Goal: Task Accomplishment & Management: Use online tool/utility

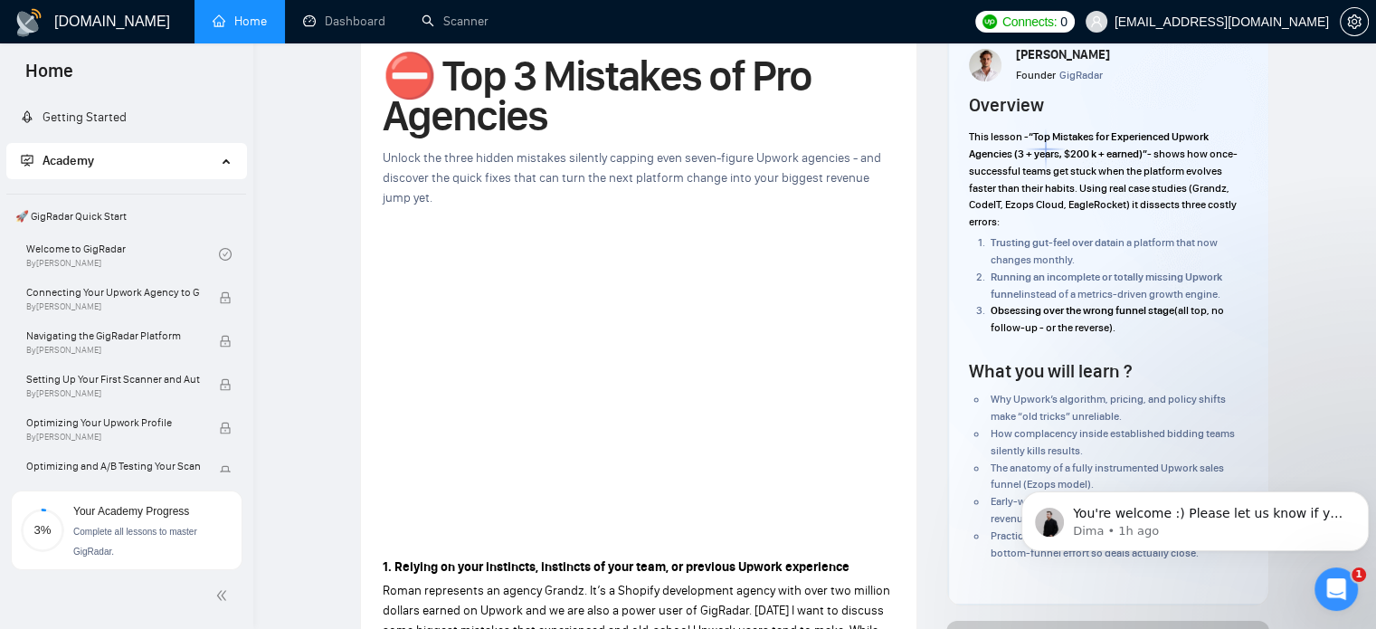
scroll to position [137, 0]
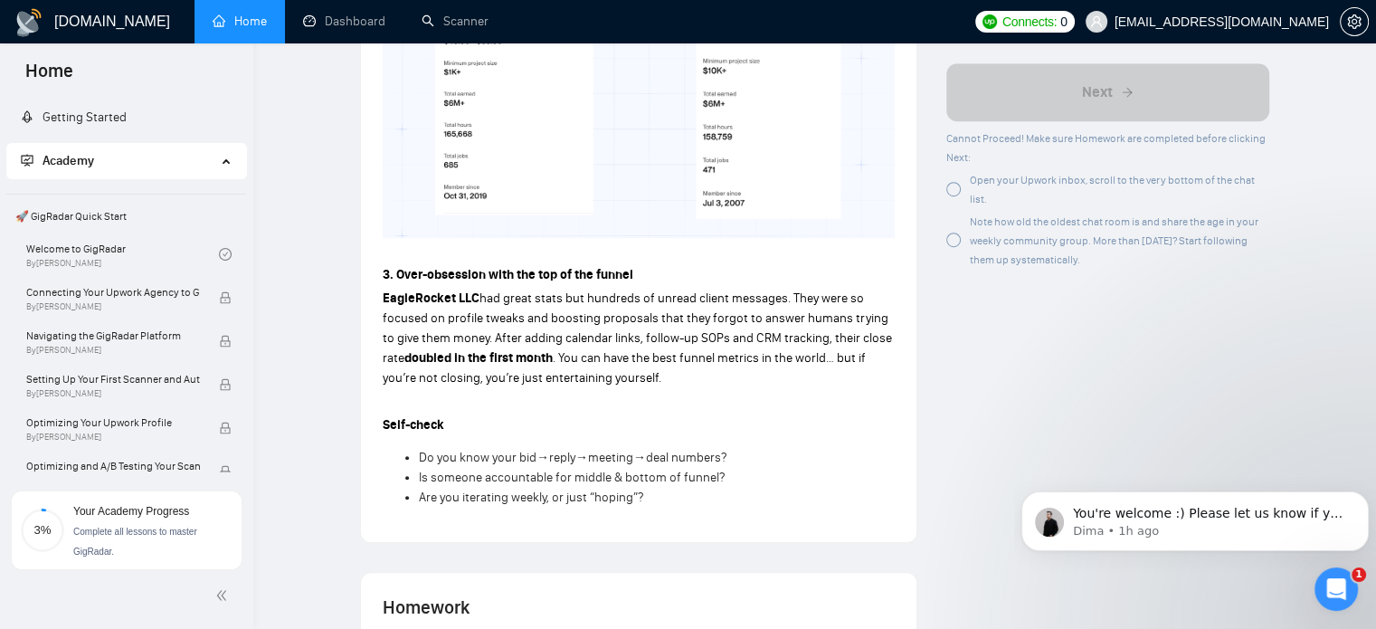
scroll to position [1448, 0]
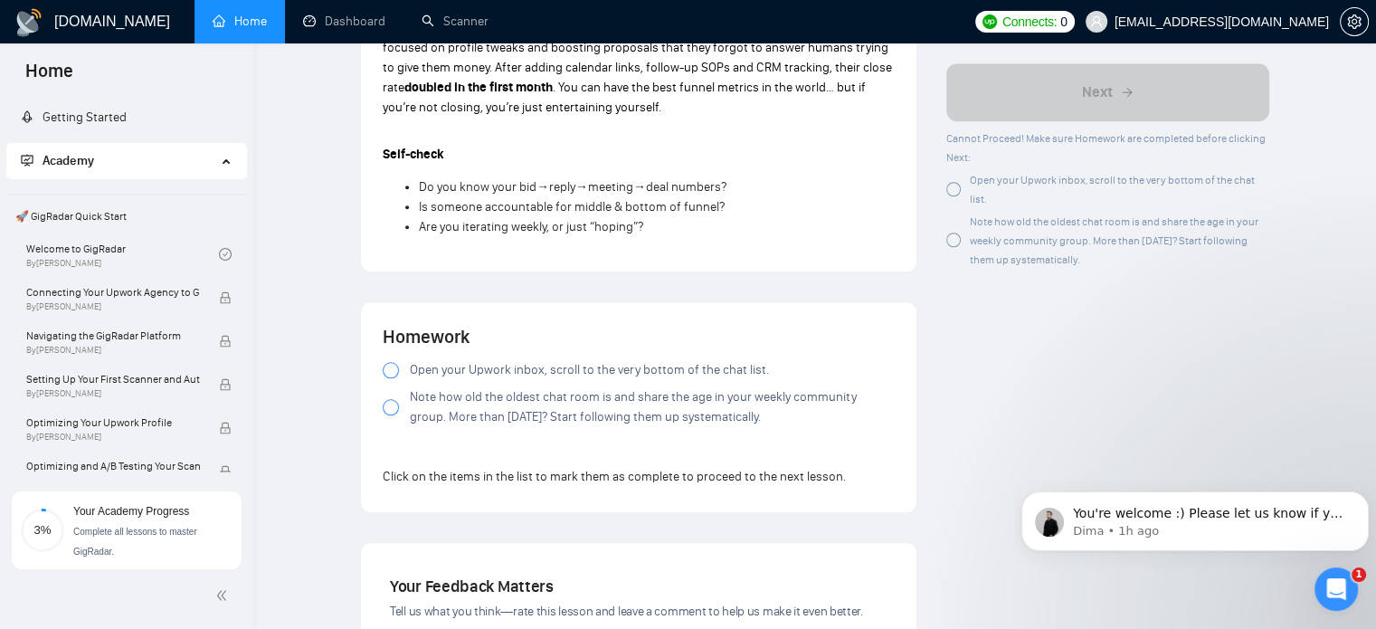
click at [452, 360] on span "Open your Upwork inbox, scroll to the very bottom of the chat list." at bounding box center [589, 370] width 359 height 20
click at [424, 387] on span "Note how old the oldest chat room is and share the age in your weekly community…" at bounding box center [652, 407] width 485 height 40
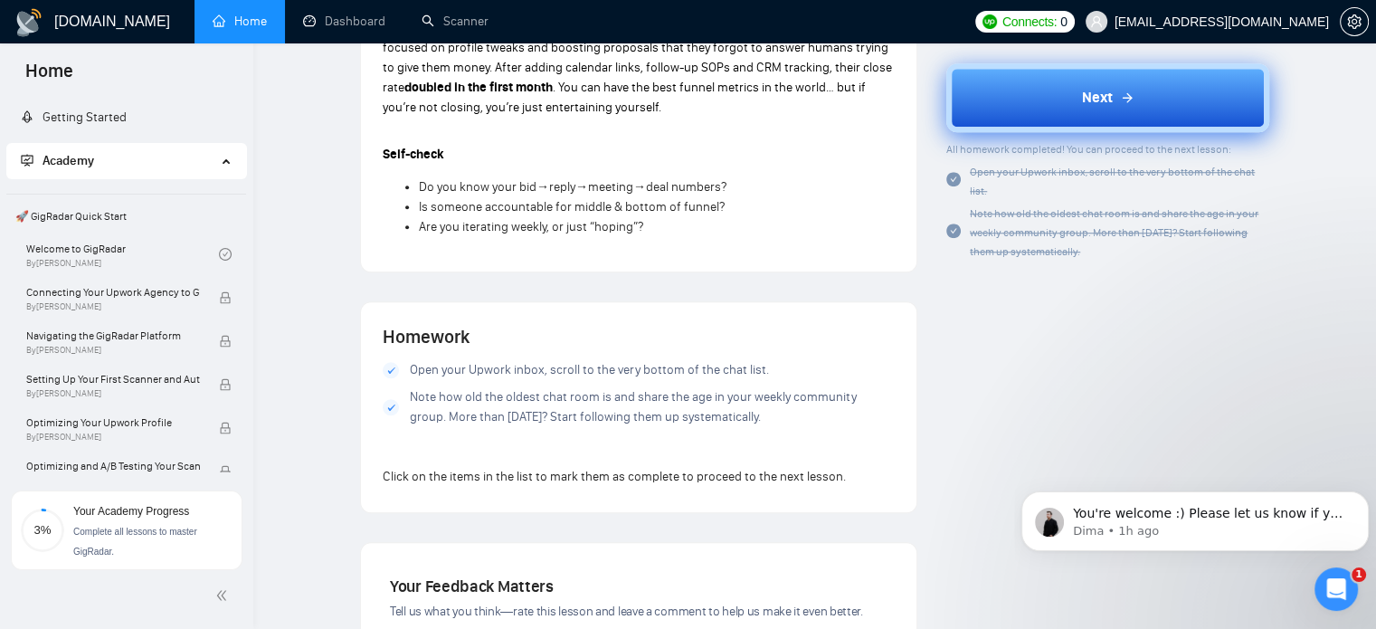
click at [1075, 100] on button "Next" at bounding box center [1108, 97] width 323 height 69
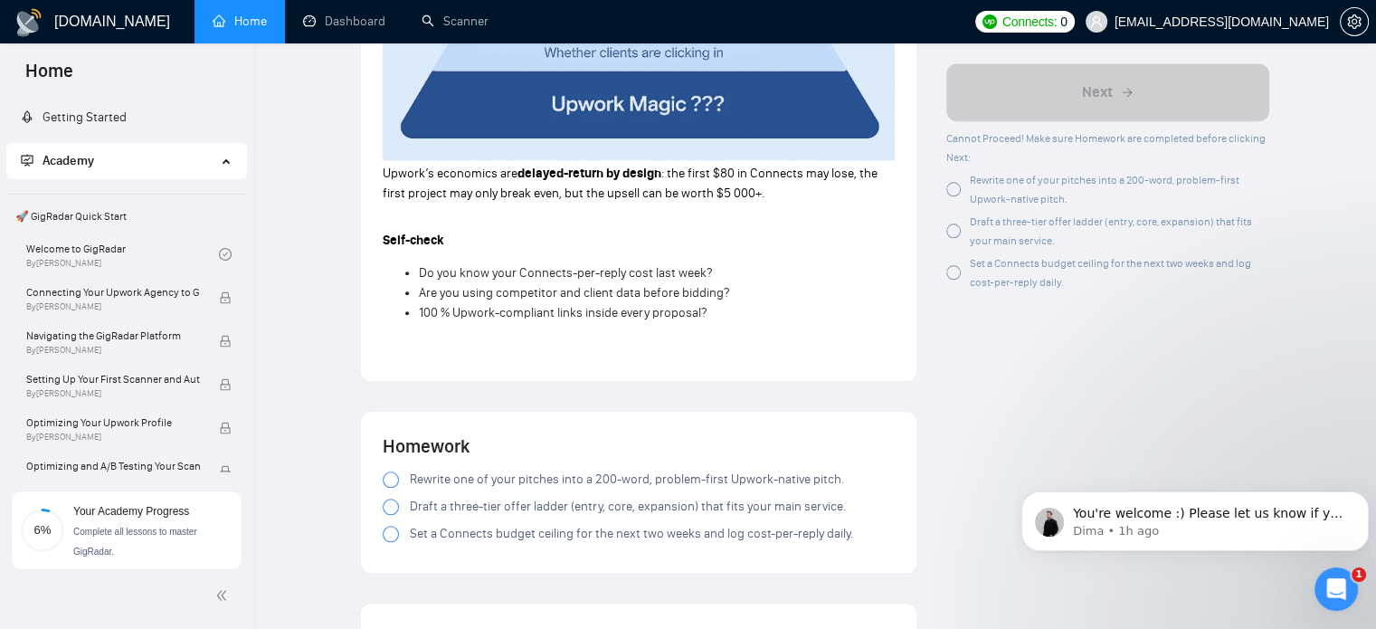
scroll to position [1900, 0]
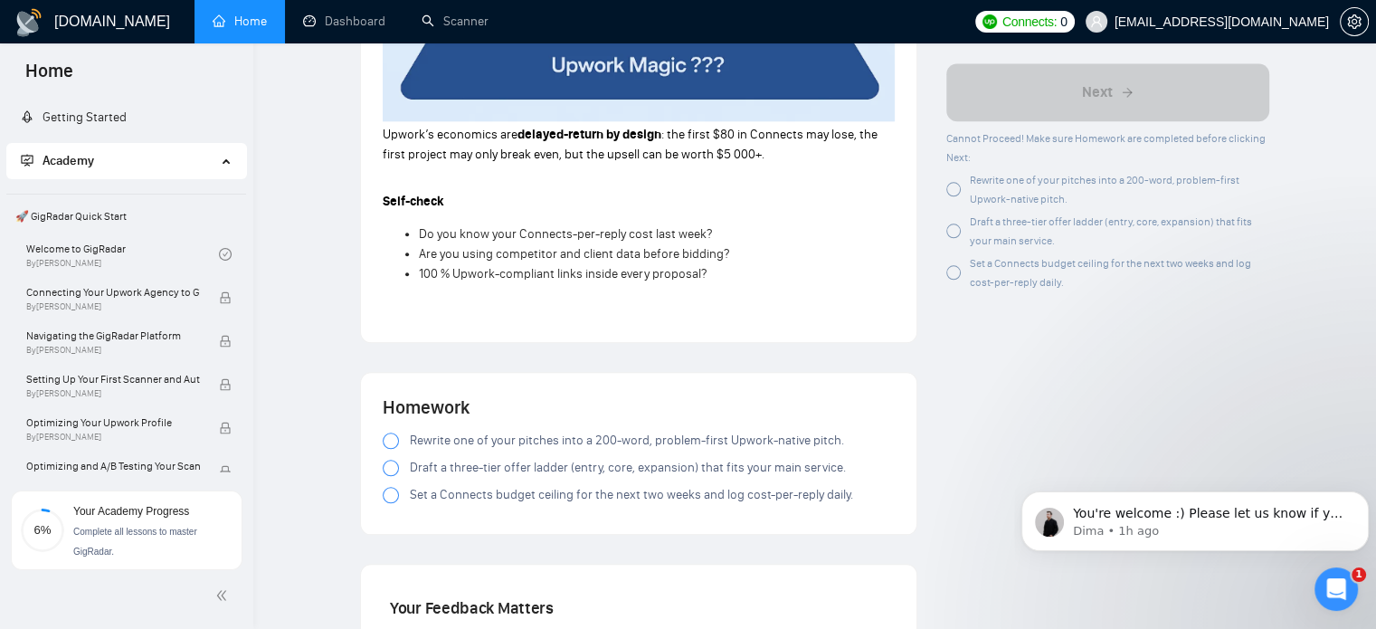
click at [477, 441] on span "Rewrite one of your pitches into a 200-word, problem-first Upwork-native pitch." at bounding box center [627, 441] width 434 height 20
click at [478, 474] on span "Draft a three-tier offer ladder (entry, core, expansion) that fits your main se…" at bounding box center [628, 468] width 436 height 20
click at [481, 499] on span "Set a Connects budget ceiling for the next two weeks and log cost-per-reply dai…" at bounding box center [631, 495] width 443 height 20
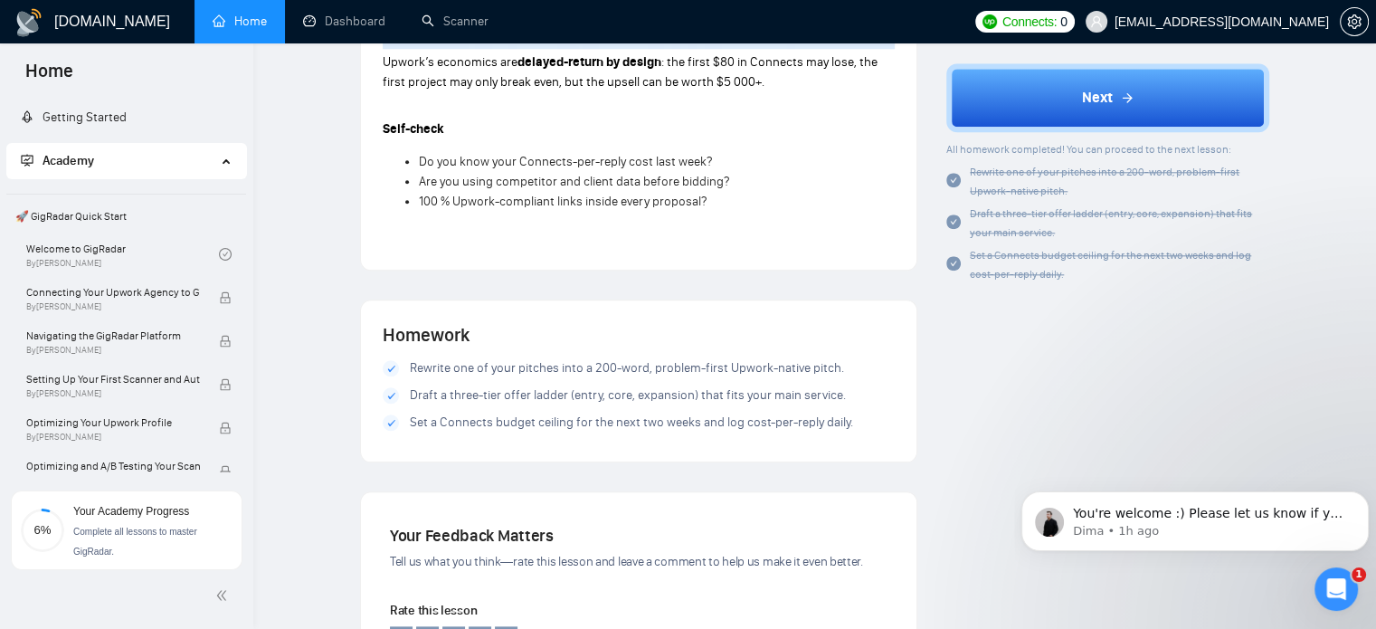
scroll to position [2172, 0]
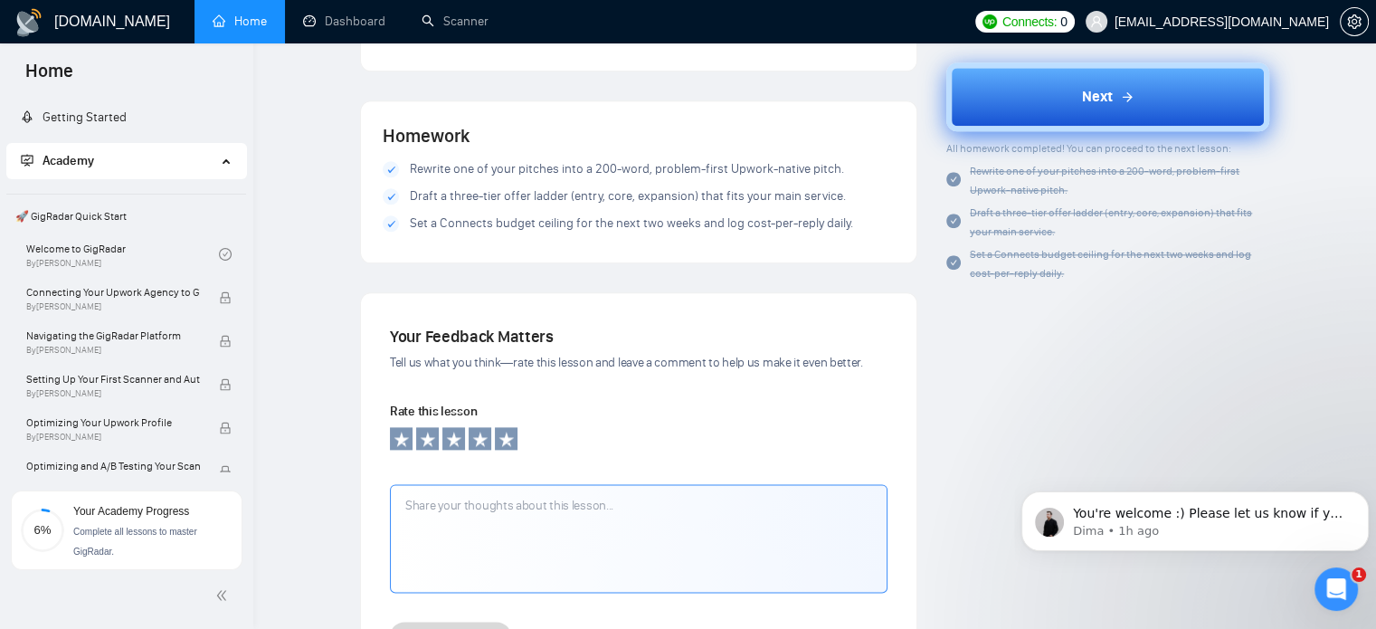
click at [1176, 81] on button "Next" at bounding box center [1108, 97] width 323 height 69
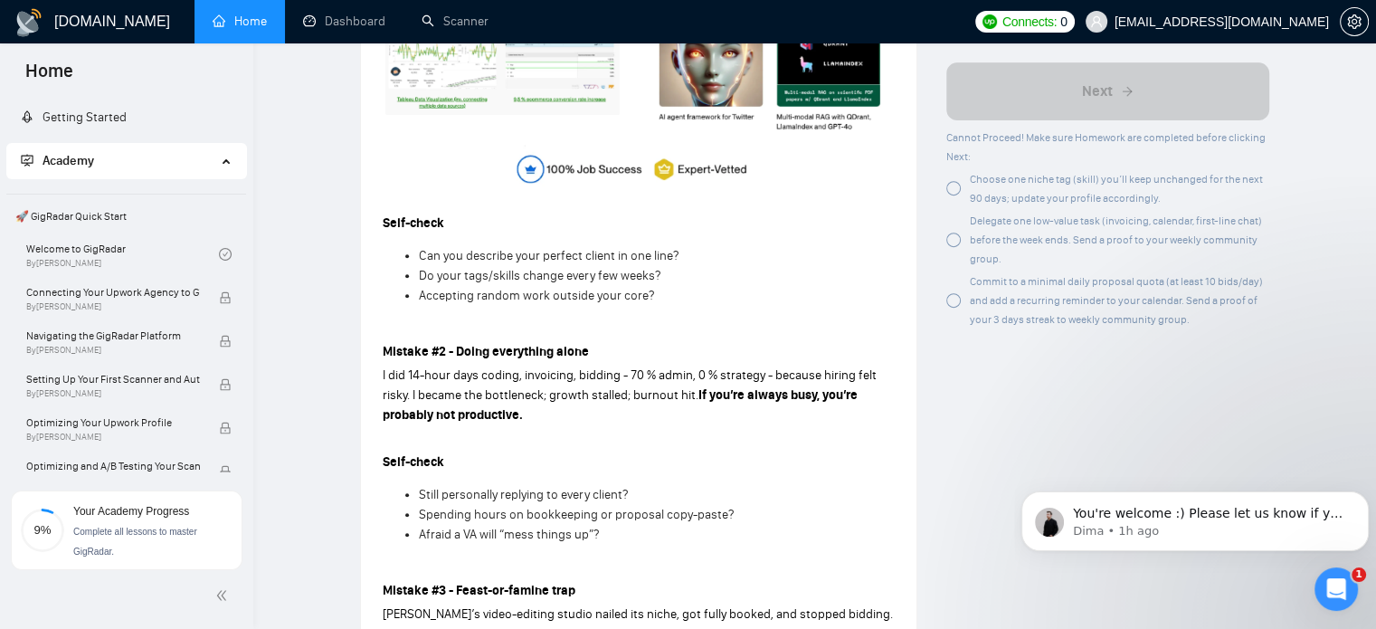
scroll to position [724, 0]
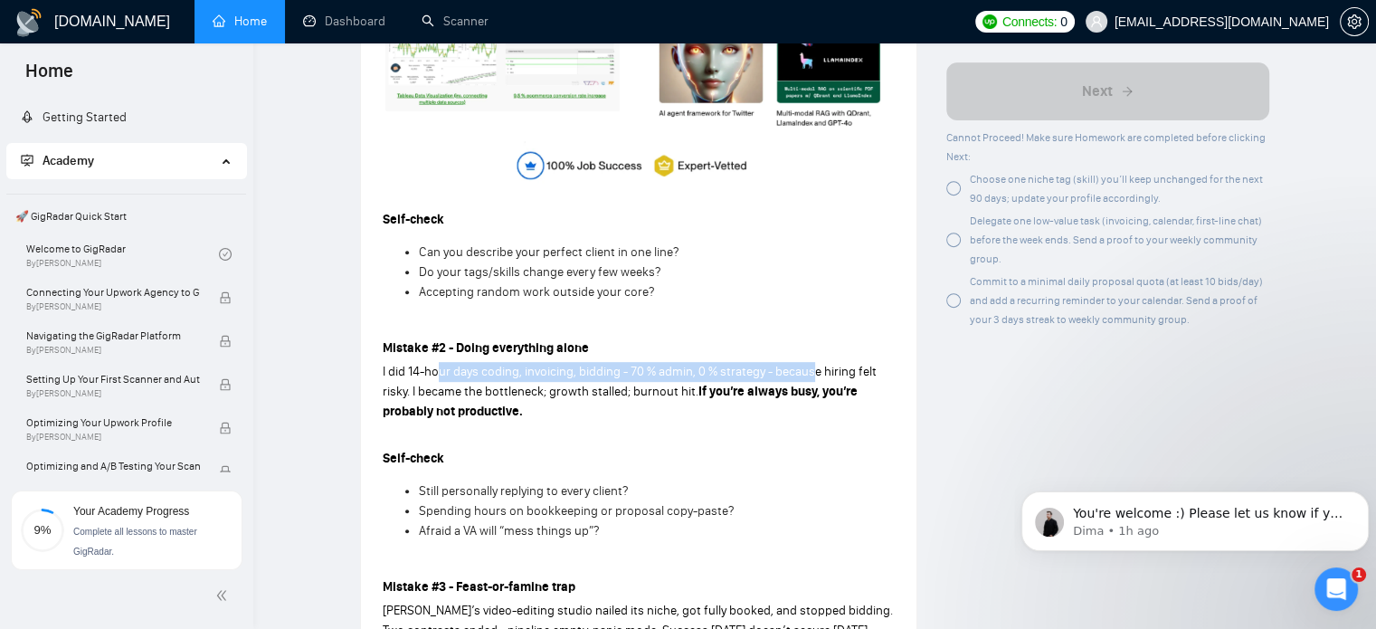
drag, startPoint x: 437, startPoint y: 376, endPoint x: 811, endPoint y: 377, distance: 373.8
click at [811, 377] on span "I did 14-hour days coding, invoicing, bidding - 70 % admin, 0 % strategy - beca…" at bounding box center [630, 381] width 494 height 35
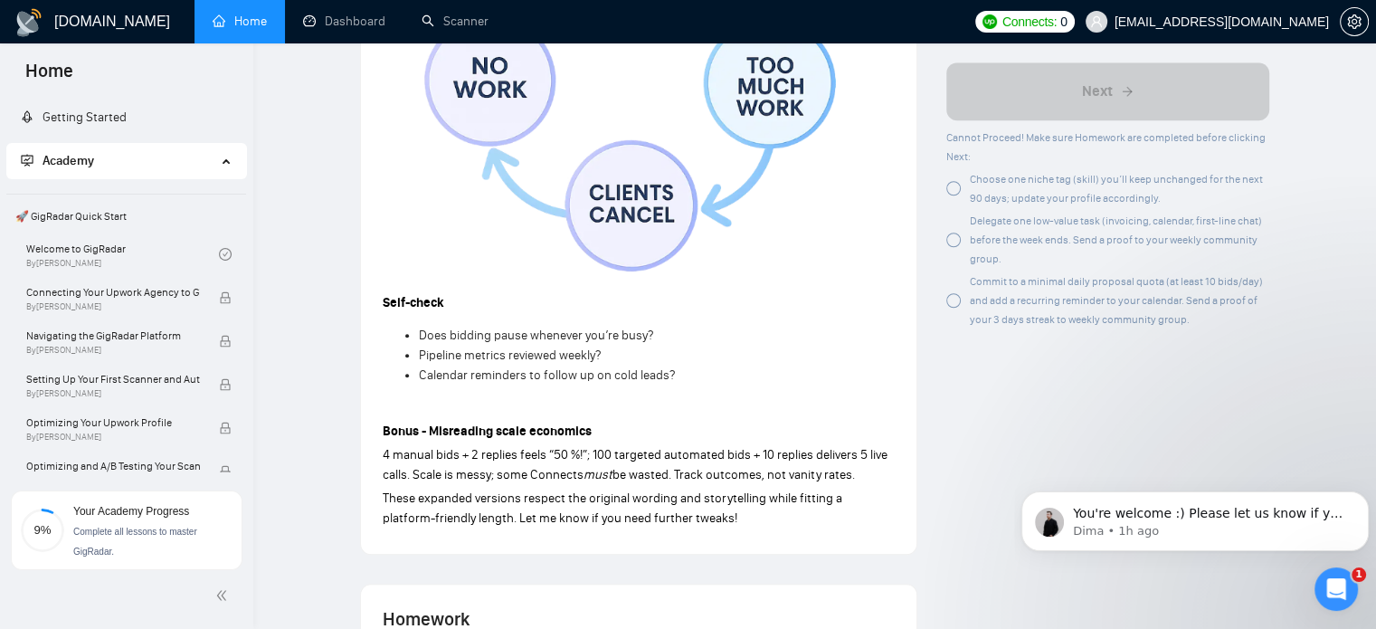
scroll to position [1629, 0]
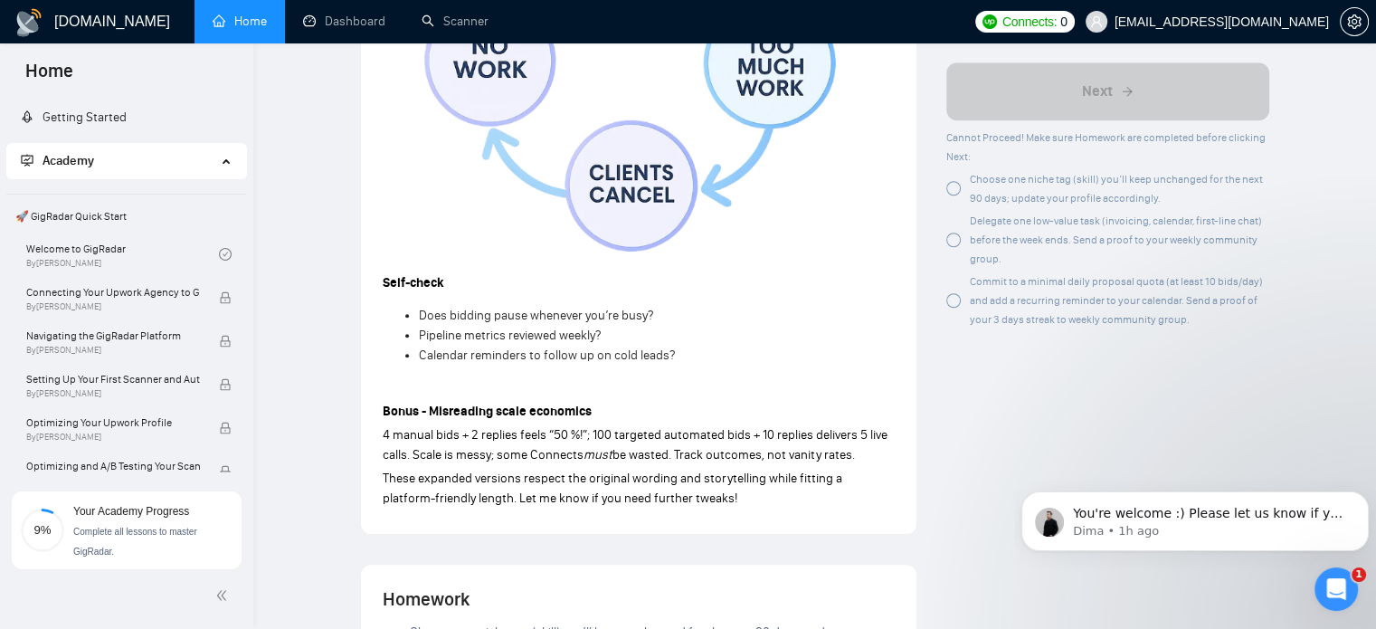
drag, startPoint x: 465, startPoint y: 433, endPoint x: 880, endPoint y: 456, distance: 415.1
click at [880, 456] on p "4 manual bids + 2 replies feels “50 %!”; 100 targeted automated bids + 10 repli…" at bounding box center [639, 445] width 512 height 40
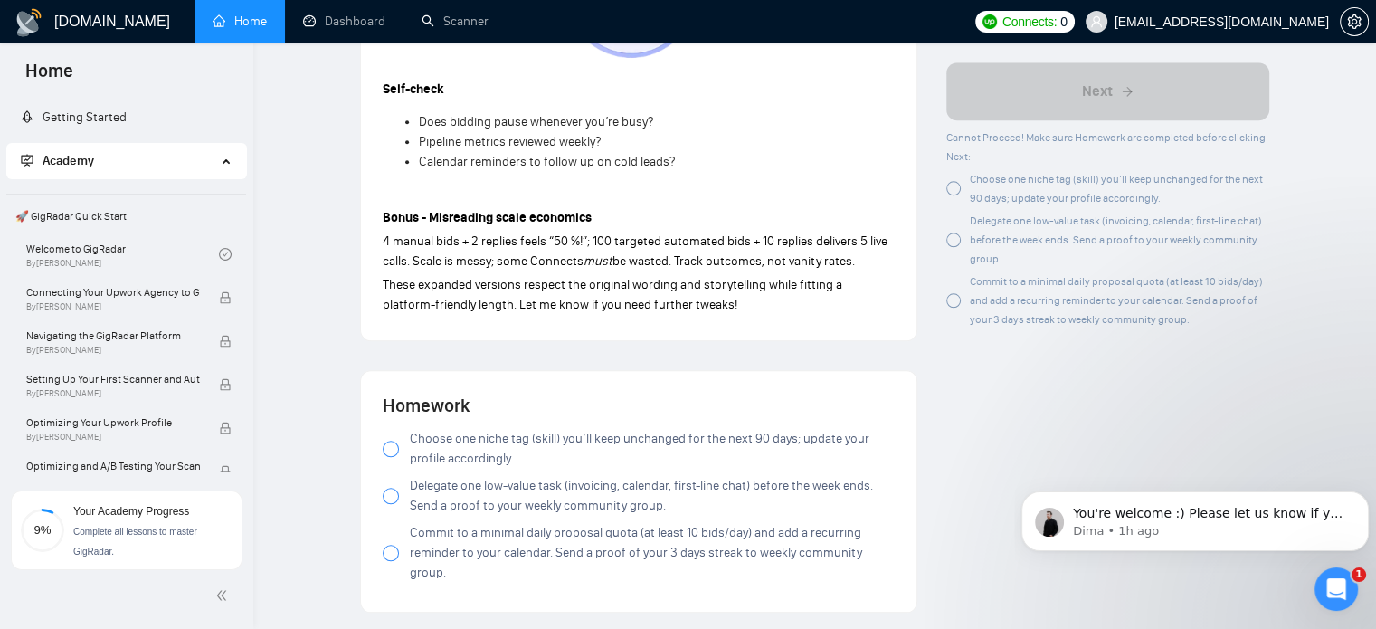
scroll to position [1900, 0]
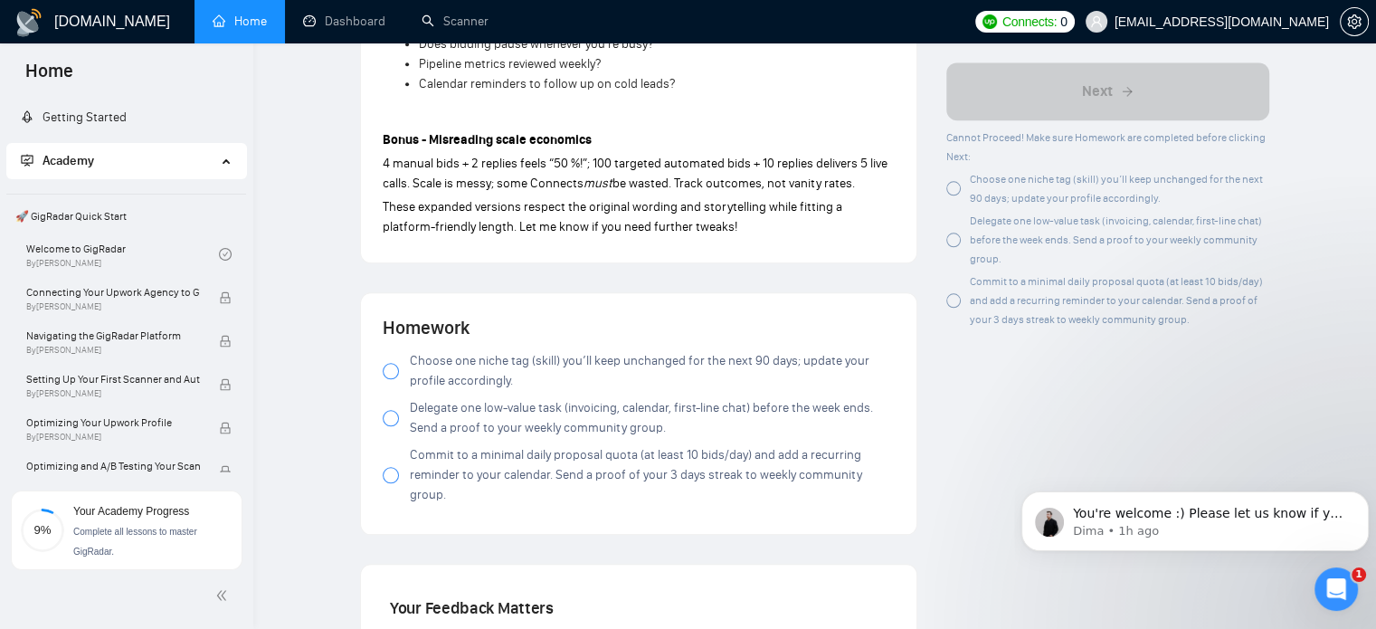
click at [389, 361] on label "Choose one niche tag (skill) you’ll keep unchanged for the next 90 days; update…" at bounding box center [639, 371] width 512 height 40
click at [388, 422] on div at bounding box center [391, 418] width 16 height 16
click at [398, 466] on label "Commit to a minimal daily proposal quota (at least 10 bids/day) and add a recur…" at bounding box center [639, 475] width 512 height 60
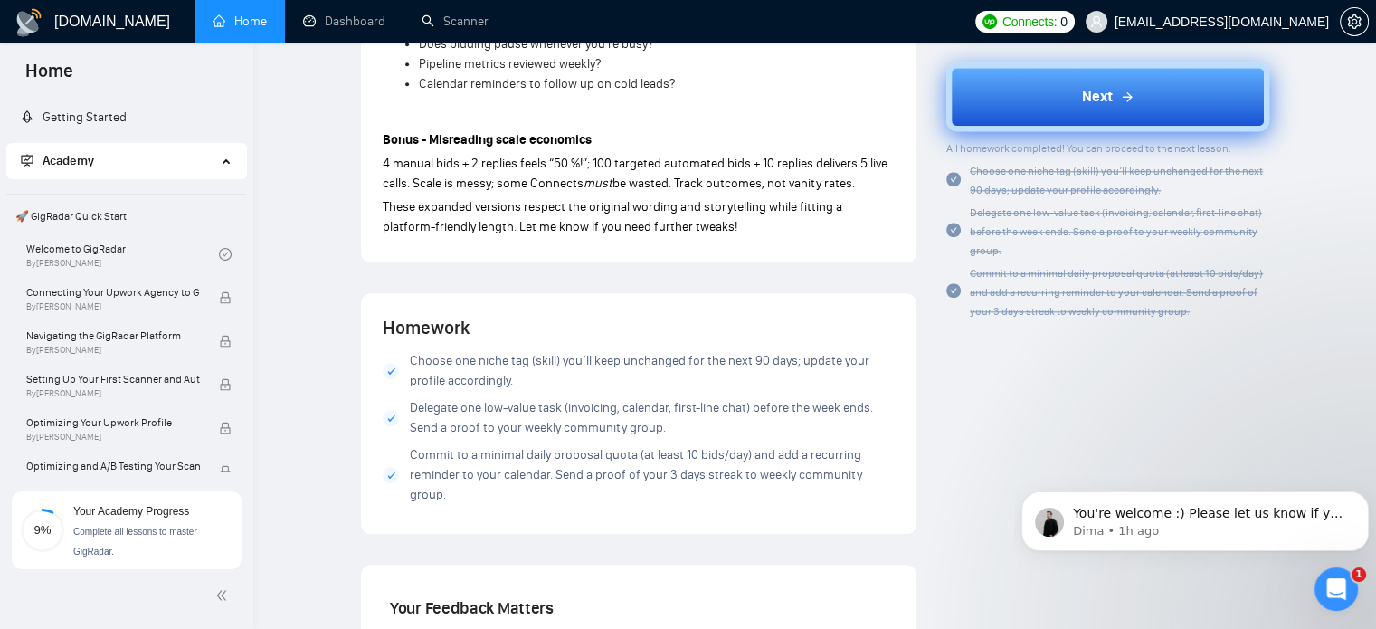
click at [1071, 99] on button "Next" at bounding box center [1108, 97] width 323 height 69
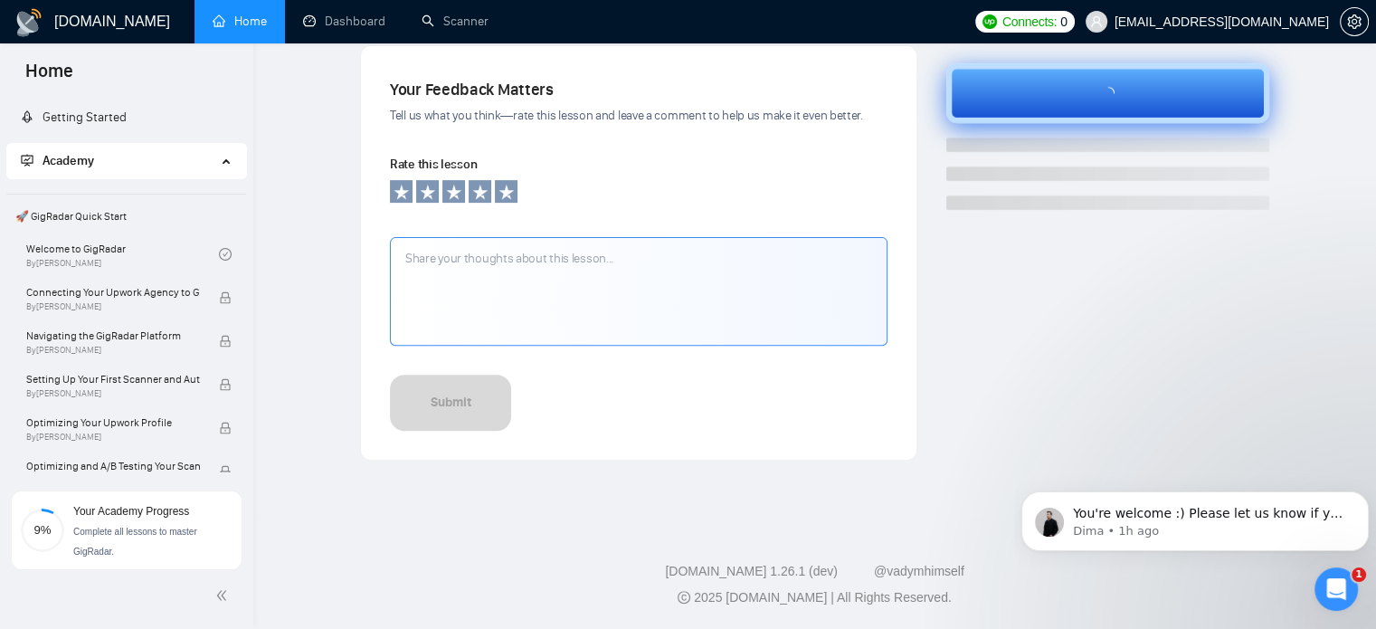
scroll to position [602, 0]
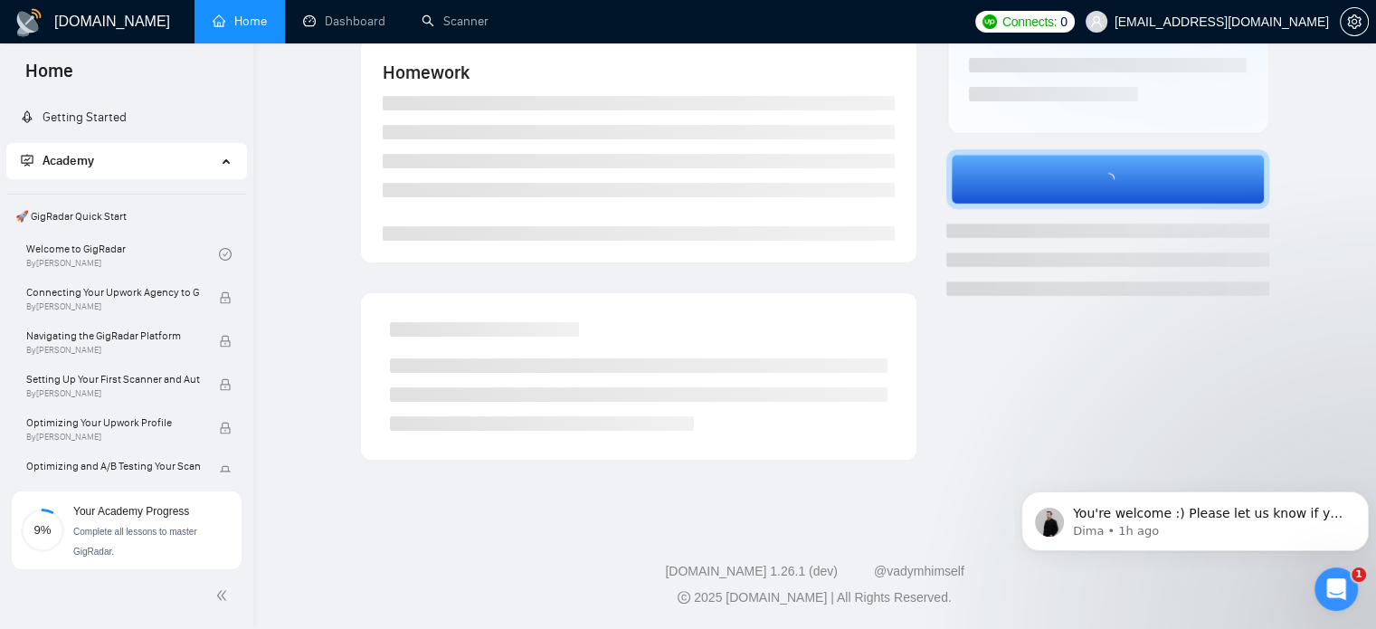
scroll to position [355, 0]
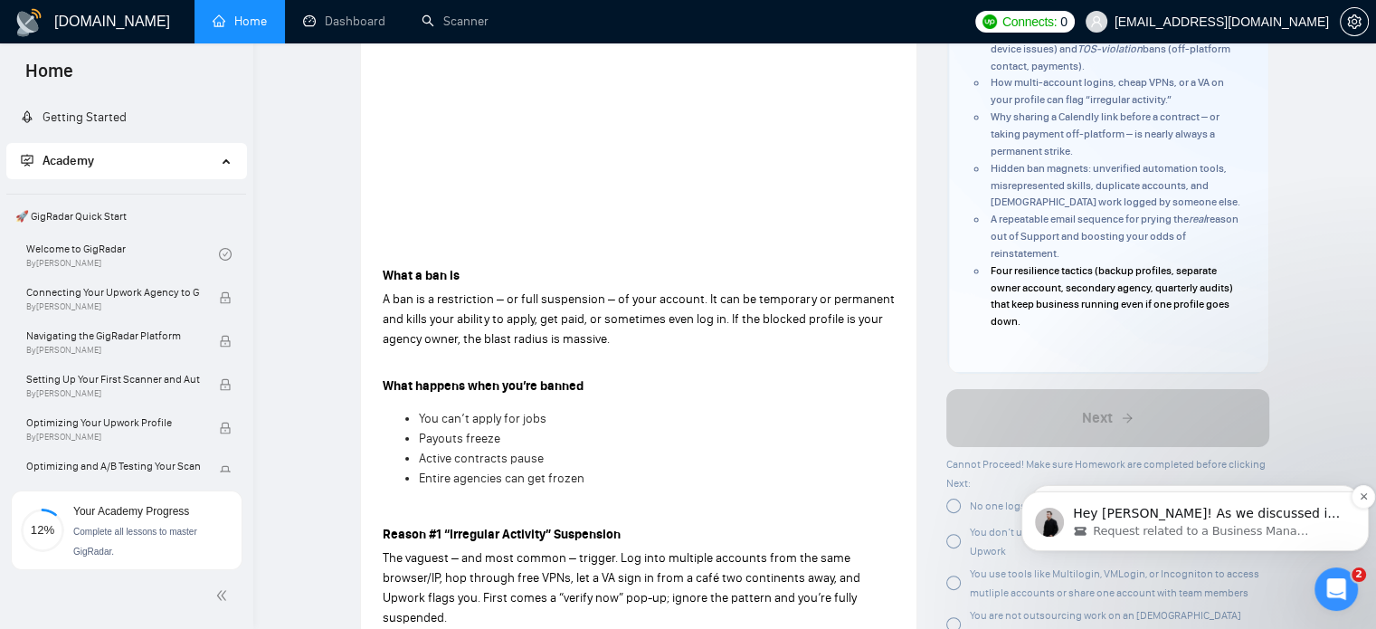
click at [1221, 529] on span "Request related to a Business Manager" at bounding box center [1202, 531] width 219 height 16
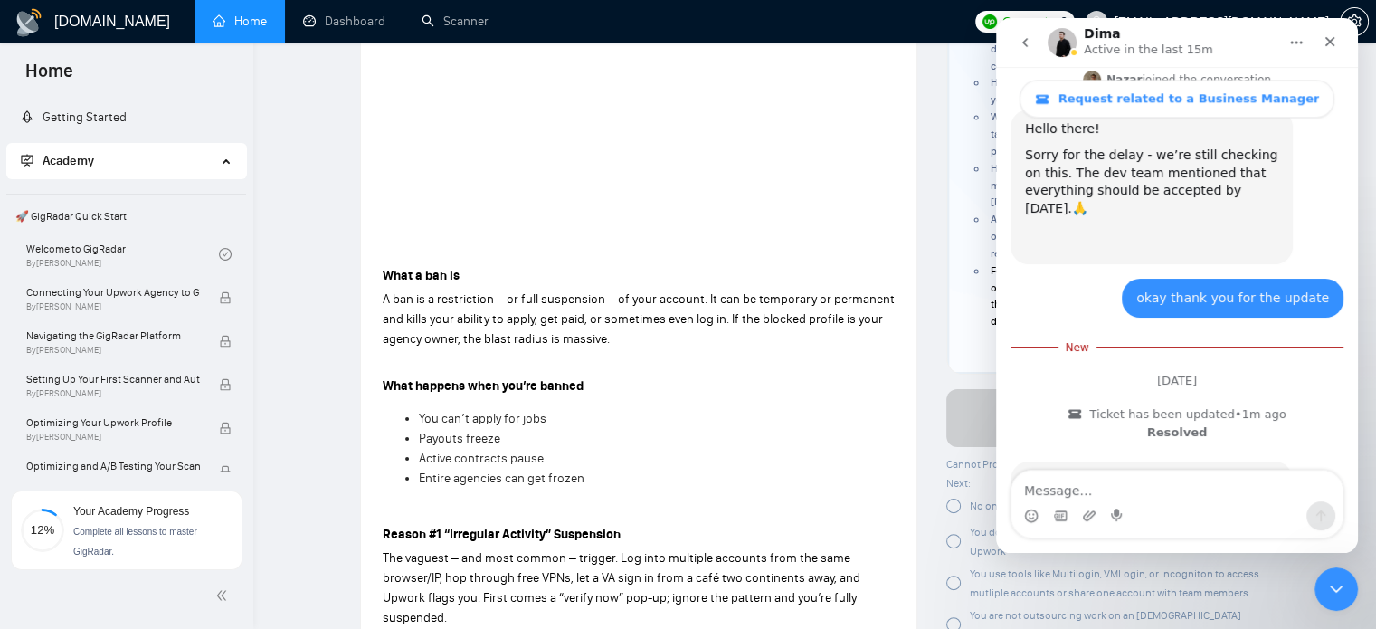
scroll to position [1796, 0]
click at [1332, 43] on icon "Close" at bounding box center [1331, 42] width 10 height 10
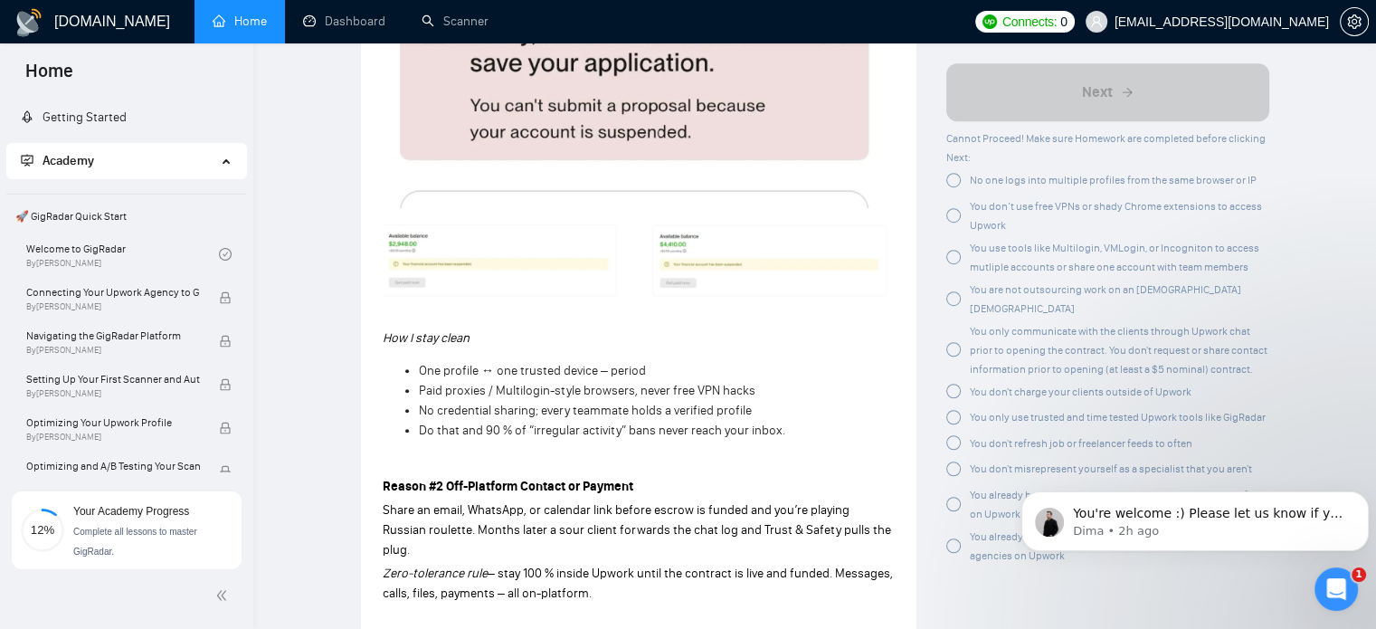
scroll to position [1260, 0]
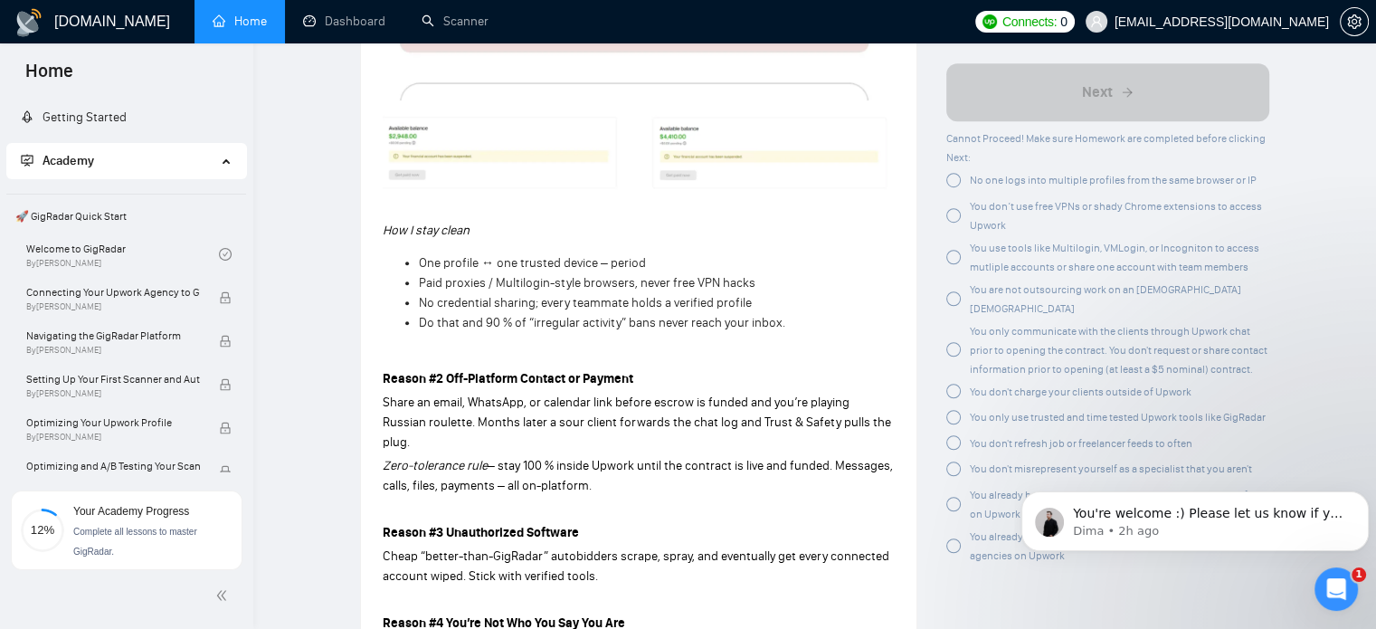
click at [495, 264] on span "One profile ↔ one trusted device – period" at bounding box center [532, 262] width 227 height 15
click at [492, 278] on span "Paid proxies / Multilogin-style browsers, never free VPN hacks" at bounding box center [587, 282] width 337 height 15
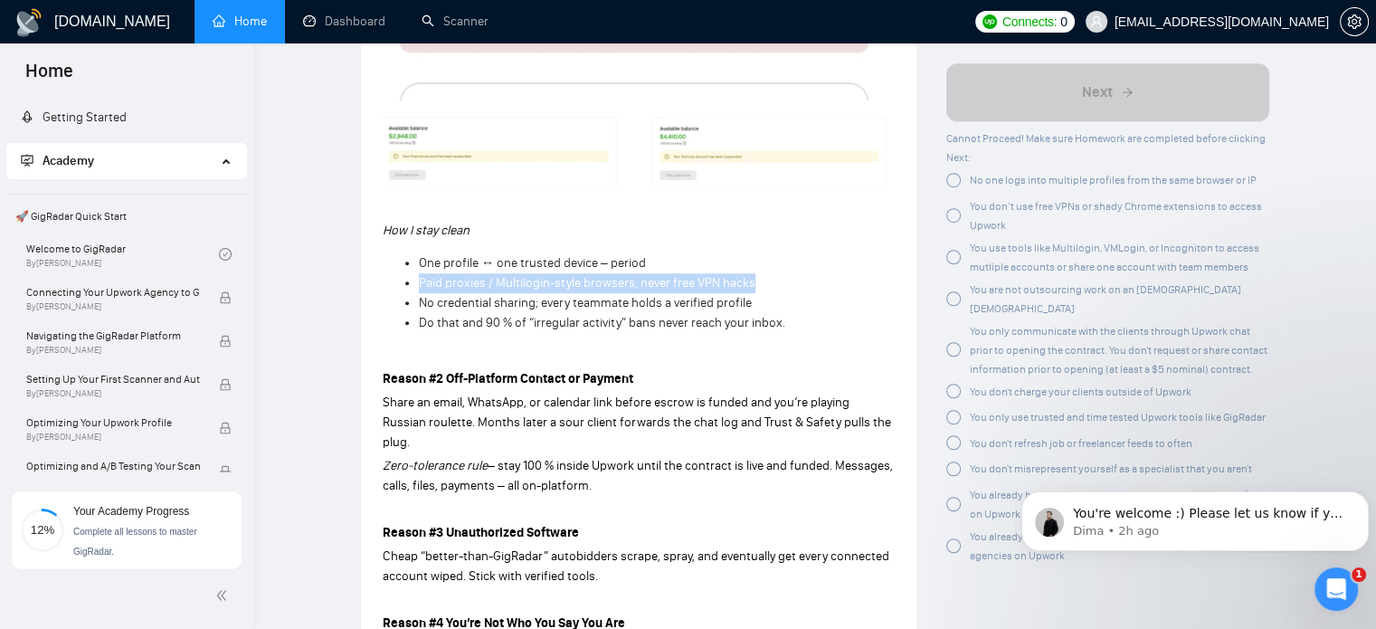
click at [492, 278] on span "Paid proxies / Multilogin-style browsers, never free VPN hacks" at bounding box center [587, 282] width 337 height 15
click at [507, 307] on span "No credential sharing; every teammate holds a verified profile" at bounding box center [585, 302] width 333 height 15
click at [505, 322] on span "Do that and 90 % of “irregular activity” bans never reach your inbox." at bounding box center [602, 322] width 367 height 15
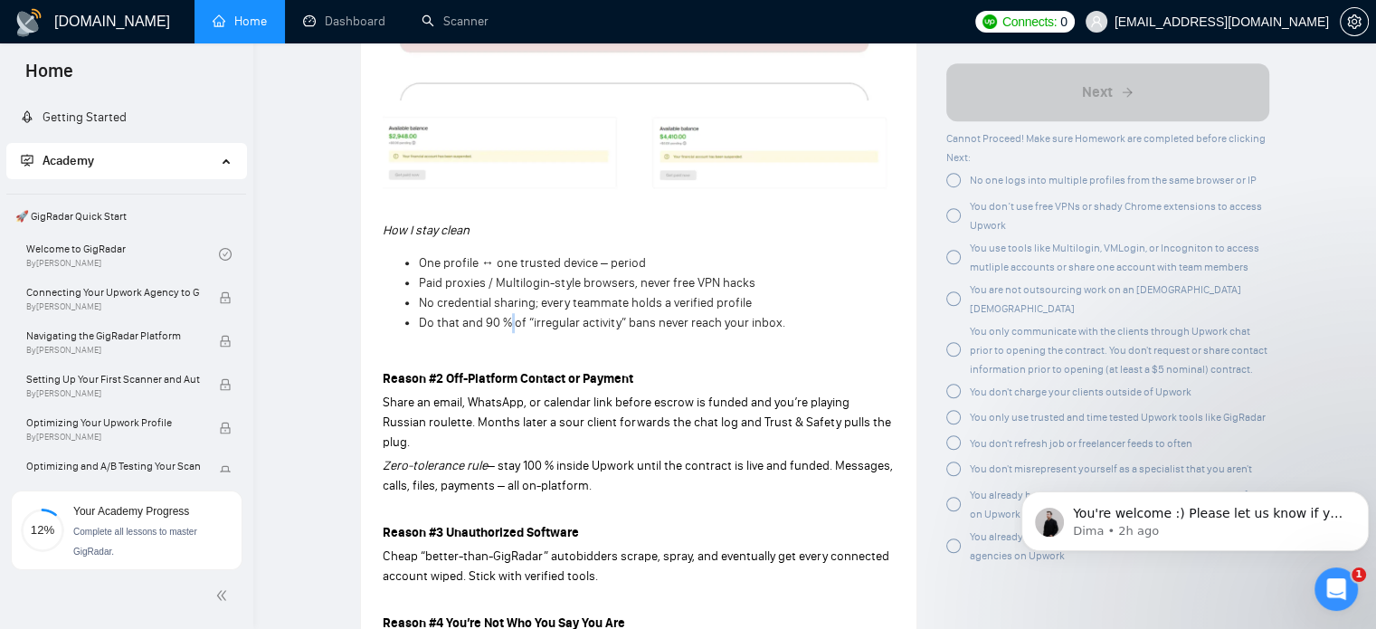
click at [505, 322] on span "Do that and 90 % of “irregular activity” bans never reach your inbox." at bounding box center [602, 322] width 367 height 15
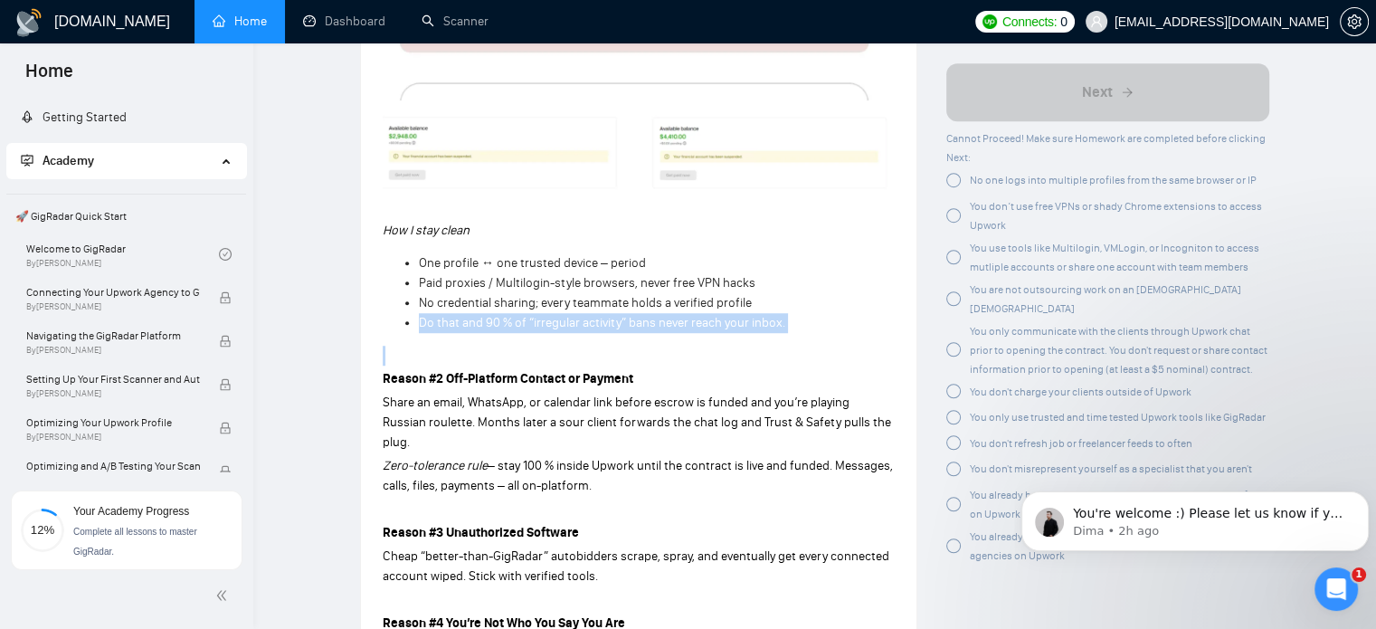
click at [505, 322] on span "Do that and 90 % of “irregular activity” bans never reach your inbox." at bounding box center [602, 322] width 367 height 15
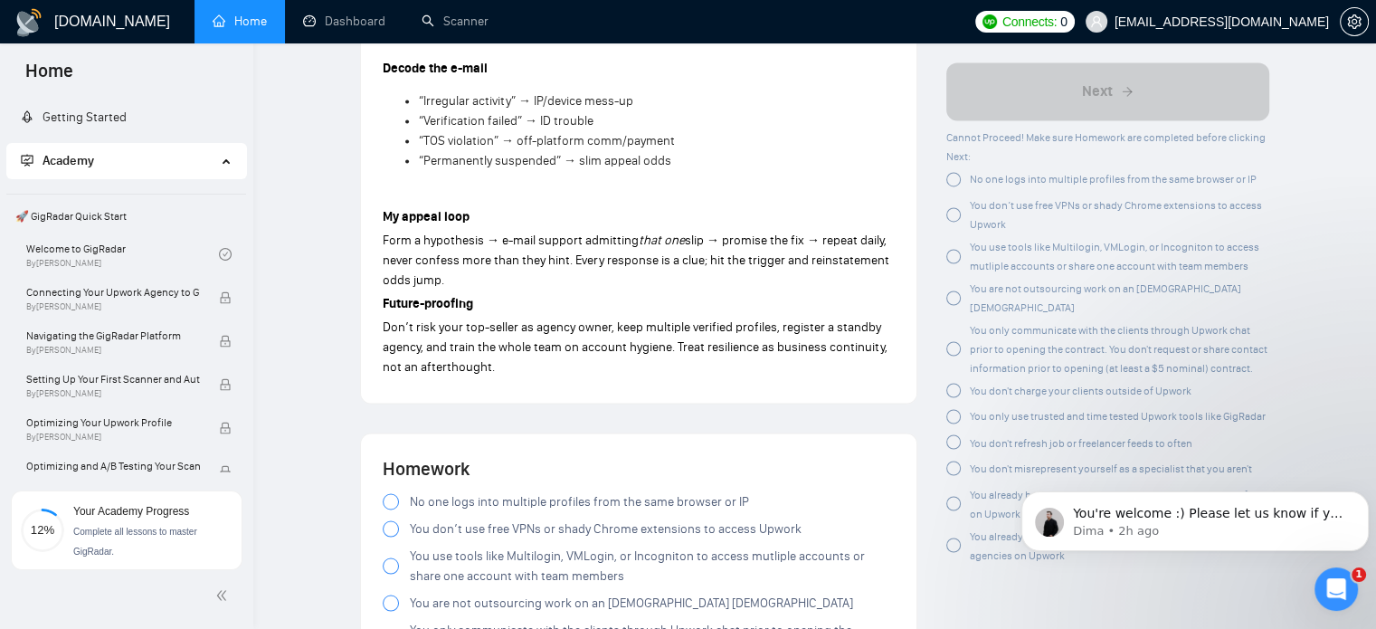
scroll to position [3160, 0]
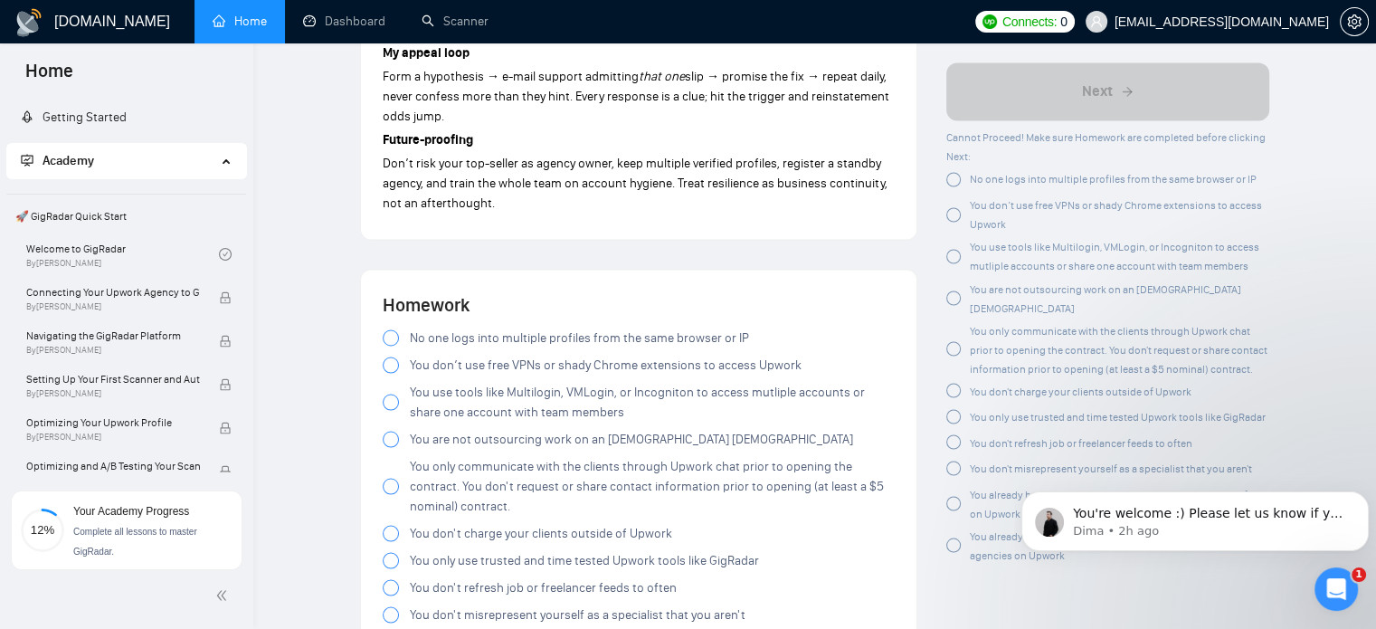
click at [528, 306] on div "Homework No one logs into multiple profiles from the same browser or IP You don…" at bounding box center [639, 526] width 512 height 471
click at [466, 328] on span "No one logs into multiple profiles from the same browser or IP" at bounding box center [579, 338] width 339 height 20
click at [452, 355] on span "You don’t use free VPNs or shady Chrome extensions to access Upwork" at bounding box center [606, 365] width 392 height 20
click at [459, 382] on span "You use tools like Multilogin, VMLogin, or Incogniton to access mutliple accoun…" at bounding box center [652, 402] width 485 height 40
click at [449, 429] on span "You are not outsourcing work on an hourly contract" at bounding box center [631, 439] width 443 height 20
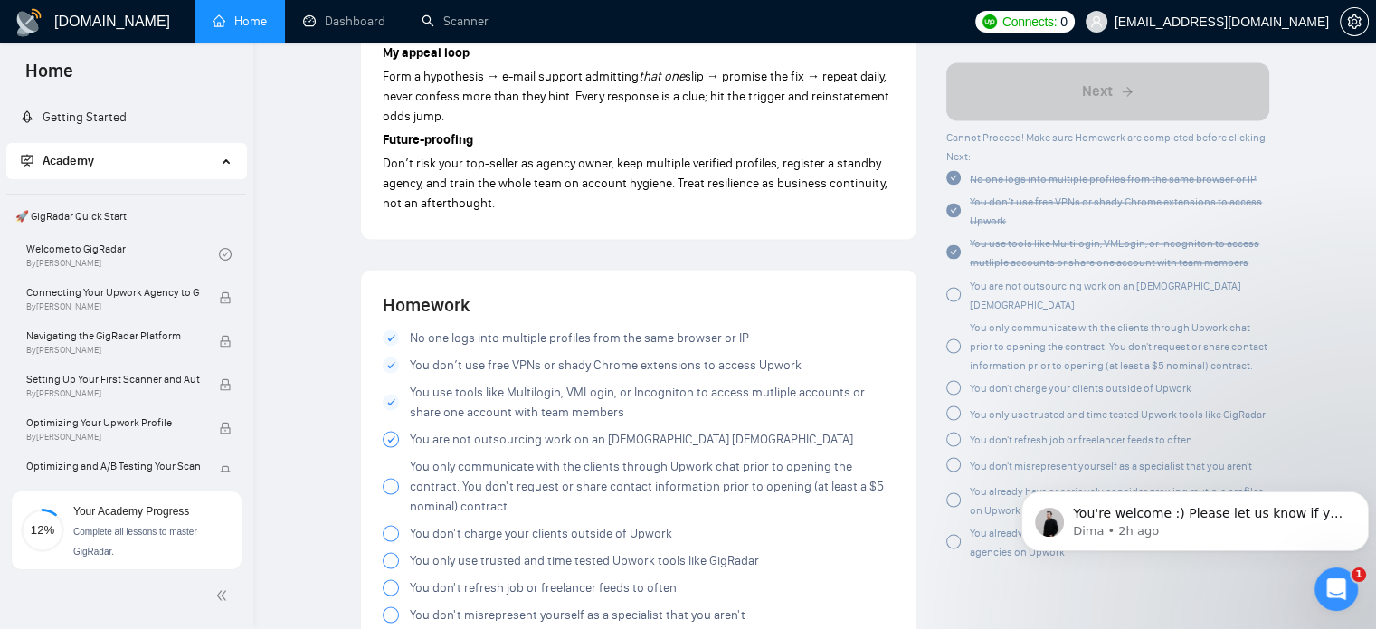
click at [449, 456] on span "You only communicate with the clients through Upwork chat prior to opening the …" at bounding box center [652, 486] width 485 height 60
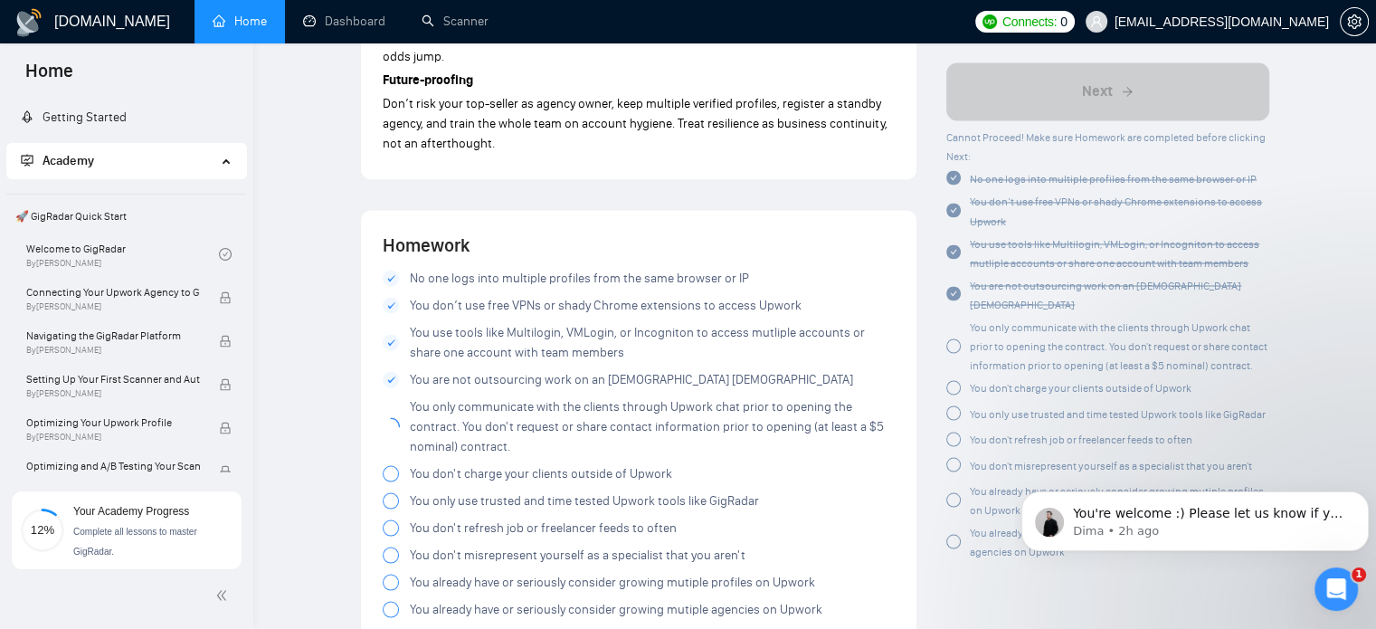
scroll to position [3251, 0]
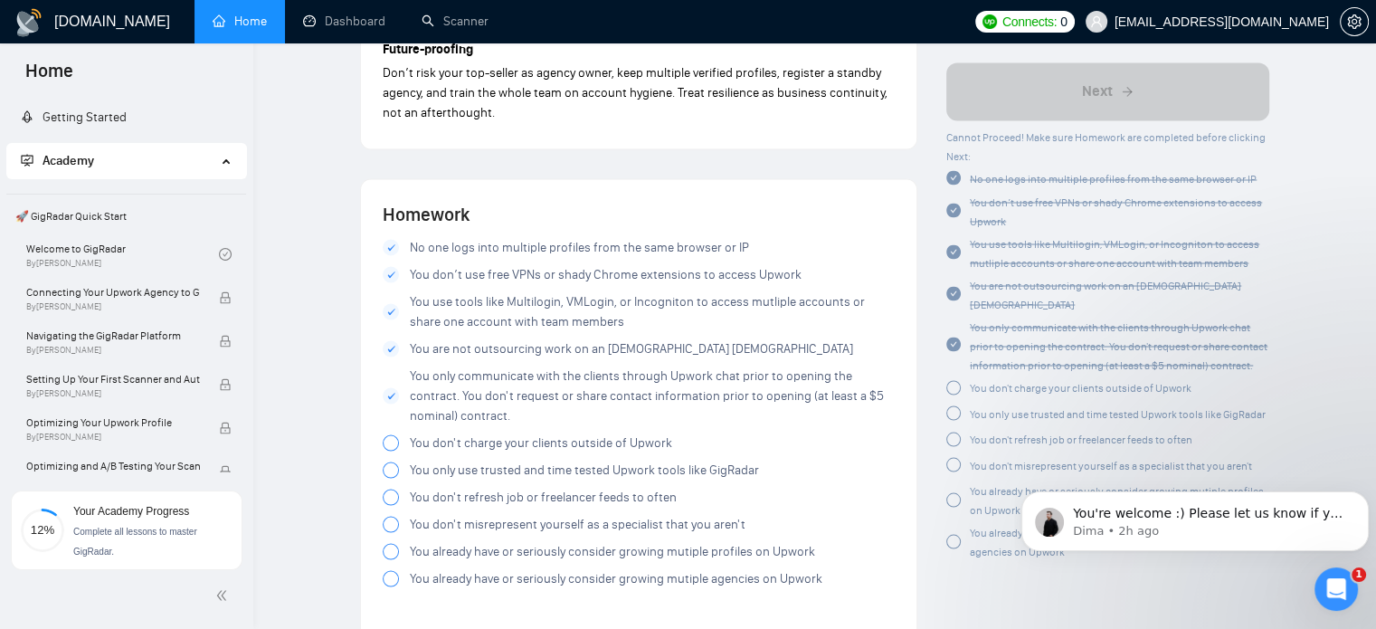
click at [452, 433] on span "You don't charge your clients outside of Upwork" at bounding box center [541, 443] width 262 height 20
click at [449, 460] on span "You only use trusted and time tested Upwork tools like GigRadar" at bounding box center [584, 470] width 349 height 20
click at [447, 487] on span "You don't refresh job or freelancer feeds to often" at bounding box center [543, 497] width 267 height 20
click at [449, 514] on span "You don't misrepresent yourself as a specialist that you aren't" at bounding box center [578, 524] width 336 height 20
click at [451, 541] on span "You already have or seriously consider growing mutiple profiles on Upwork" at bounding box center [612, 551] width 405 height 20
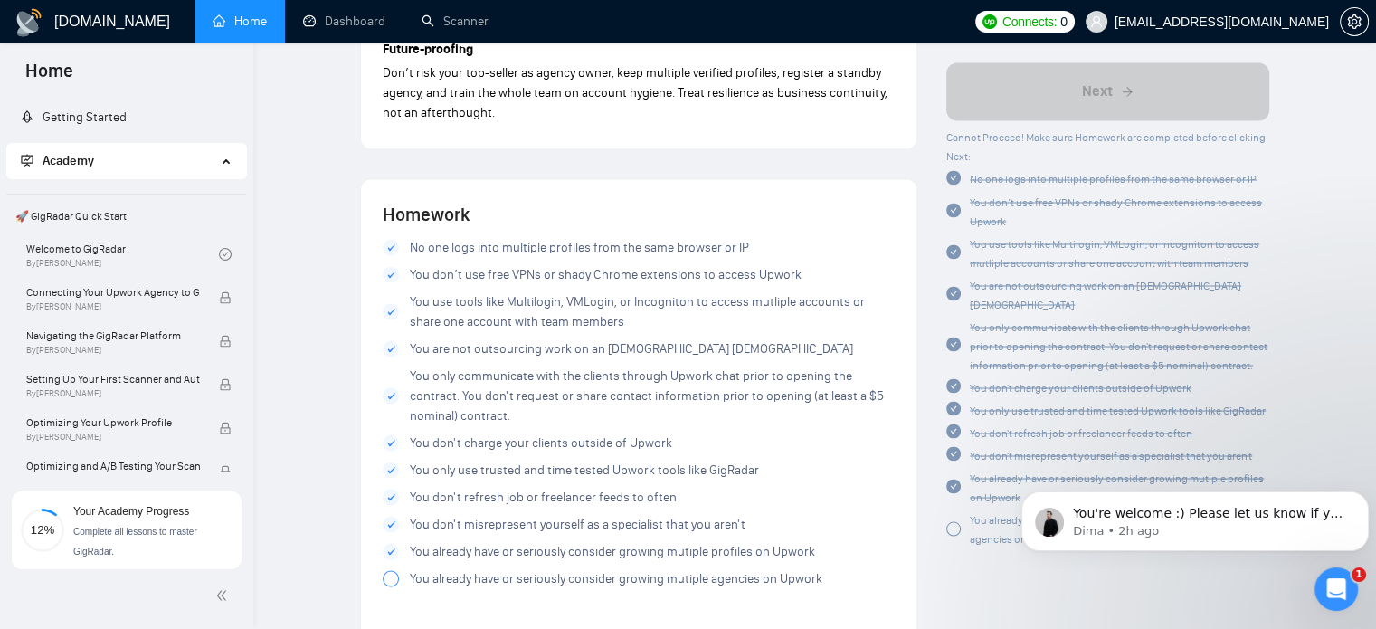
click at [446, 568] on span "You already have or seriously consider growing mutiple agencies on Upwork" at bounding box center [616, 578] width 413 height 20
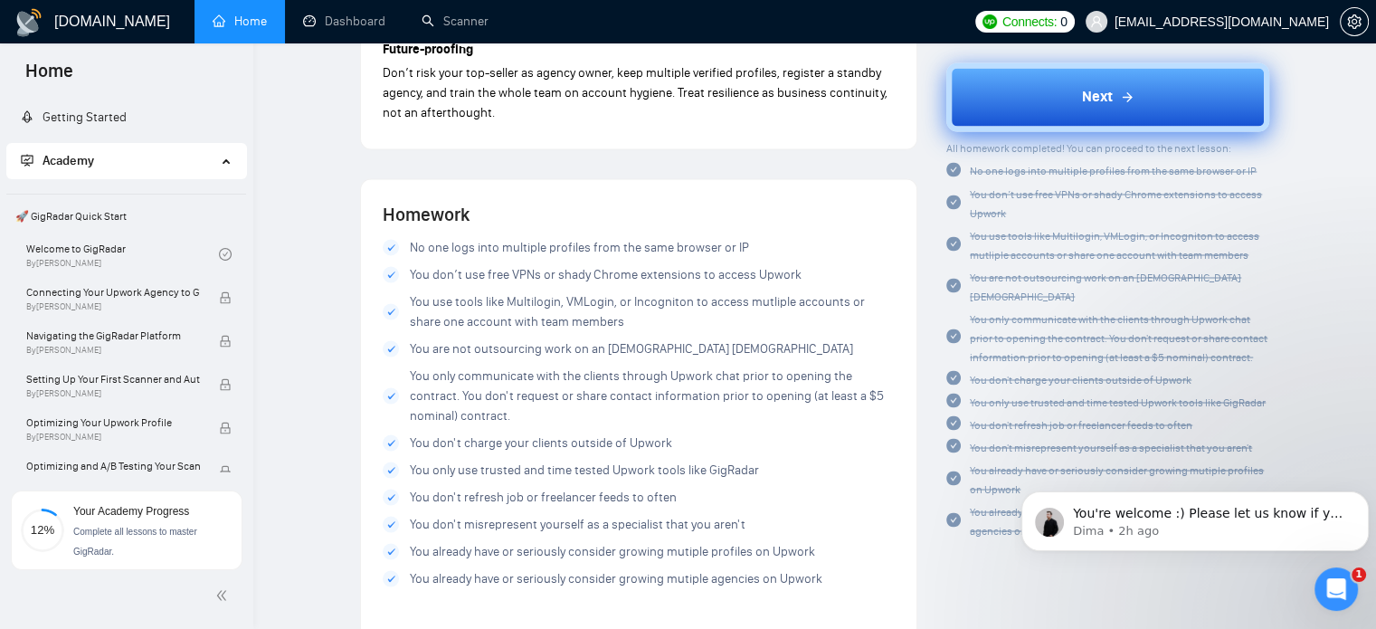
click at [1098, 106] on span "Next" at bounding box center [1097, 98] width 31 height 22
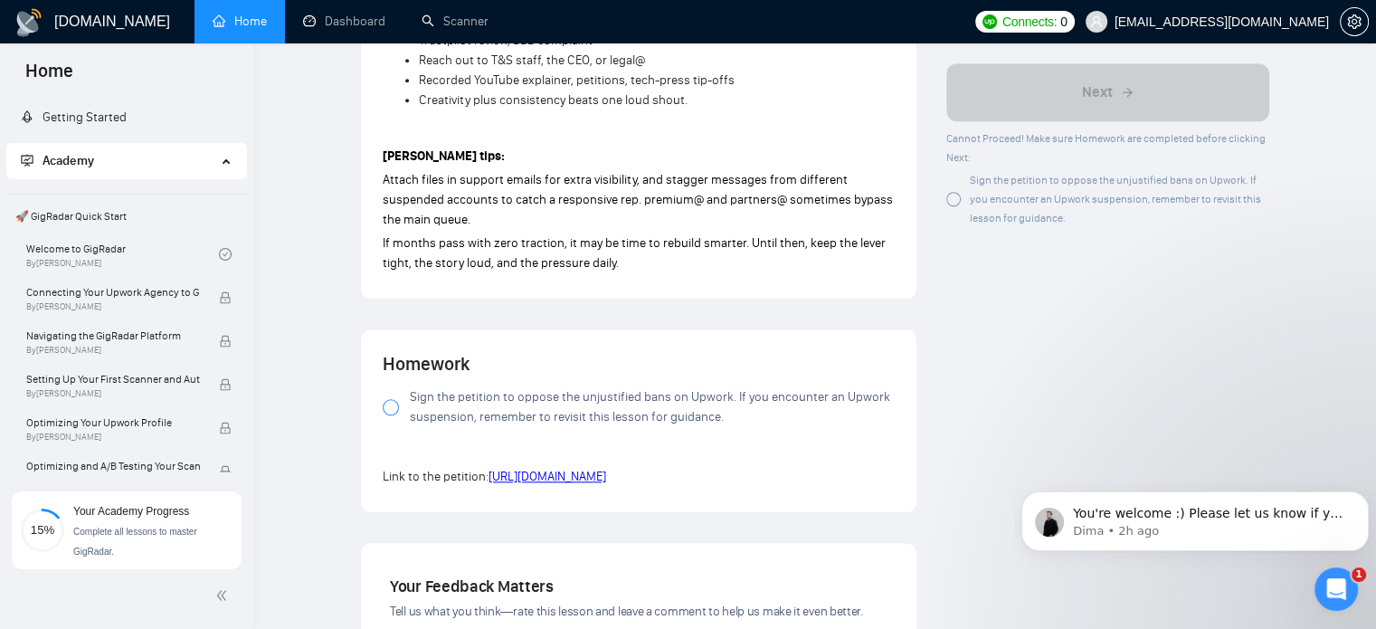
scroll to position [1712, 0]
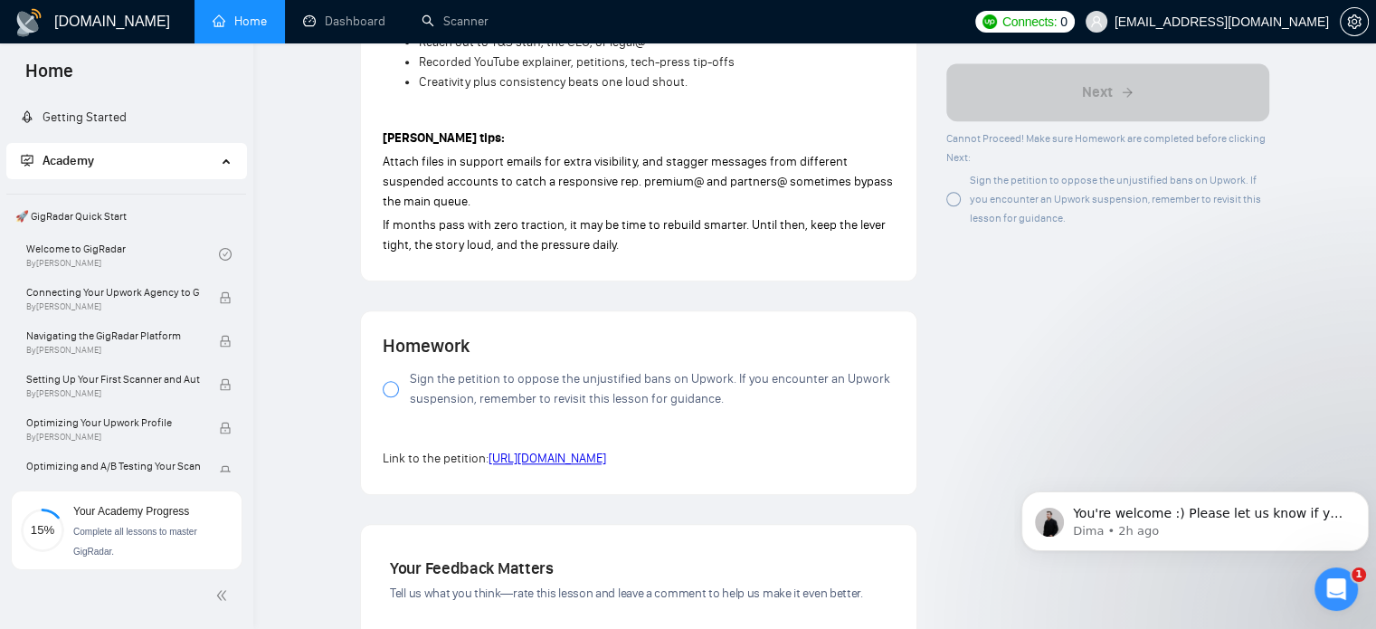
click at [509, 377] on span "Sign the petition to oppose the unjustified bans on Upwork. If you encounter an…" at bounding box center [652, 389] width 485 height 40
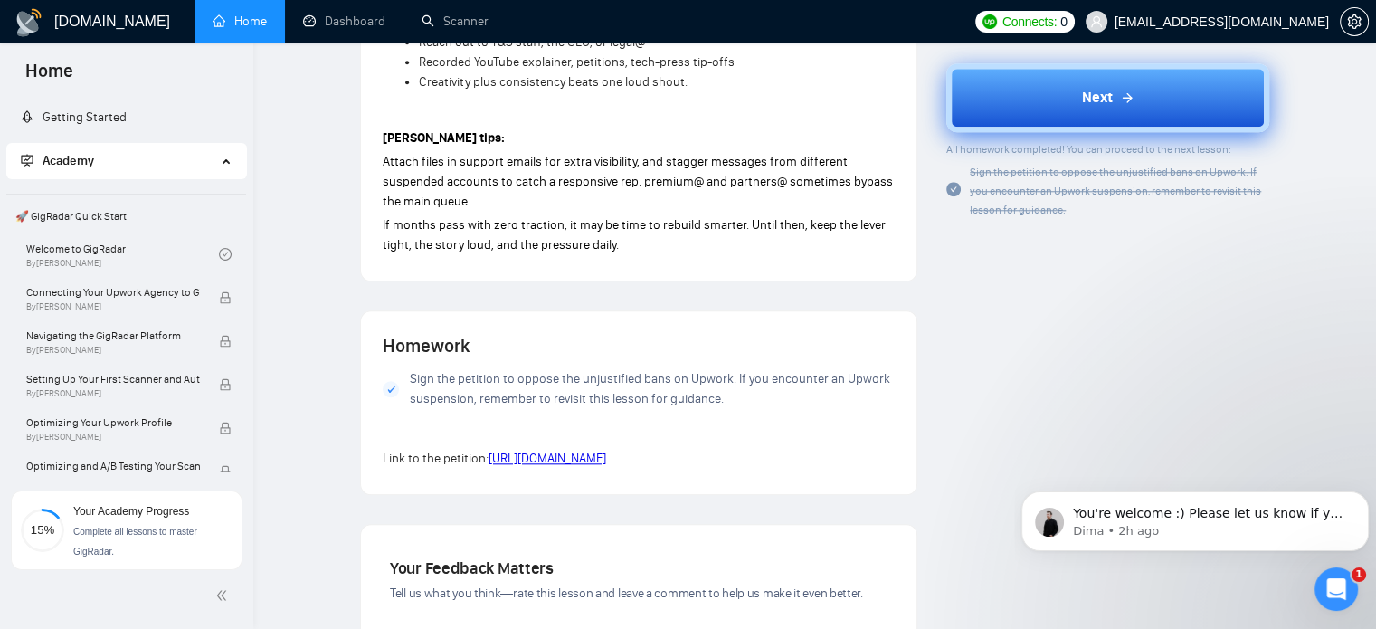
click at [1034, 93] on button "Next" at bounding box center [1108, 97] width 323 height 69
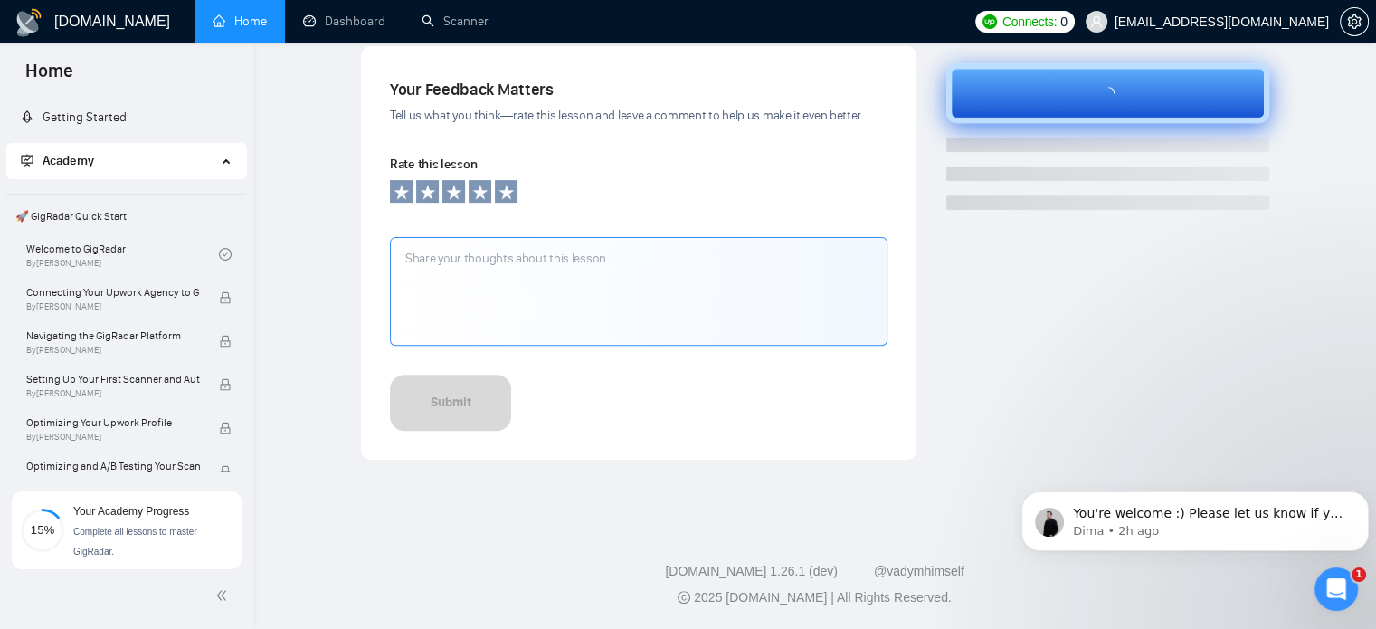
scroll to position [602, 0]
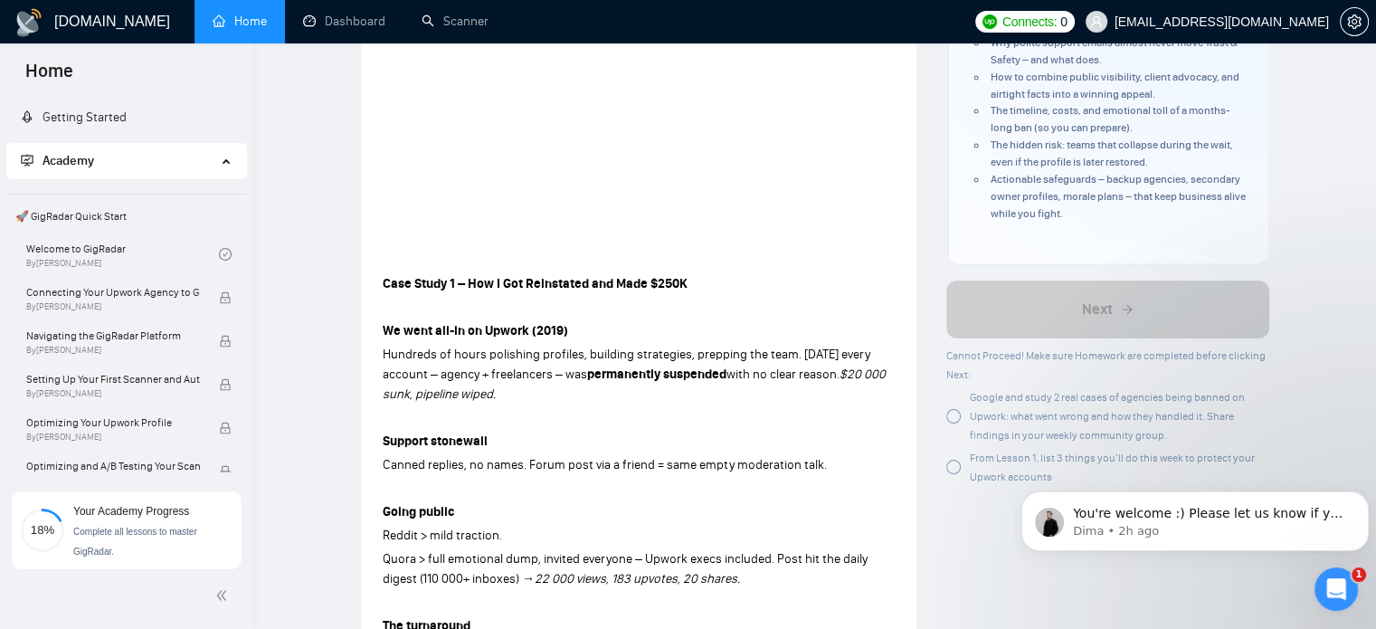
scroll to position [355, 0]
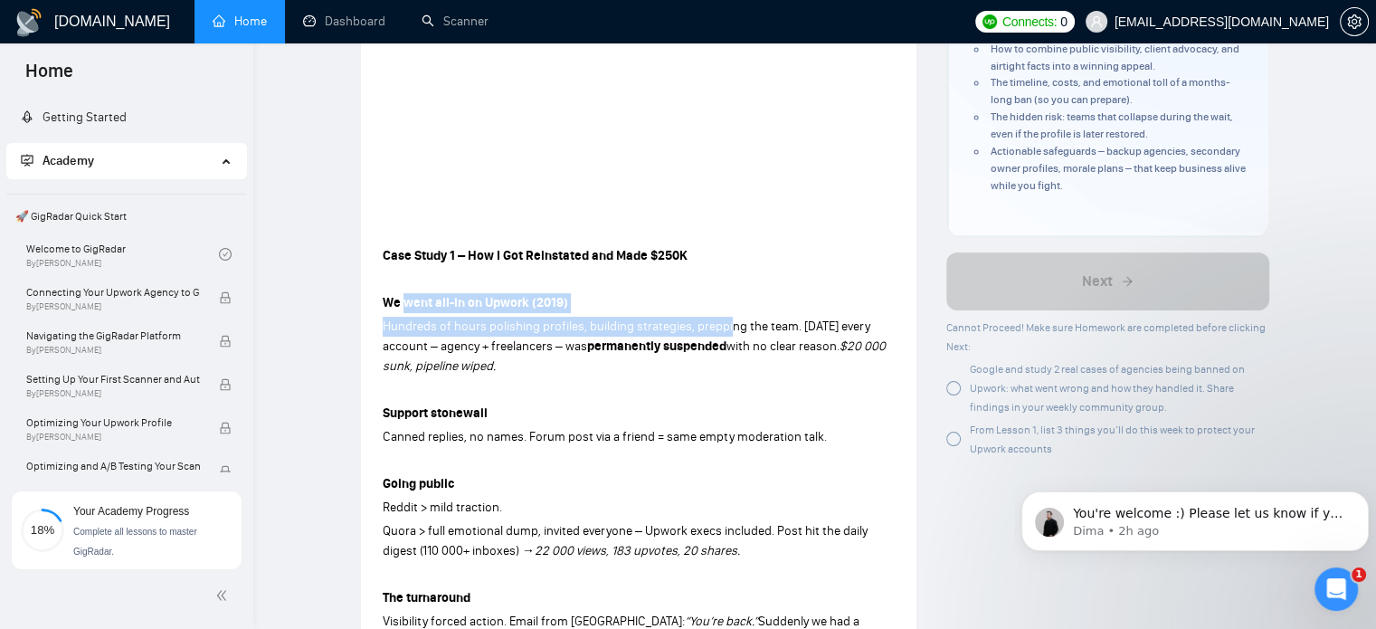
drag, startPoint x: 406, startPoint y: 283, endPoint x: 730, endPoint y: 308, distance: 324.9
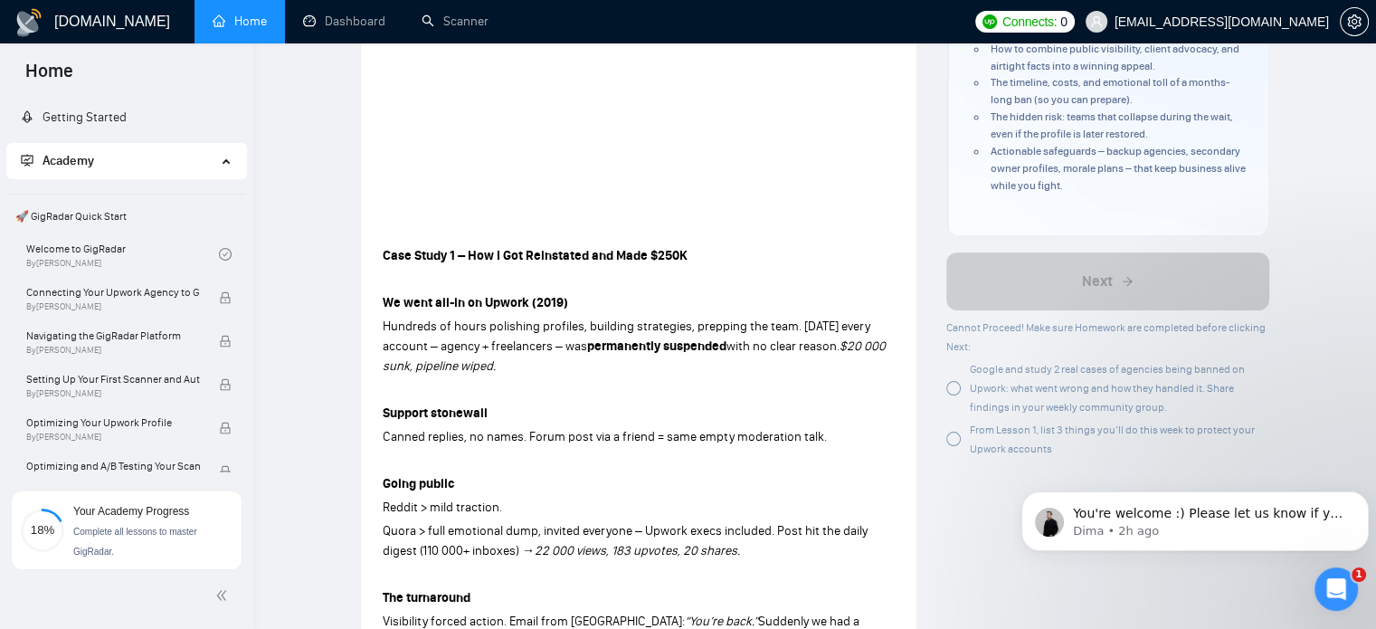
click at [595, 380] on p at bounding box center [639, 390] width 512 height 20
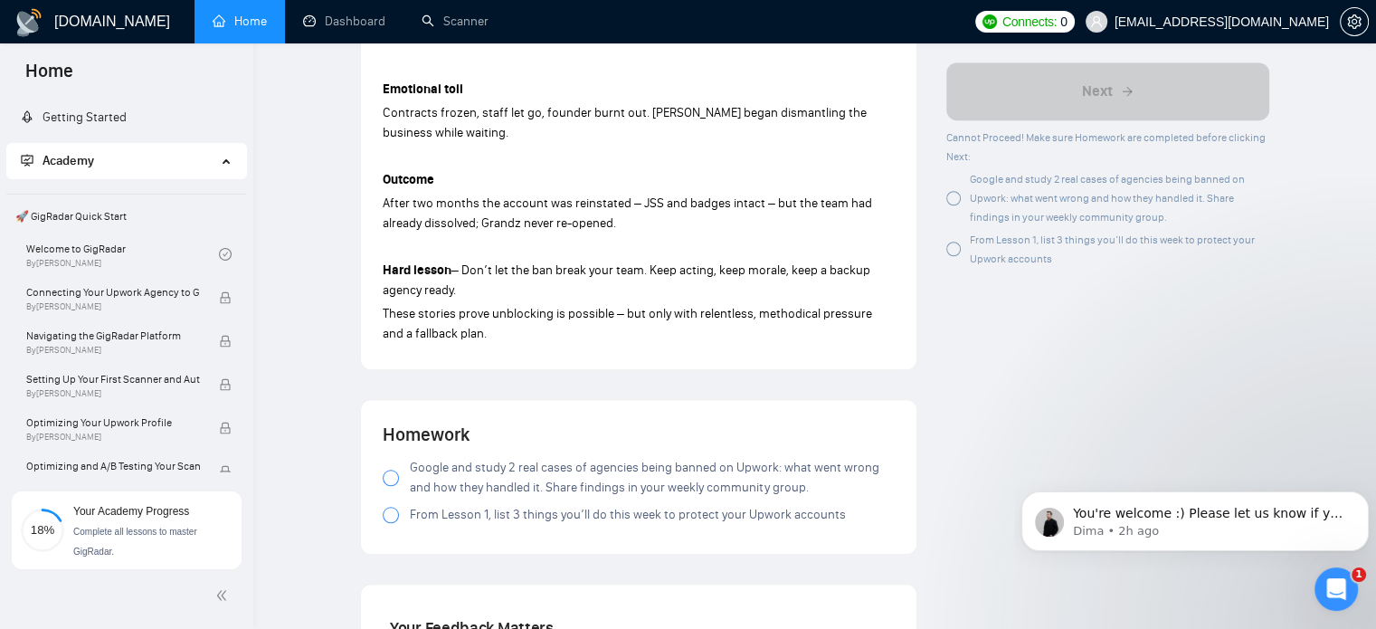
scroll to position [1441, 0]
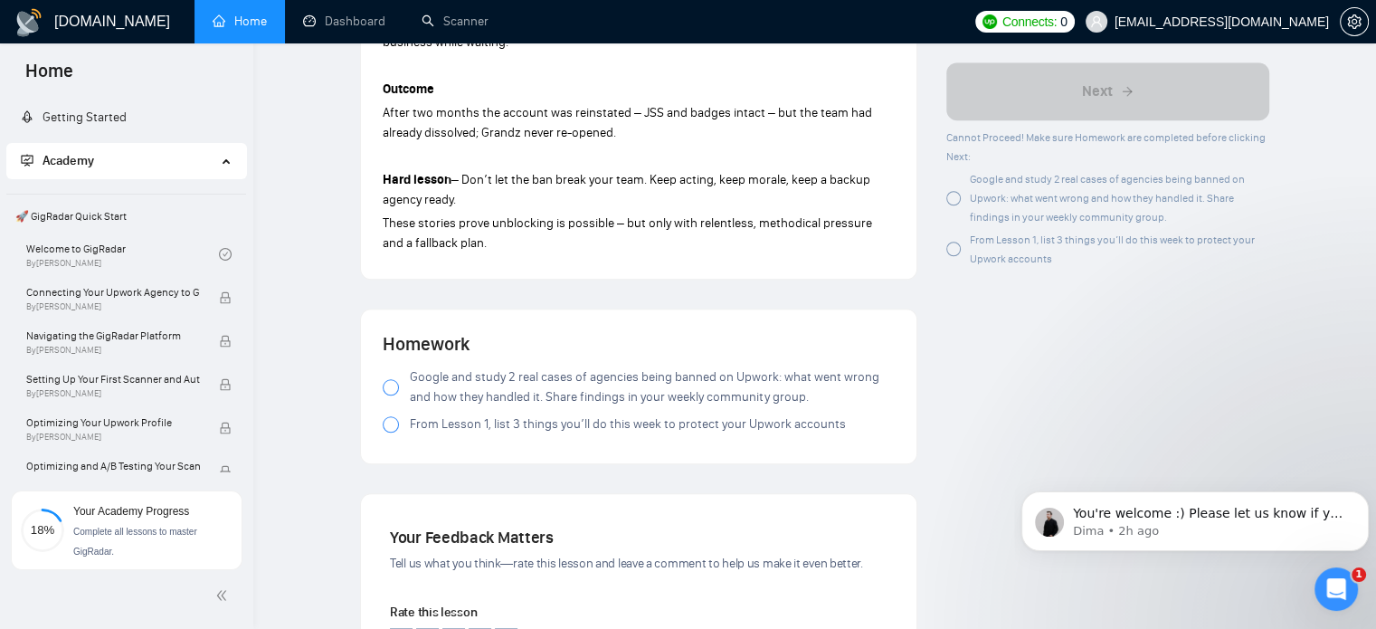
click at [442, 367] on span "Google and study 2 real cases of agencies being banned on Upwork: what went wro…" at bounding box center [652, 387] width 485 height 40
click at [481, 414] on span "From Lesson 1, list 3 things you’ll do this week to protect your Upwork accounts" at bounding box center [628, 424] width 436 height 20
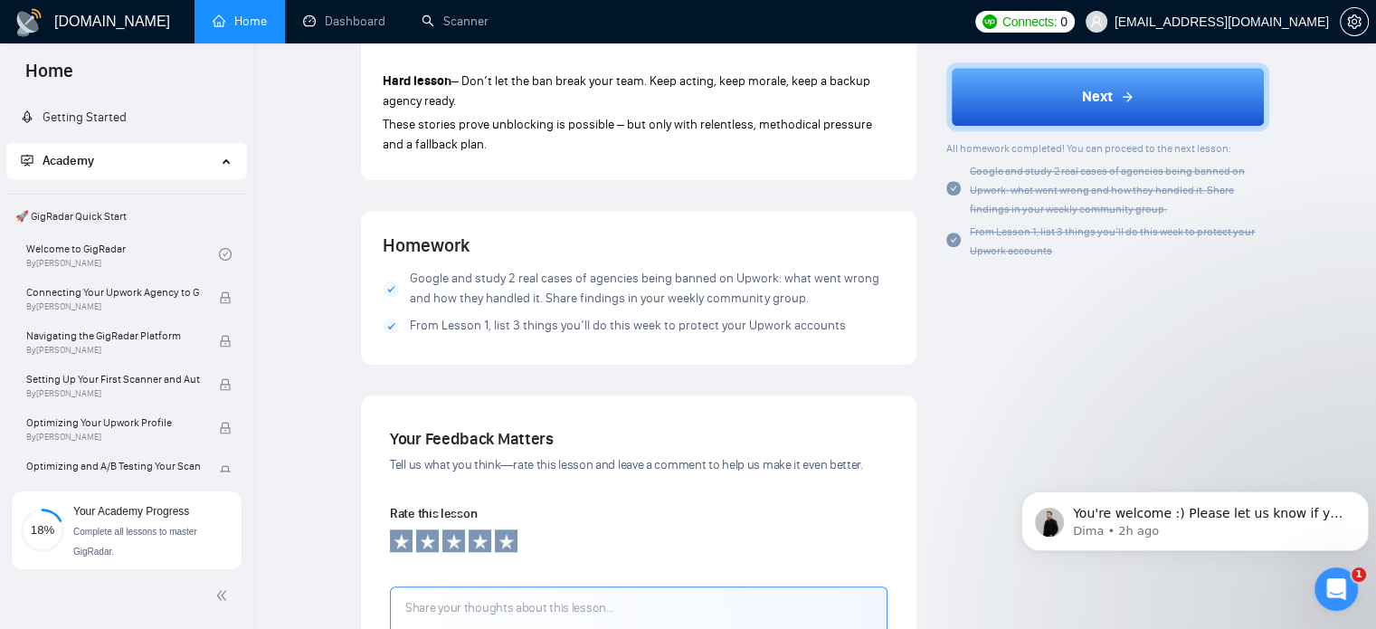
scroll to position [1350, 0]
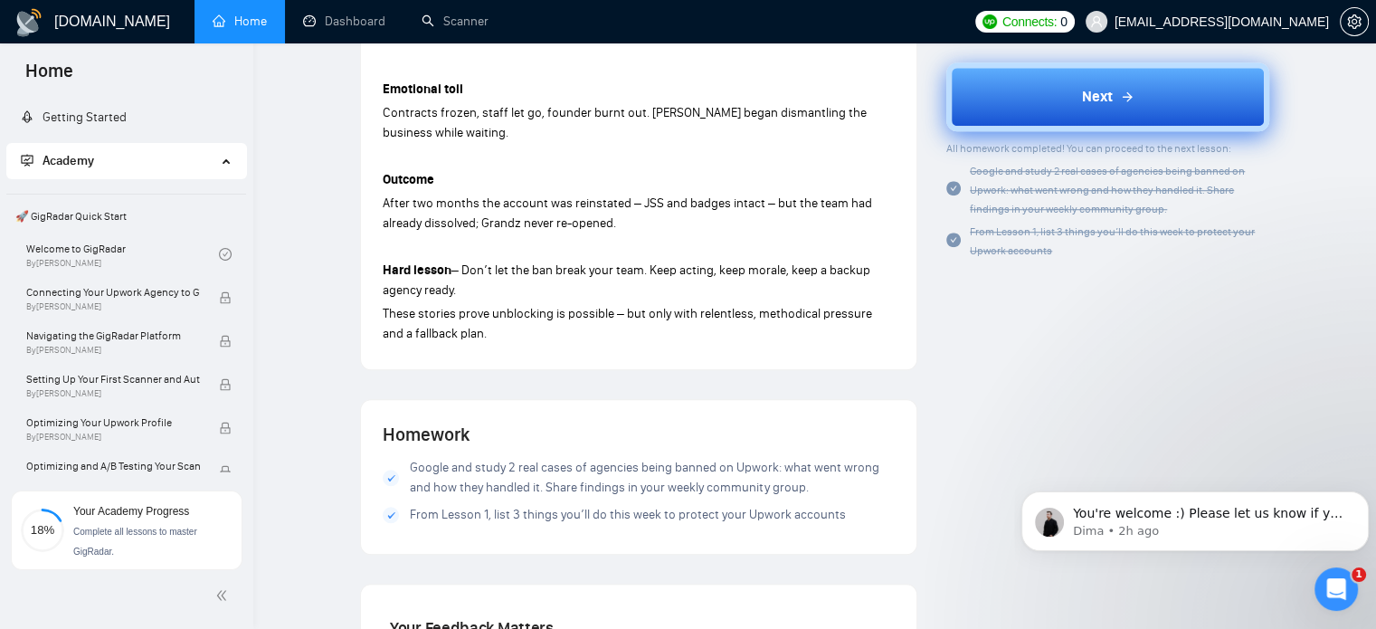
click at [1099, 110] on button "Next" at bounding box center [1108, 97] width 323 height 69
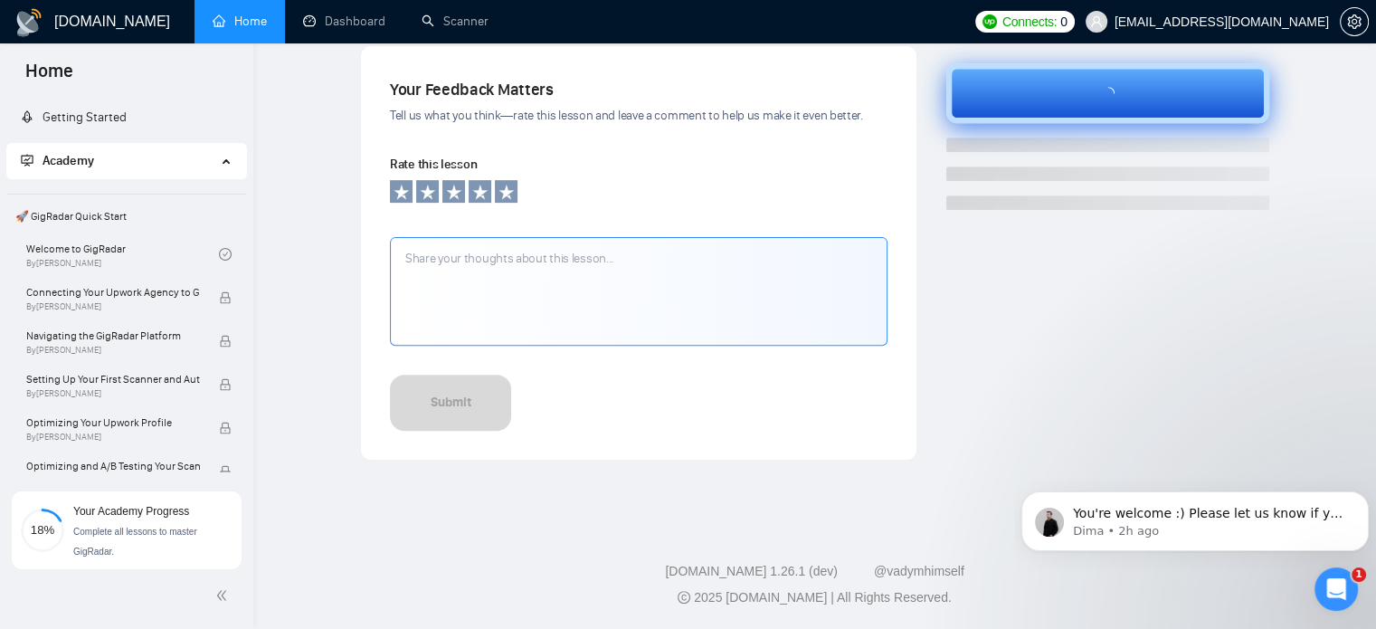
scroll to position [602, 0]
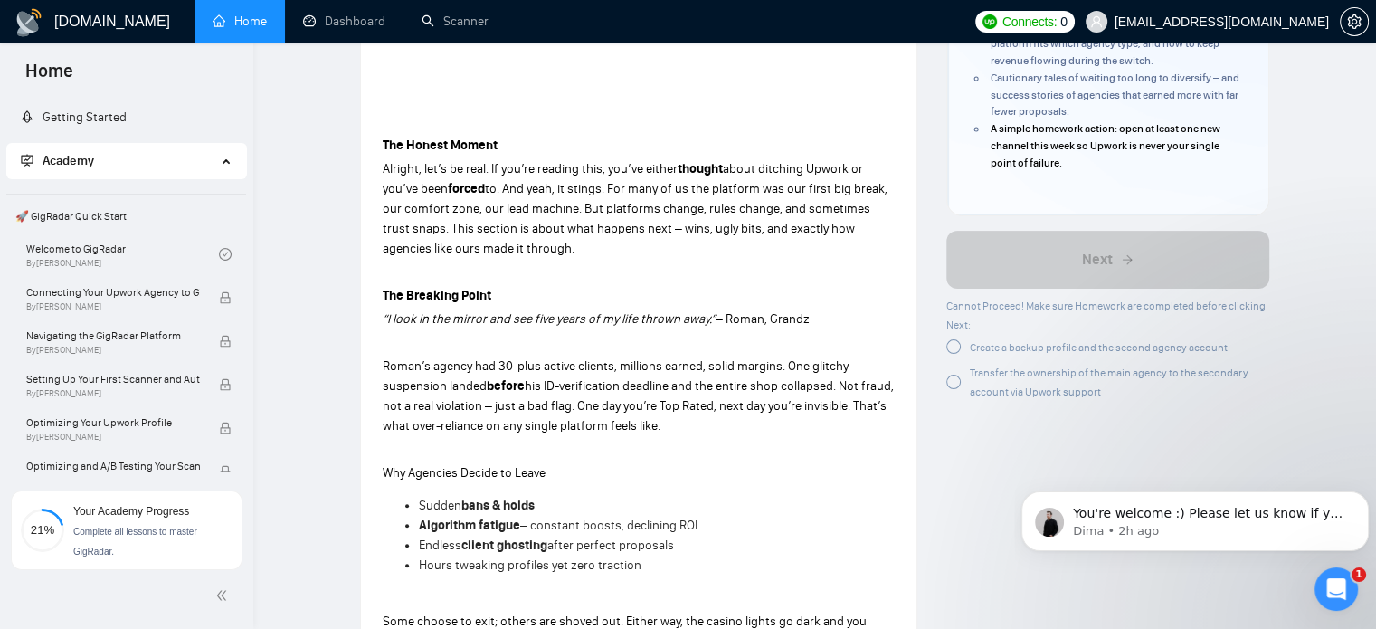
scroll to position [536, 0]
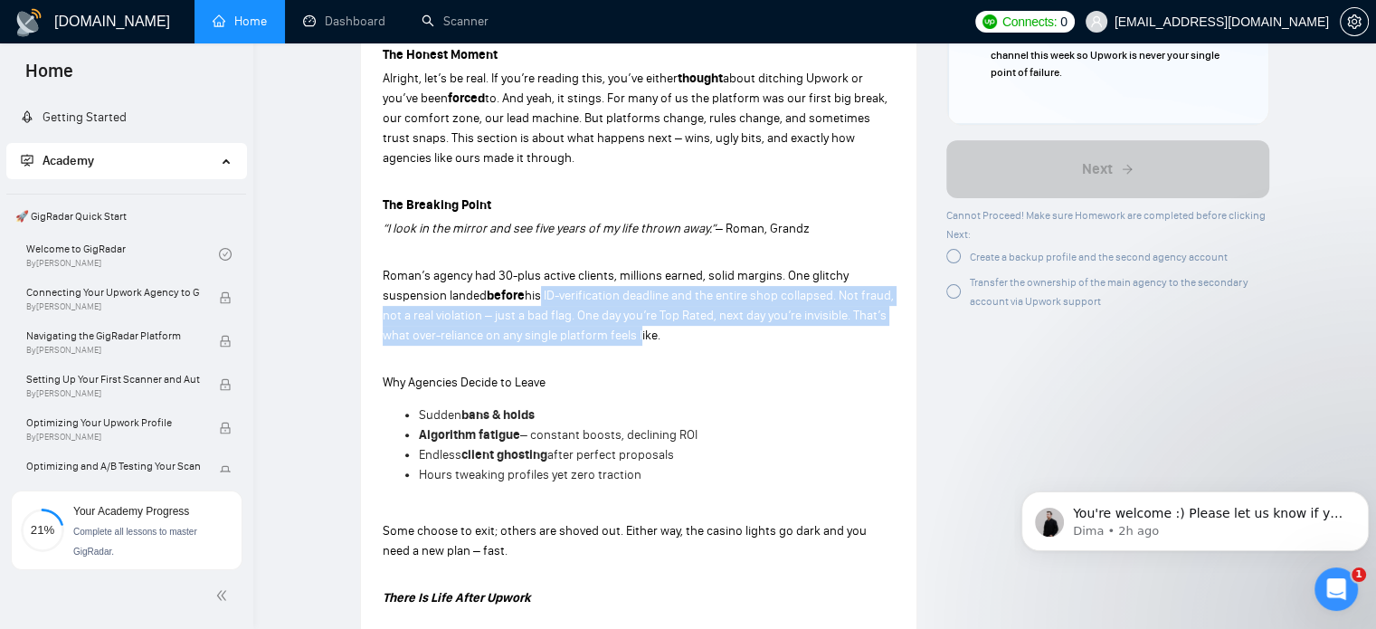
drag, startPoint x: 538, startPoint y: 297, endPoint x: 673, endPoint y: 332, distance: 139.4
click at [673, 332] on span "his ID-verification deadline and the entire shop collapsed. Not fraud, not a re…" at bounding box center [638, 315] width 511 height 55
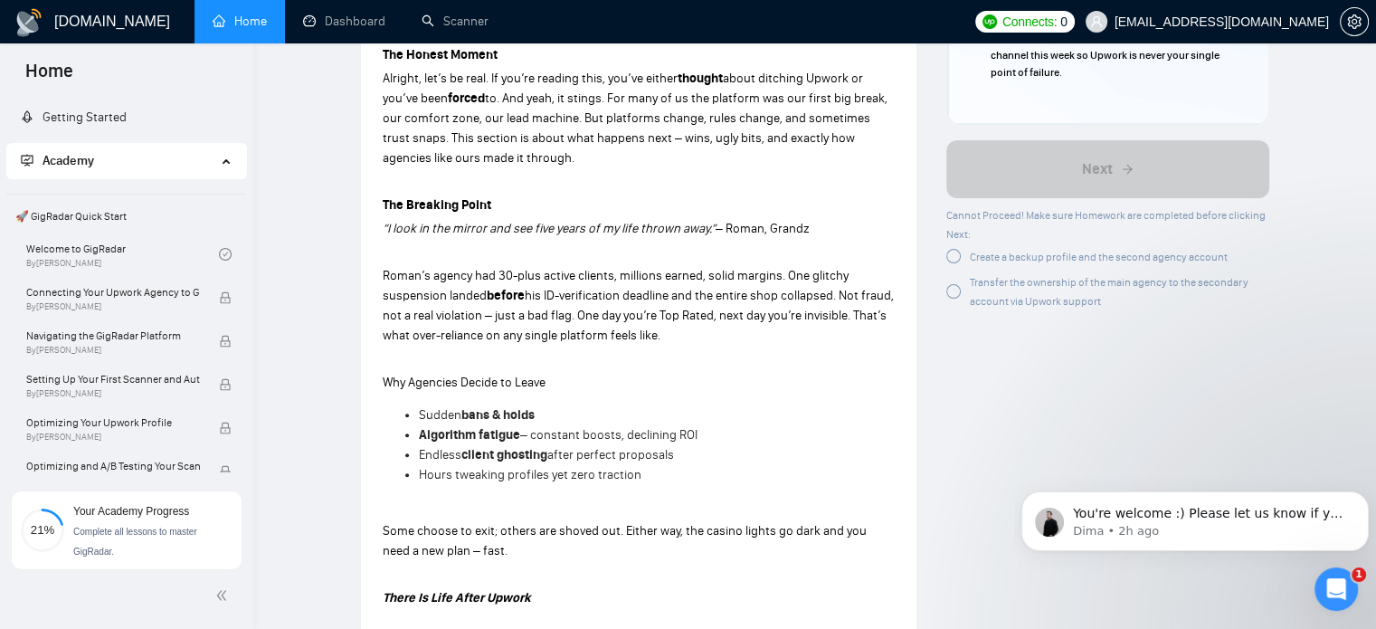
click at [693, 332] on span "his ID-verification deadline and the entire shop collapsed. Not fraud, not a re…" at bounding box center [638, 315] width 511 height 55
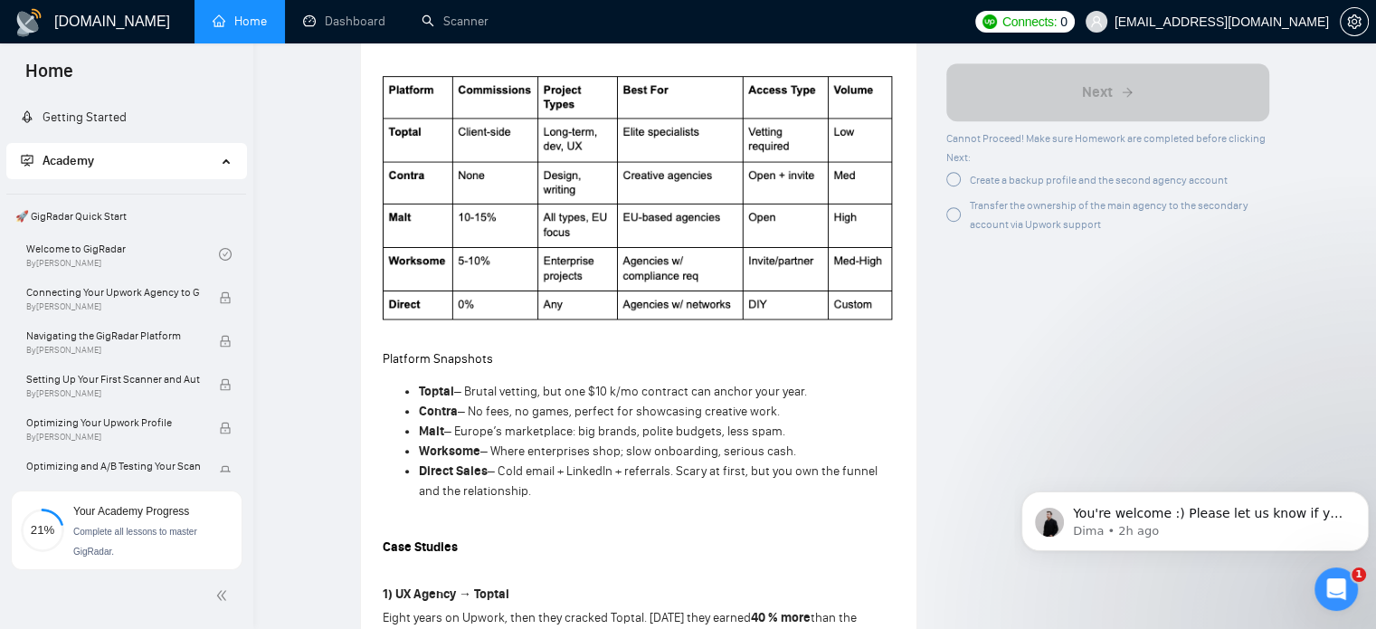
scroll to position [1169, 0]
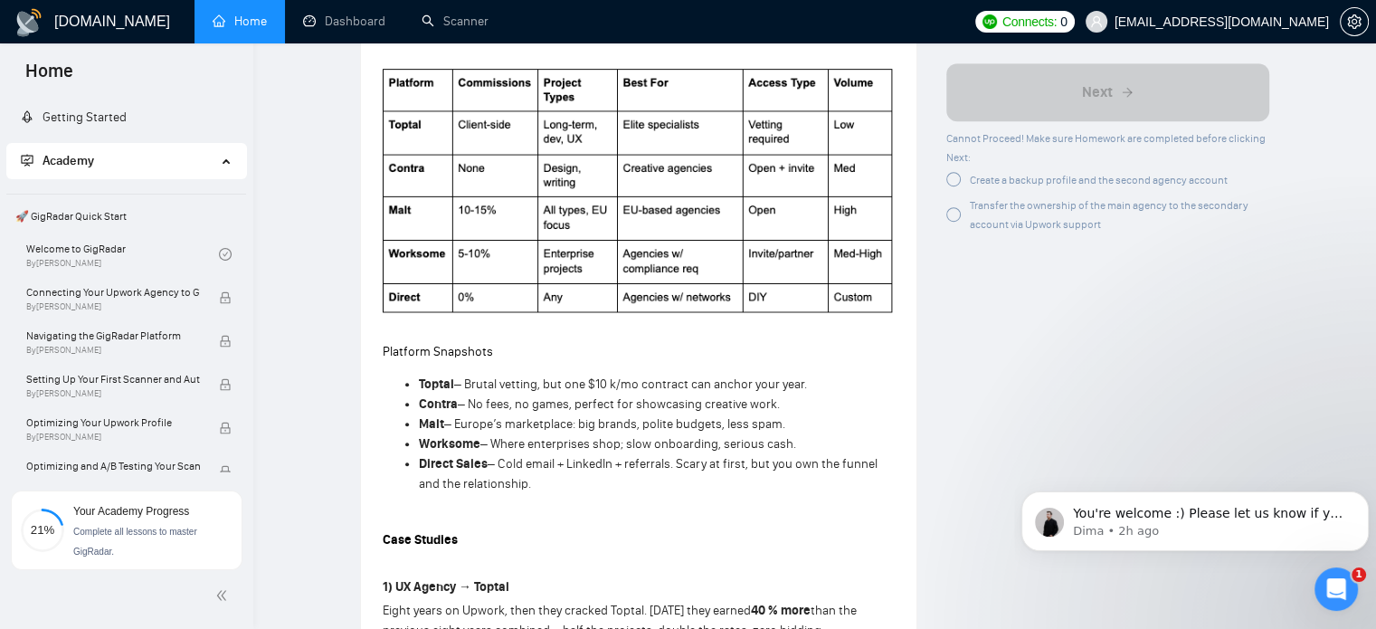
drag, startPoint x: 557, startPoint y: 481, endPoint x: 408, endPoint y: 385, distance: 178.0
click at [408, 385] on ul "Toptal – Brutal vetting, but one $10 k/mo contract can anchor your year. Contra…" at bounding box center [639, 434] width 512 height 119
click at [489, 476] on span "– Cold email + LinkedIn + referrals. Scary at first, but you own the funnel and…" at bounding box center [648, 473] width 459 height 35
drag, startPoint x: 767, startPoint y: 441, endPoint x: 419, endPoint y: 390, distance: 352.1
click at [419, 390] on ul "Toptal – Brutal vetting, but one $10 k/mo contract can anchor your year. Contra…" at bounding box center [639, 434] width 512 height 119
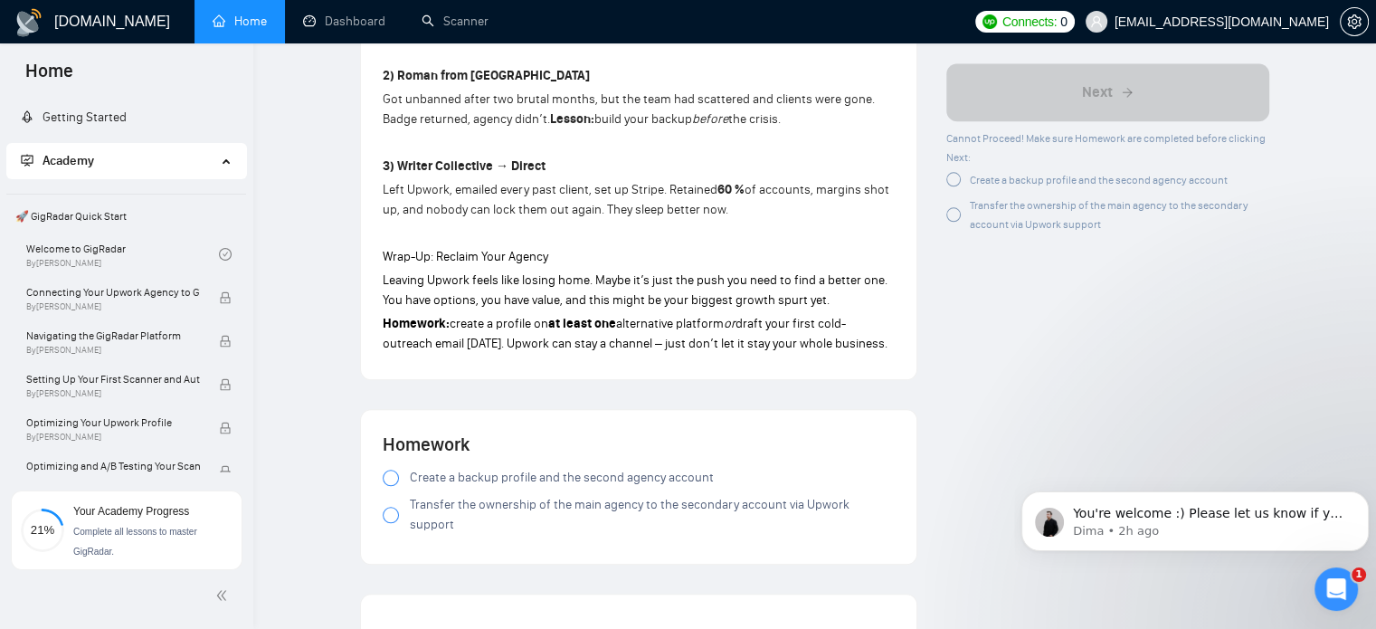
scroll to position [1803, 0]
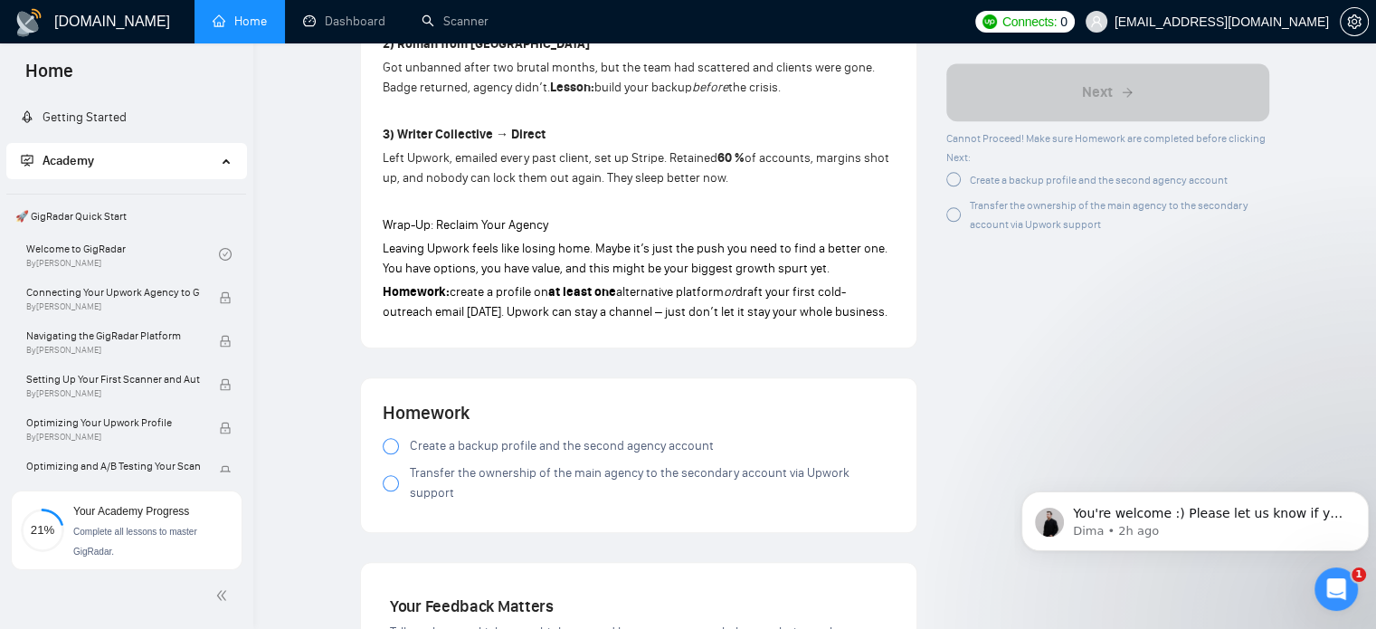
click at [460, 448] on span "Create a backup profile and the second agency account" at bounding box center [562, 446] width 304 height 20
click at [459, 475] on span "Transfer the ownership of the main agency to the secondary account via Upwork s…" at bounding box center [652, 483] width 485 height 40
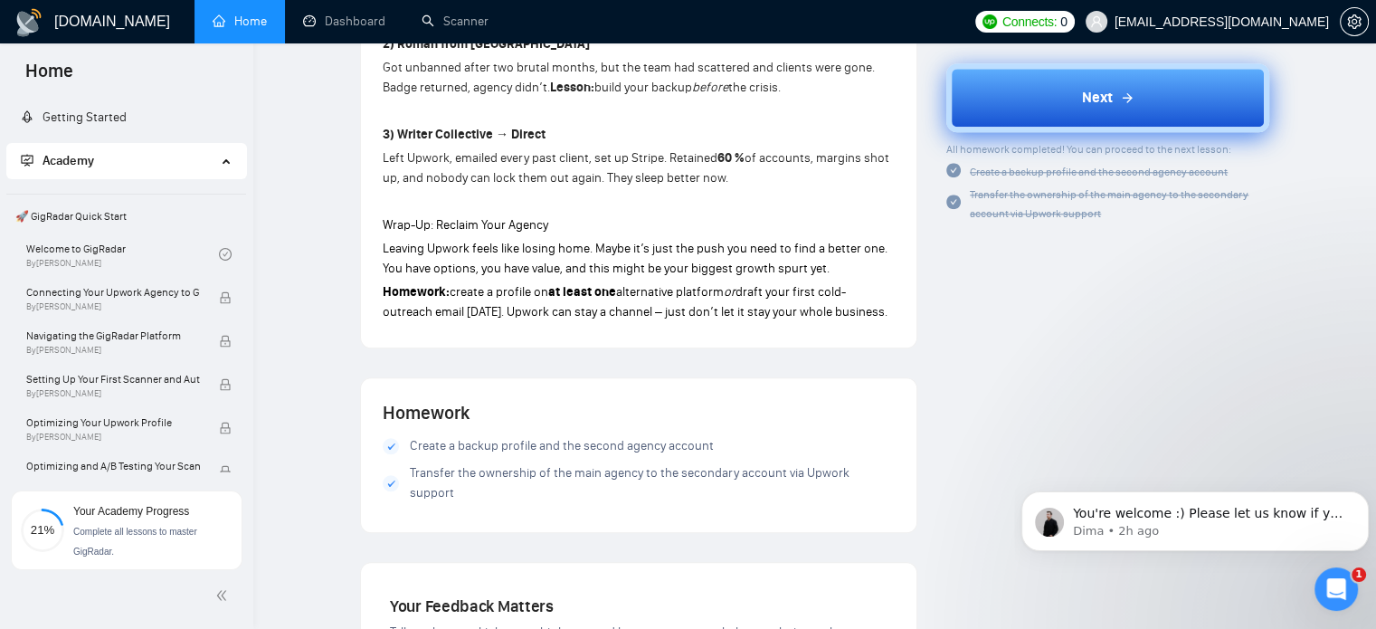
click at [1161, 88] on button "Next" at bounding box center [1108, 97] width 323 height 69
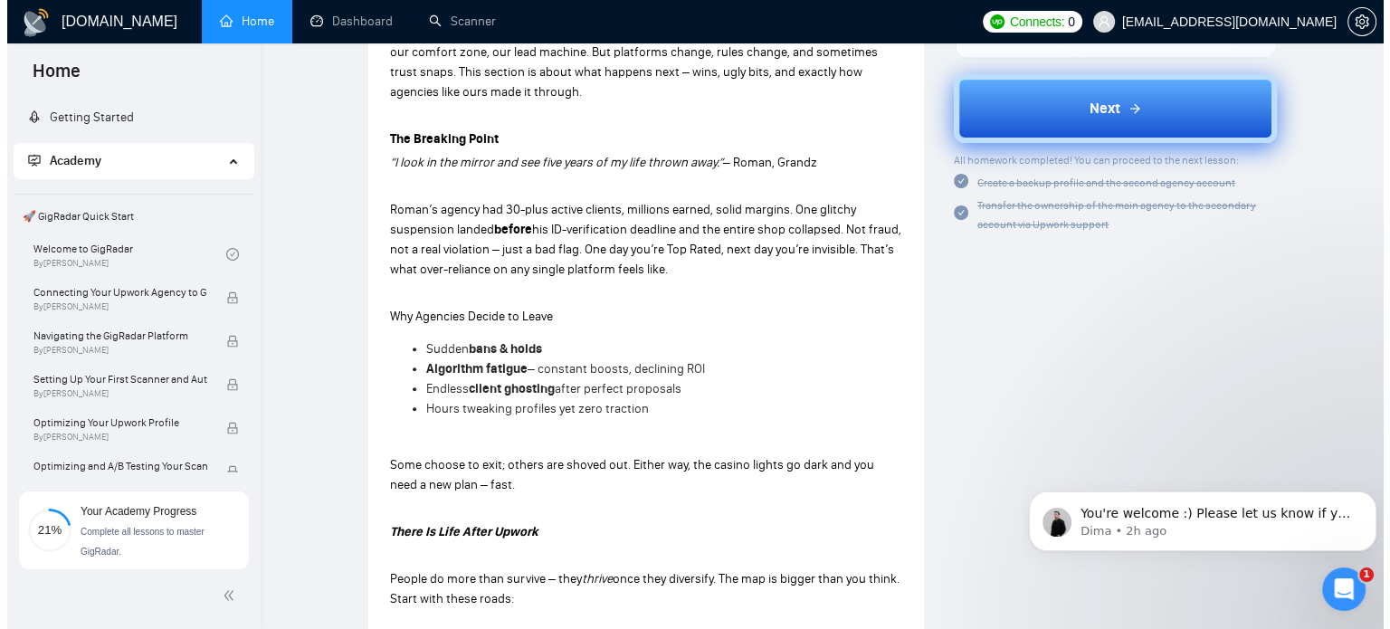
scroll to position [355, 0]
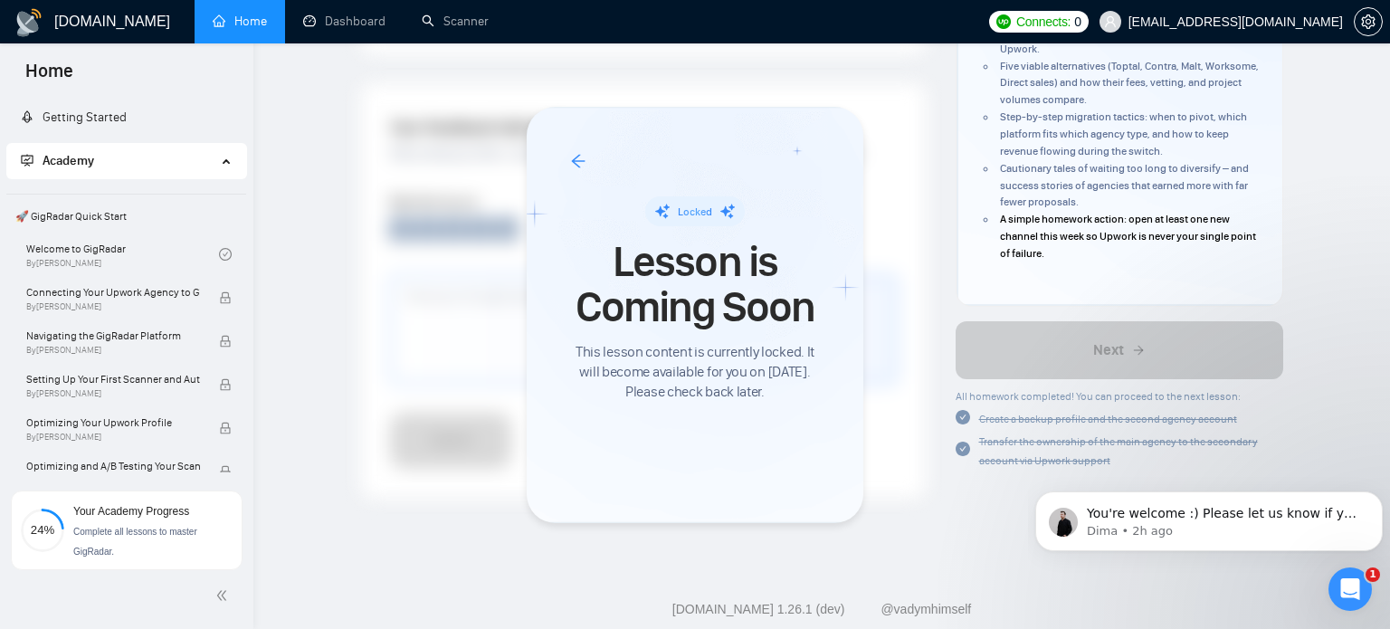
click at [575, 152] on span at bounding box center [578, 162] width 16 height 20
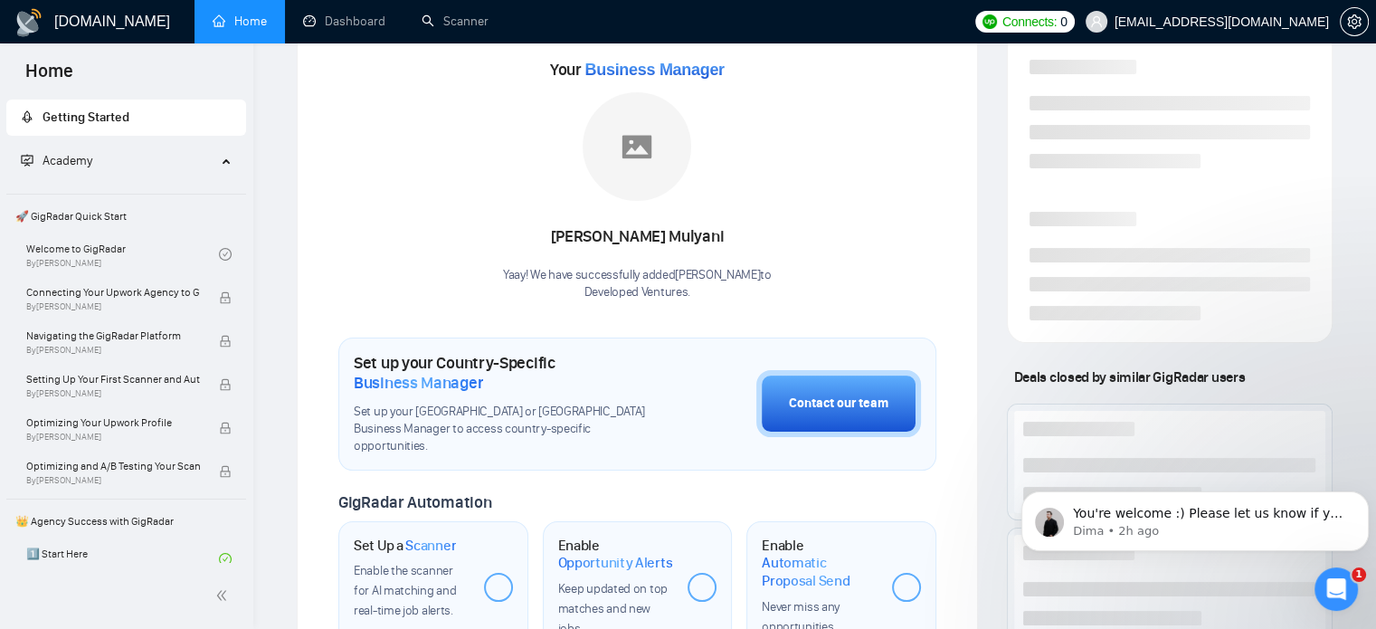
scroll to position [362, 0]
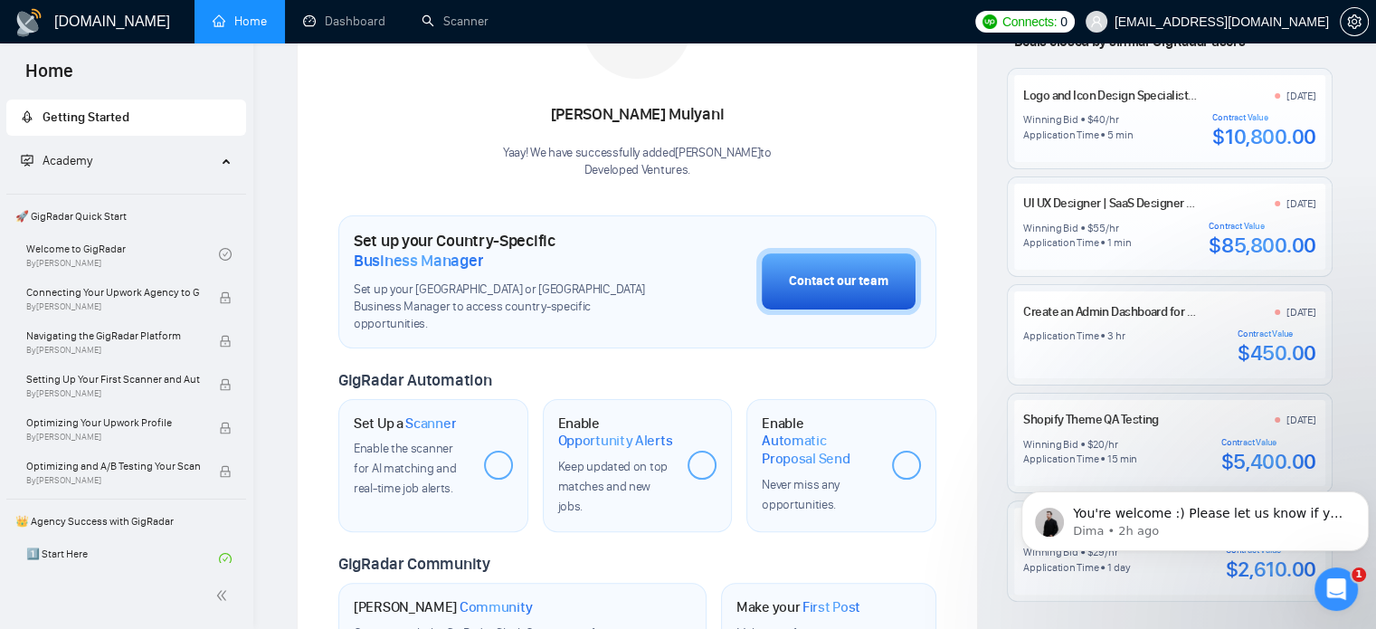
click at [174, 116] on span "Getting Started" at bounding box center [126, 118] width 211 height 36
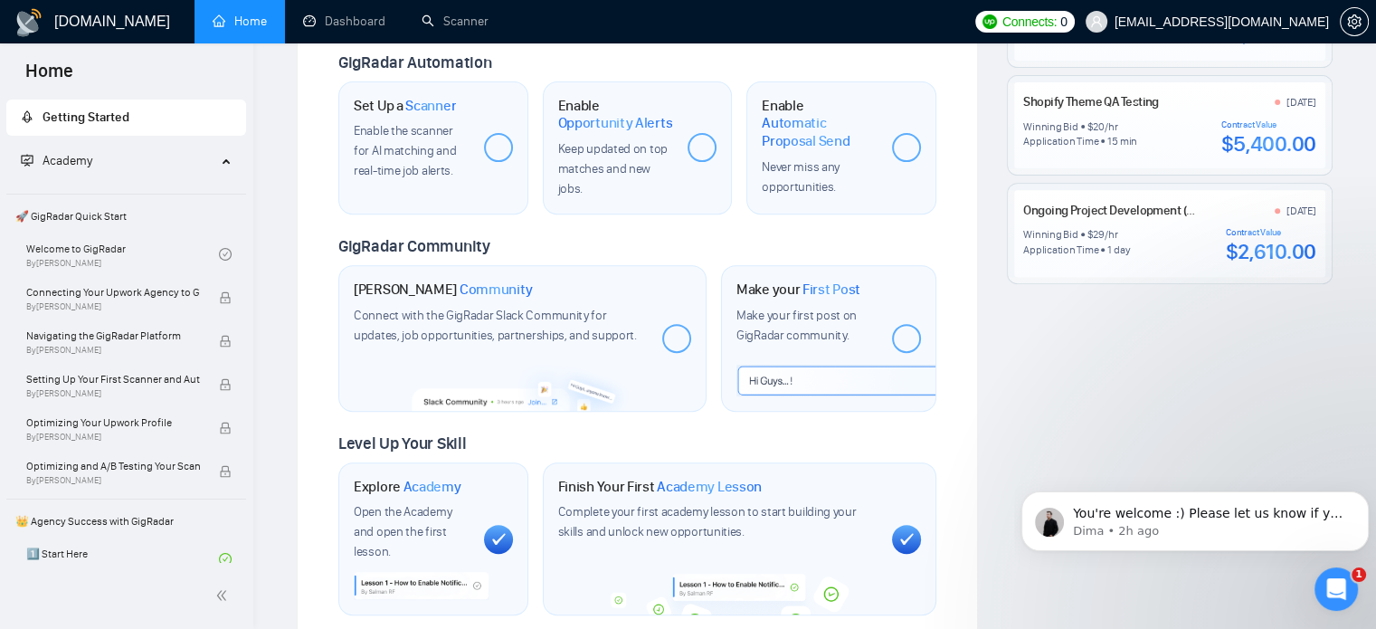
scroll to position [645, 0]
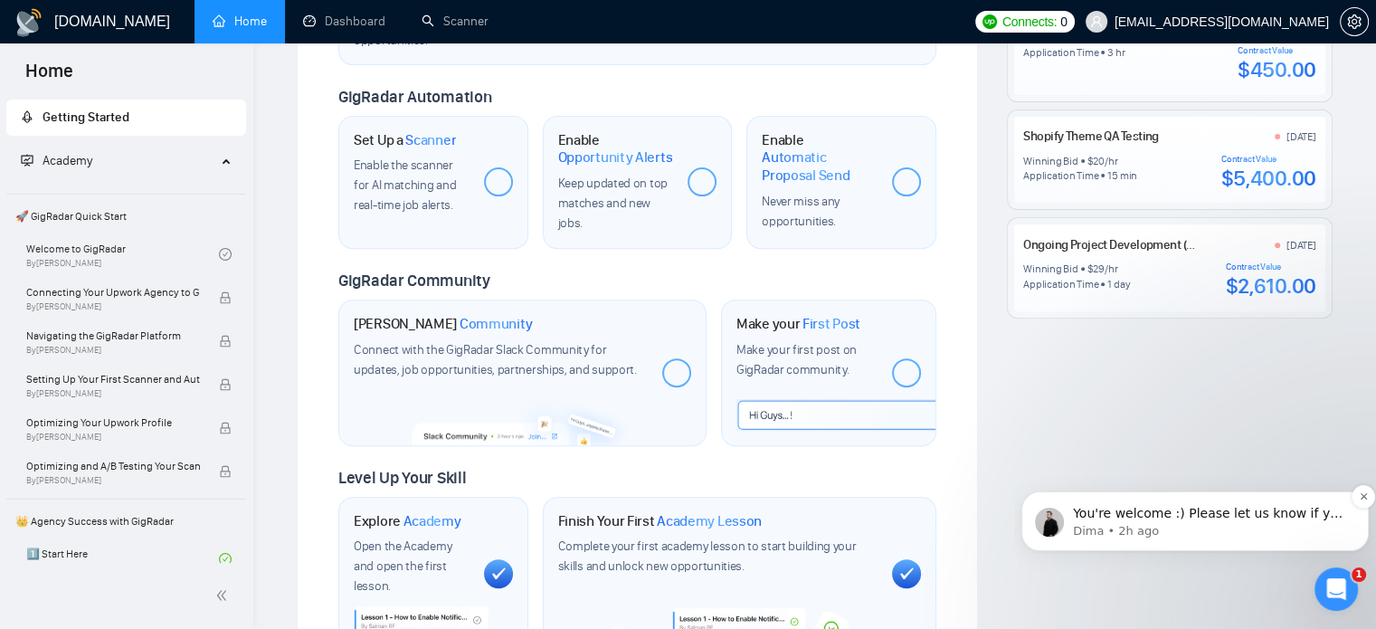
click at [1157, 534] on p "Dima • 2h ago" at bounding box center [1209, 531] width 273 height 16
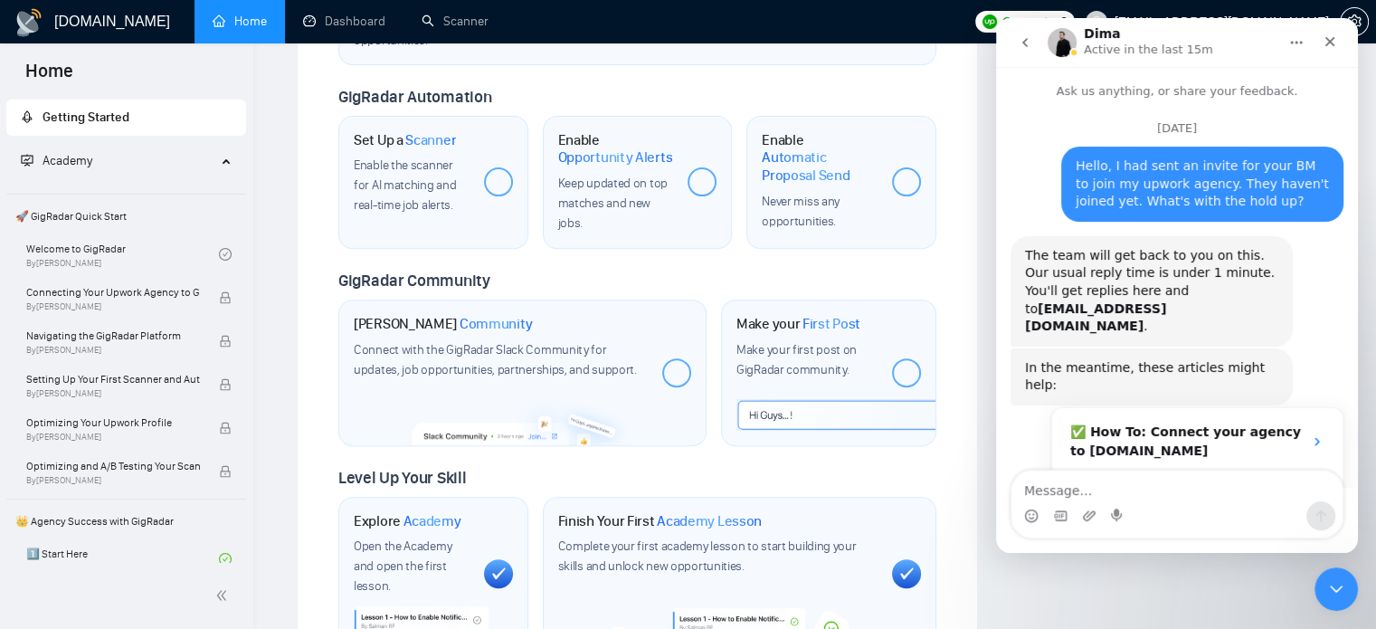
scroll to position [70, 0]
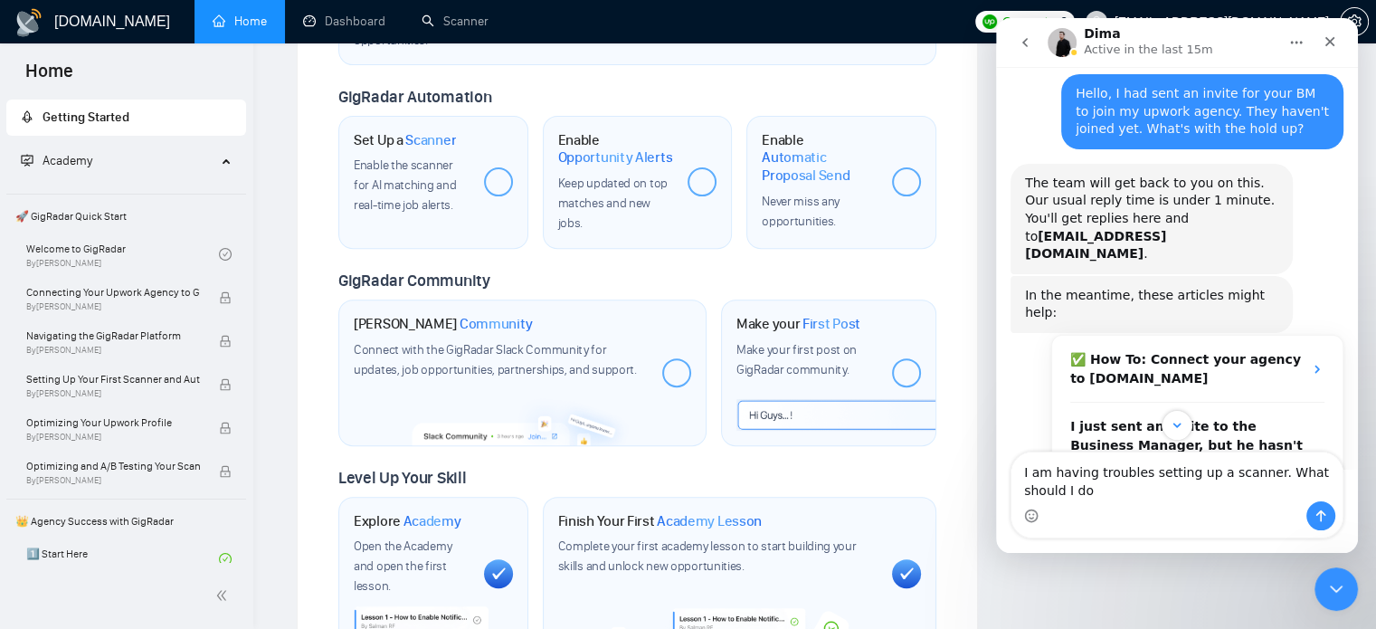
type textarea "I am having troubles setting up a scanner. What should I do?"
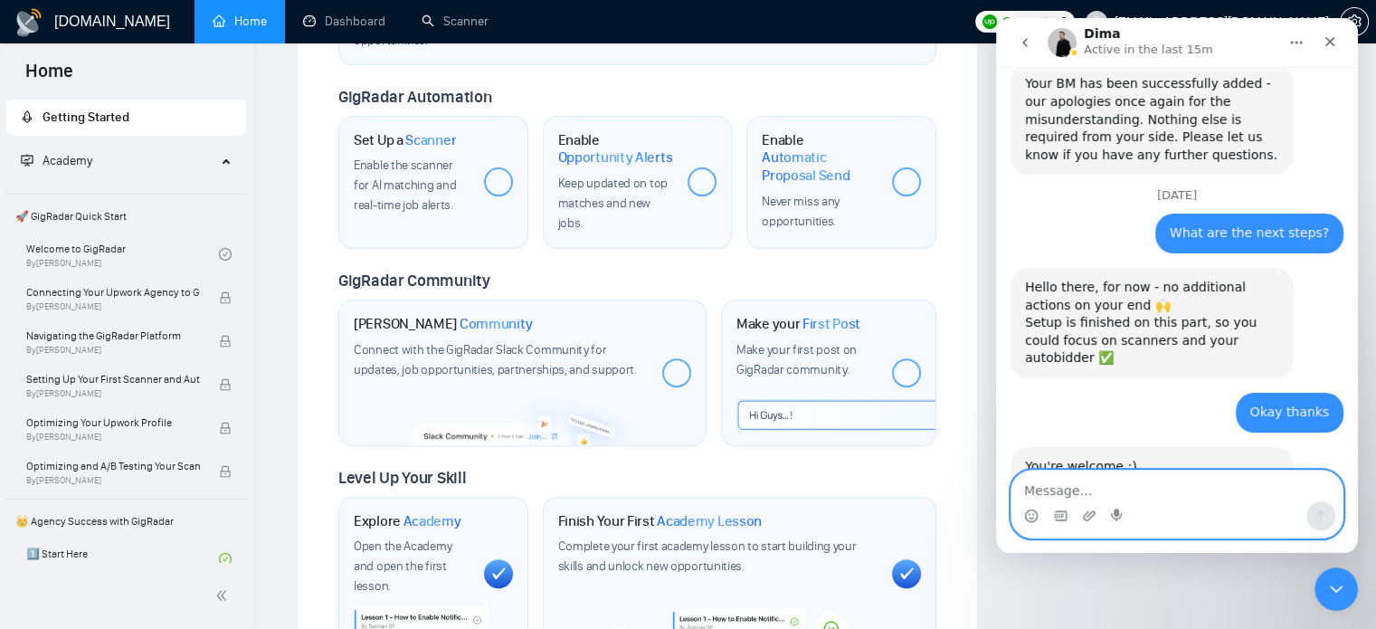
scroll to position [2055, 0]
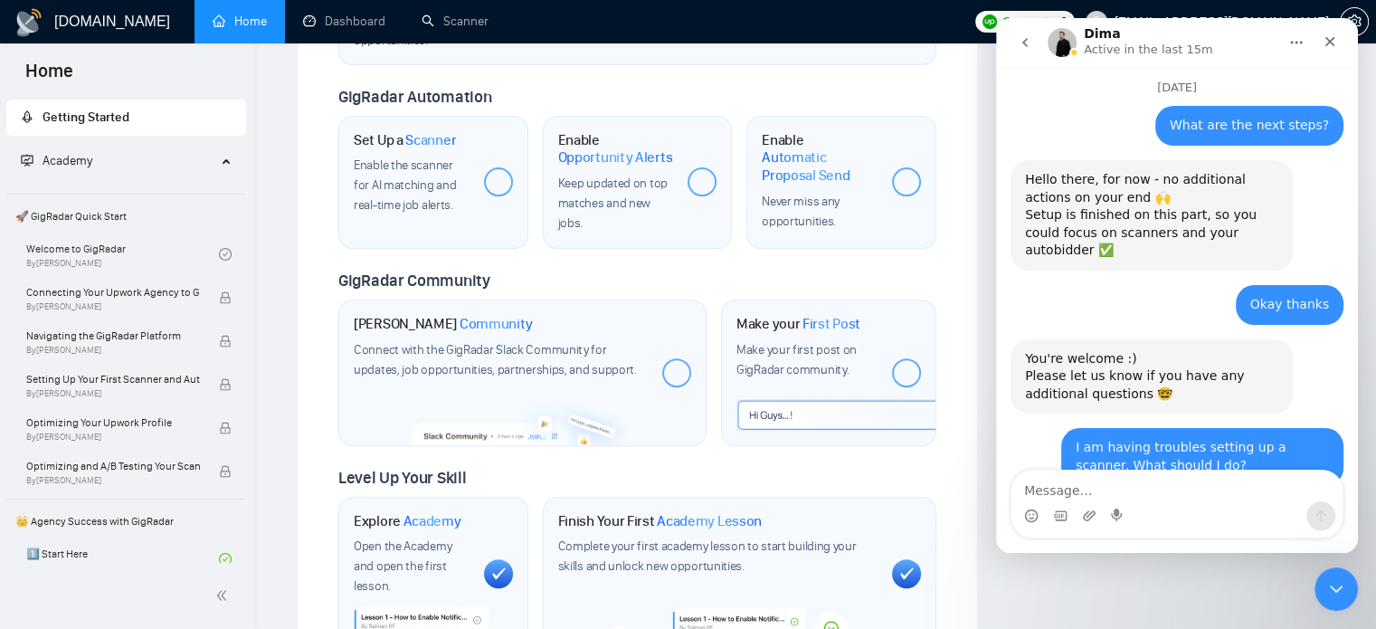
click at [442, 180] on div "Enable the scanner for AI matching and real-time job alerts." at bounding box center [412, 186] width 116 height 60
click at [498, 167] on div at bounding box center [498, 181] width 29 height 29
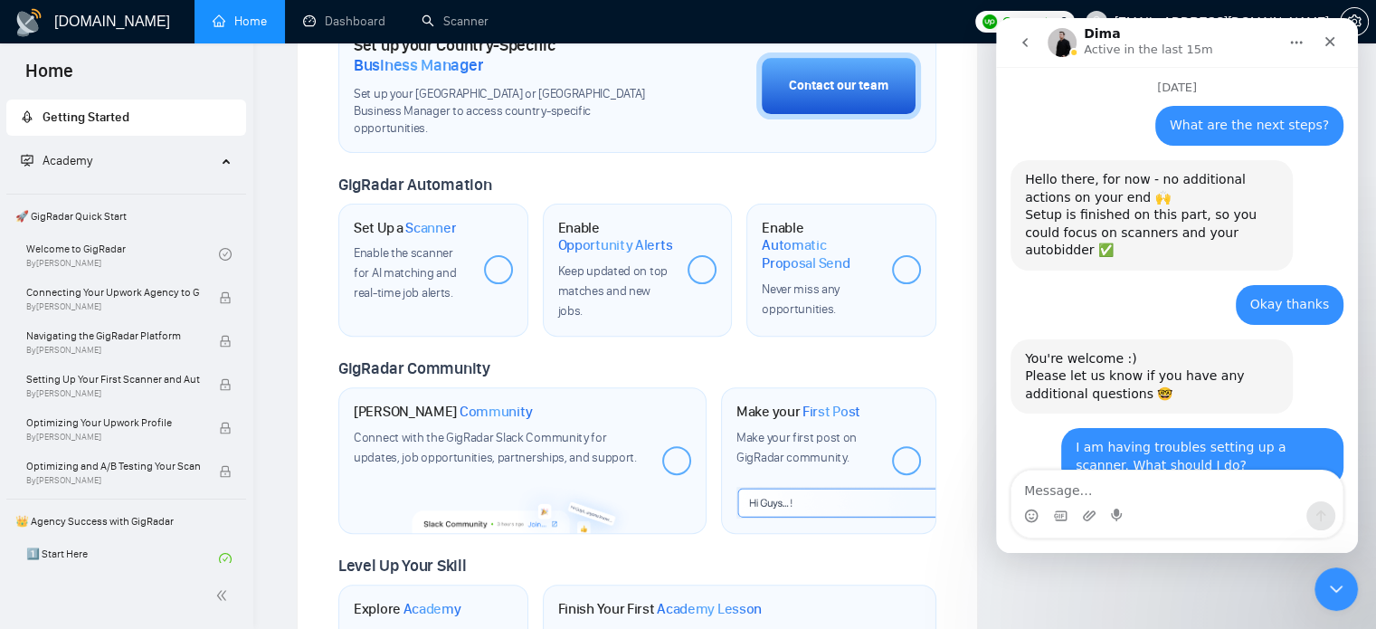
scroll to position [555, 0]
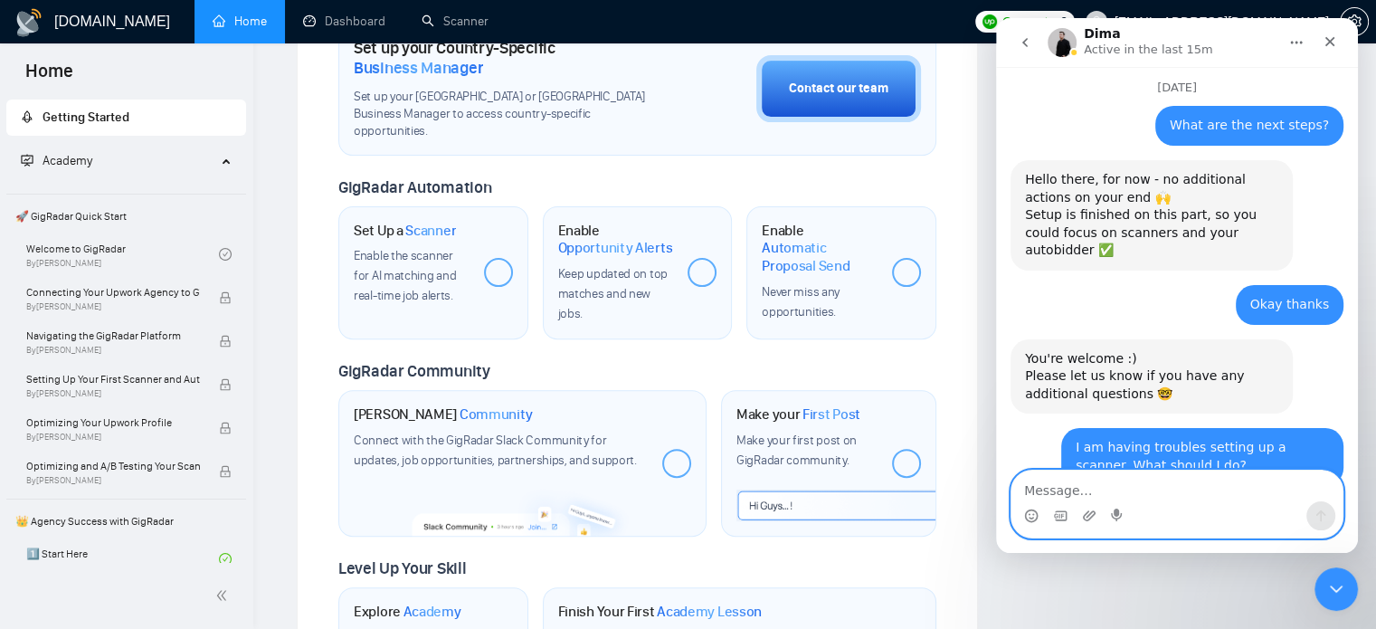
click at [1038, 484] on textarea "Message…" at bounding box center [1177, 486] width 331 height 31
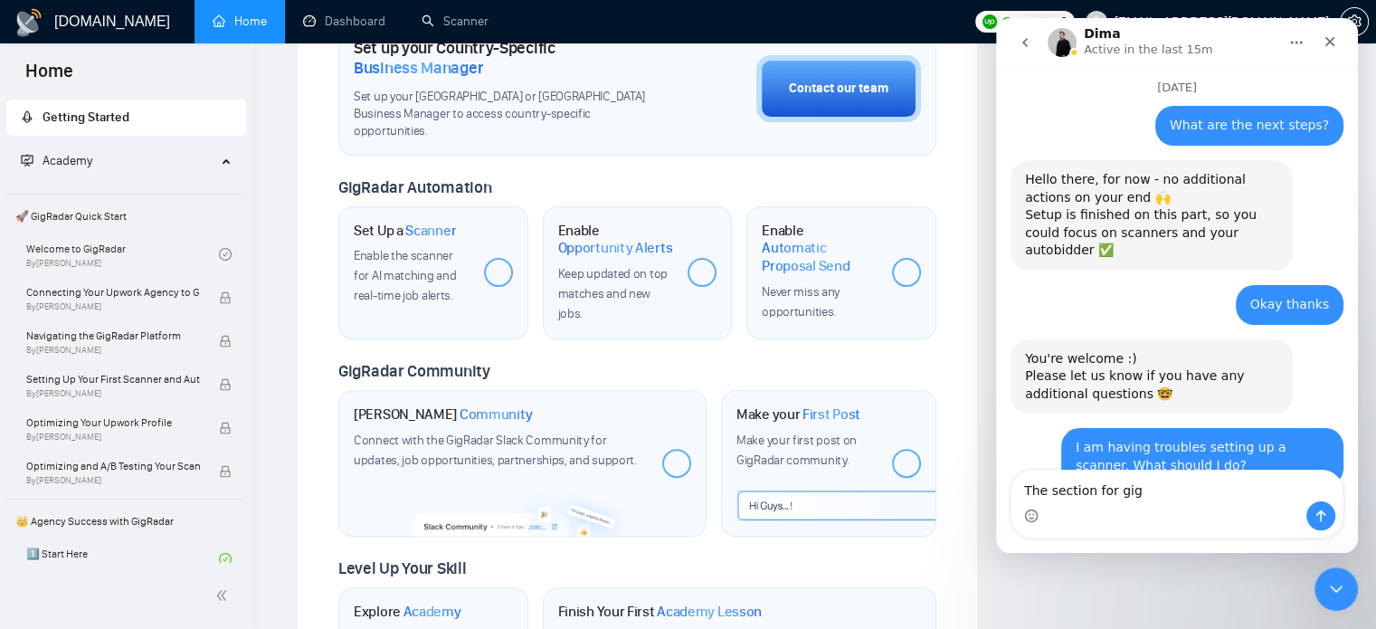
click at [474, 285] on div "Set Up a Scanner Enable the scanner for AI matching and real-time job alerts." at bounding box center [433, 272] width 190 height 133
click at [1178, 483] on textarea "The section for gig" at bounding box center [1177, 486] width 331 height 31
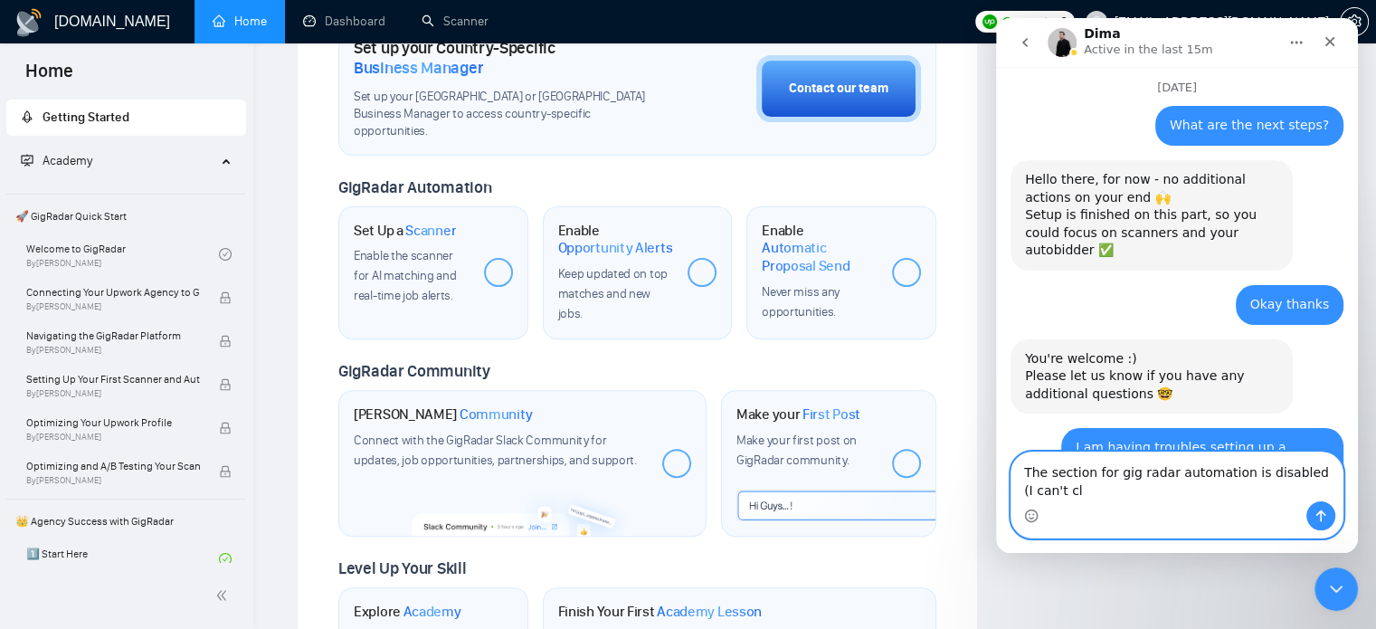
scroll to position [2073, 0]
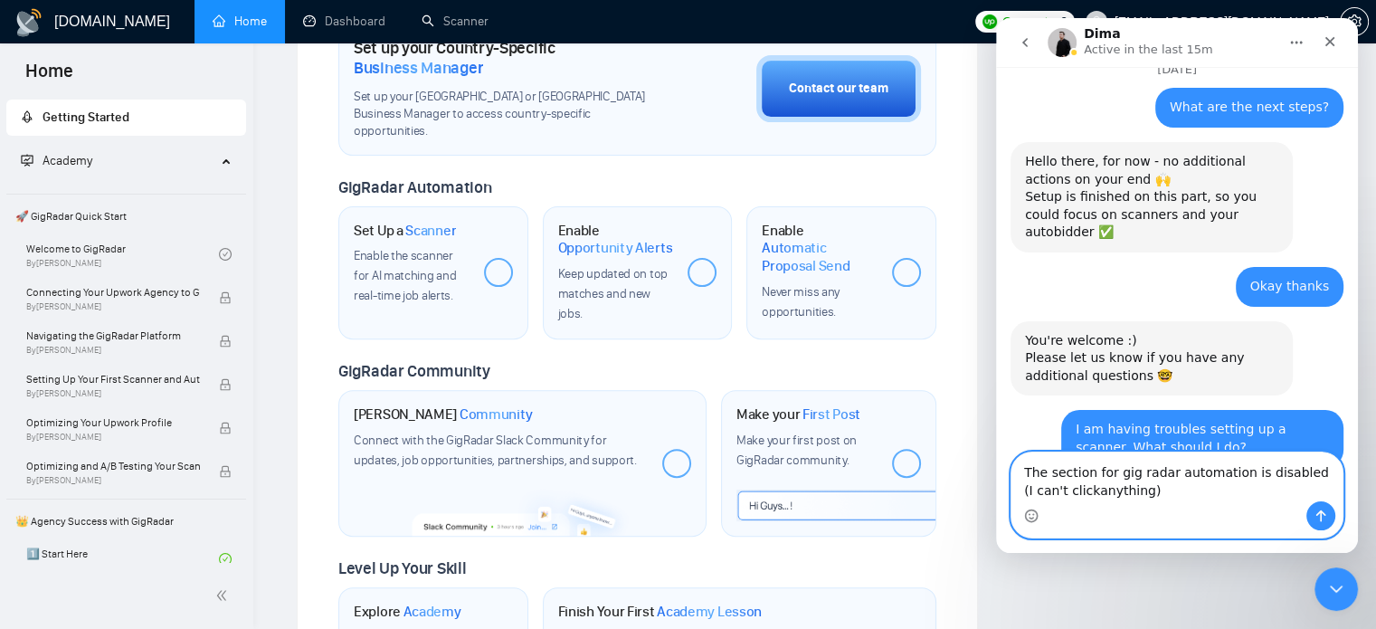
click at [1053, 500] on textarea "The section for gig radar automation is disabled (I can't clickanything)" at bounding box center [1177, 476] width 331 height 49
click at [1051, 497] on textarea "The section for gig radar automation is disabled (I can't clickanything)" at bounding box center [1177, 476] width 331 height 49
click at [1112, 493] on textarea "The section for gig radar automation is disabled (I can't click anything)" at bounding box center [1177, 476] width 331 height 49
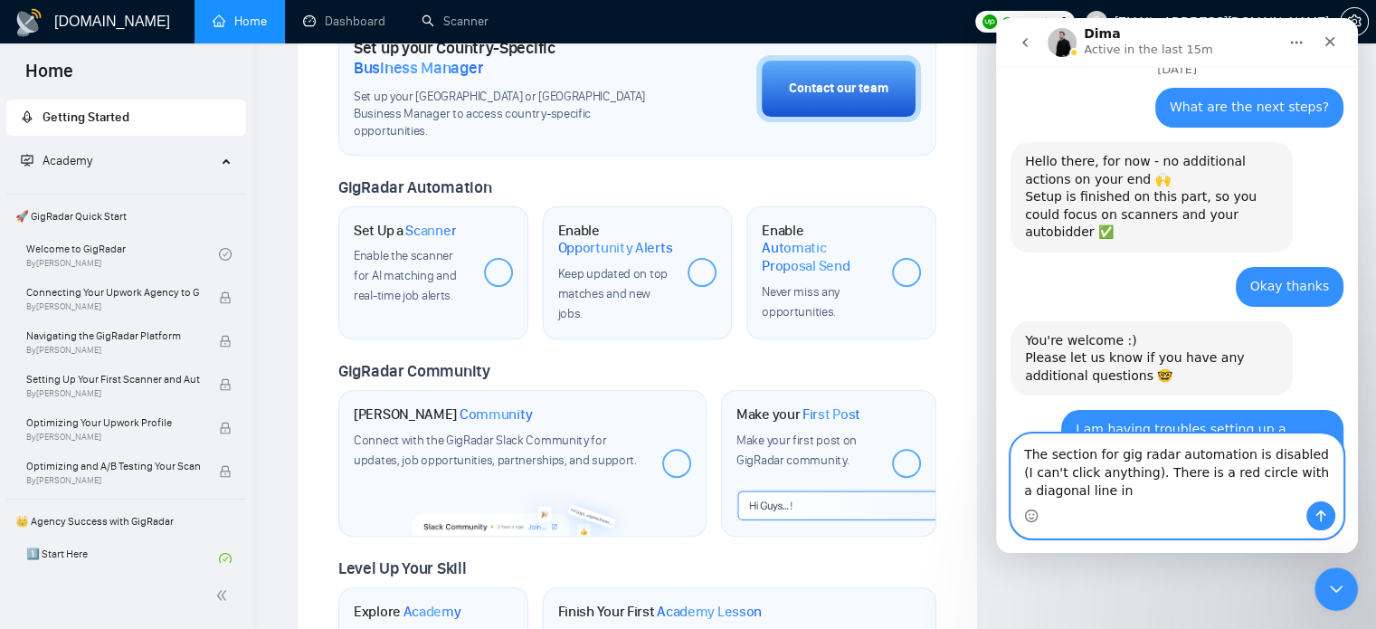
scroll to position [2091, 0]
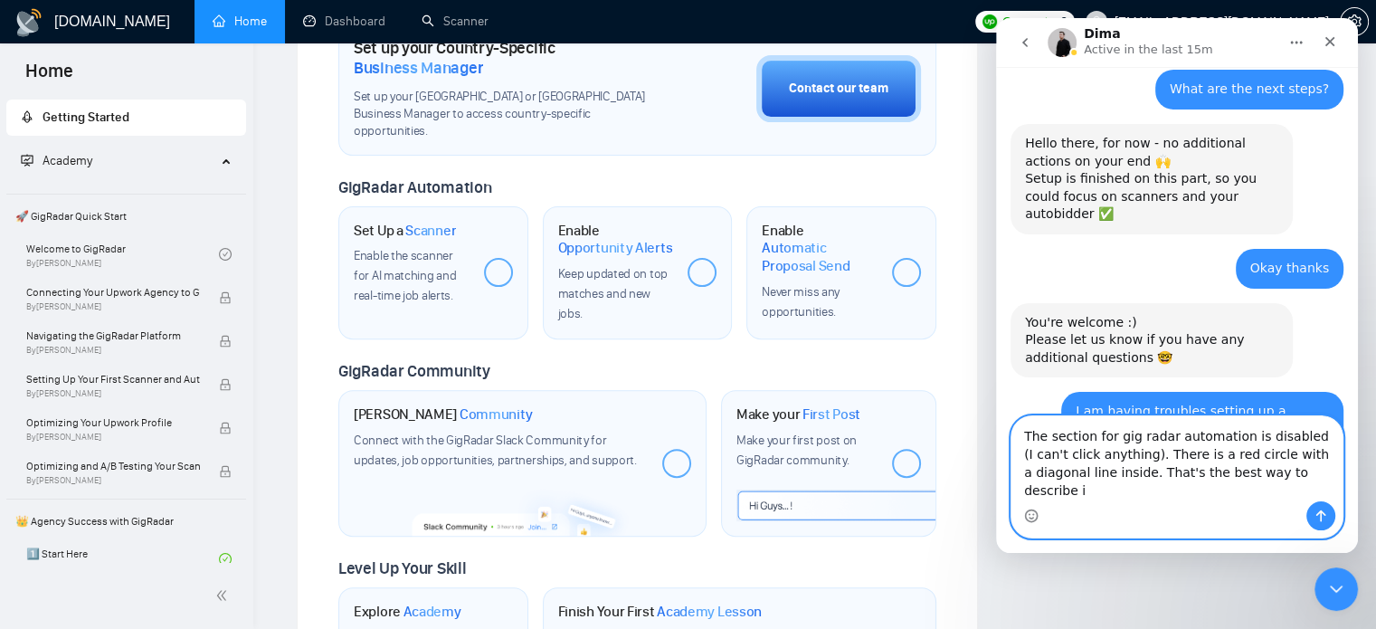
type textarea "The section for gig radar automation is disabled (I can't click anything). Ther…"
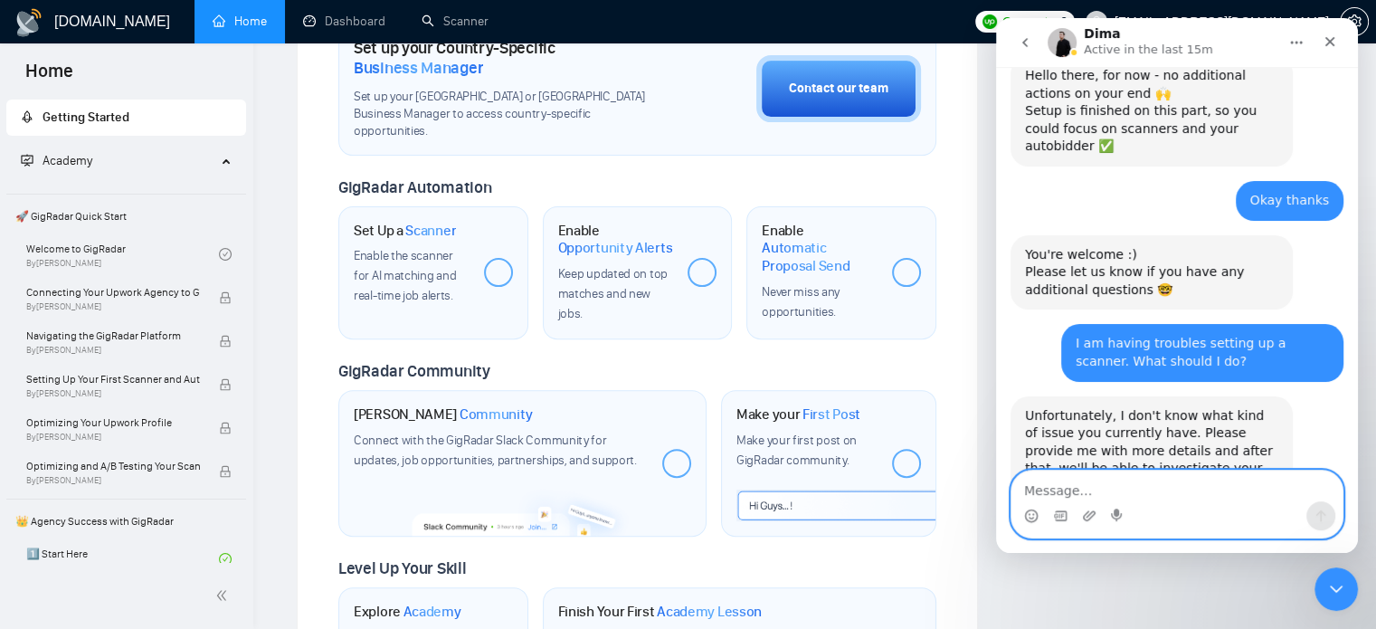
scroll to position [2162, 0]
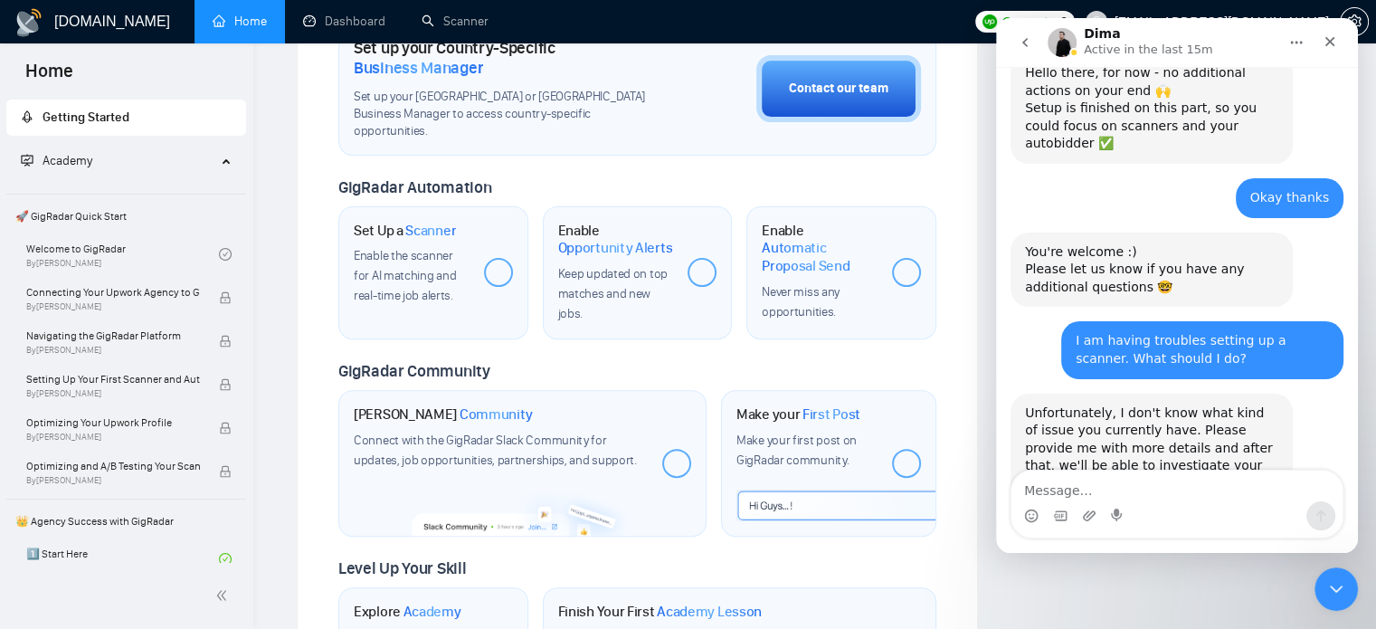
click at [438, 222] on span "Scanner" at bounding box center [430, 231] width 51 height 18
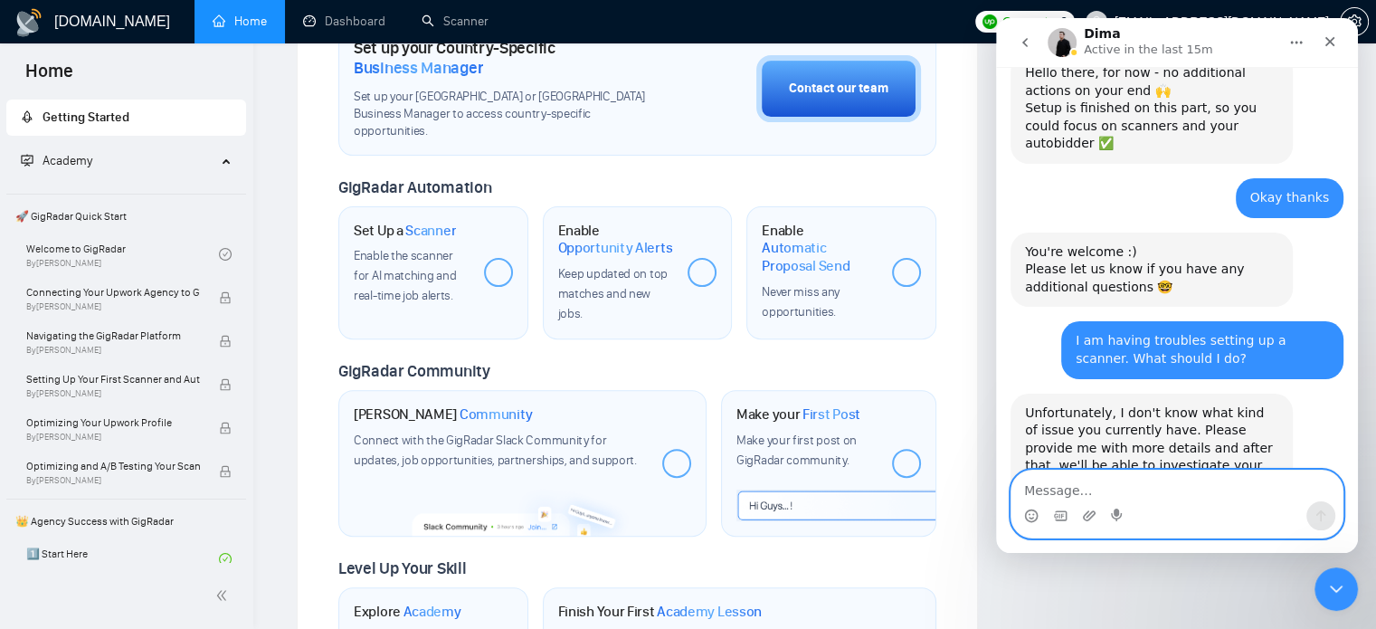
click at [1105, 486] on textarea "Message…" at bounding box center [1177, 486] width 331 height 31
type textarea "It's impossible to screenshot"
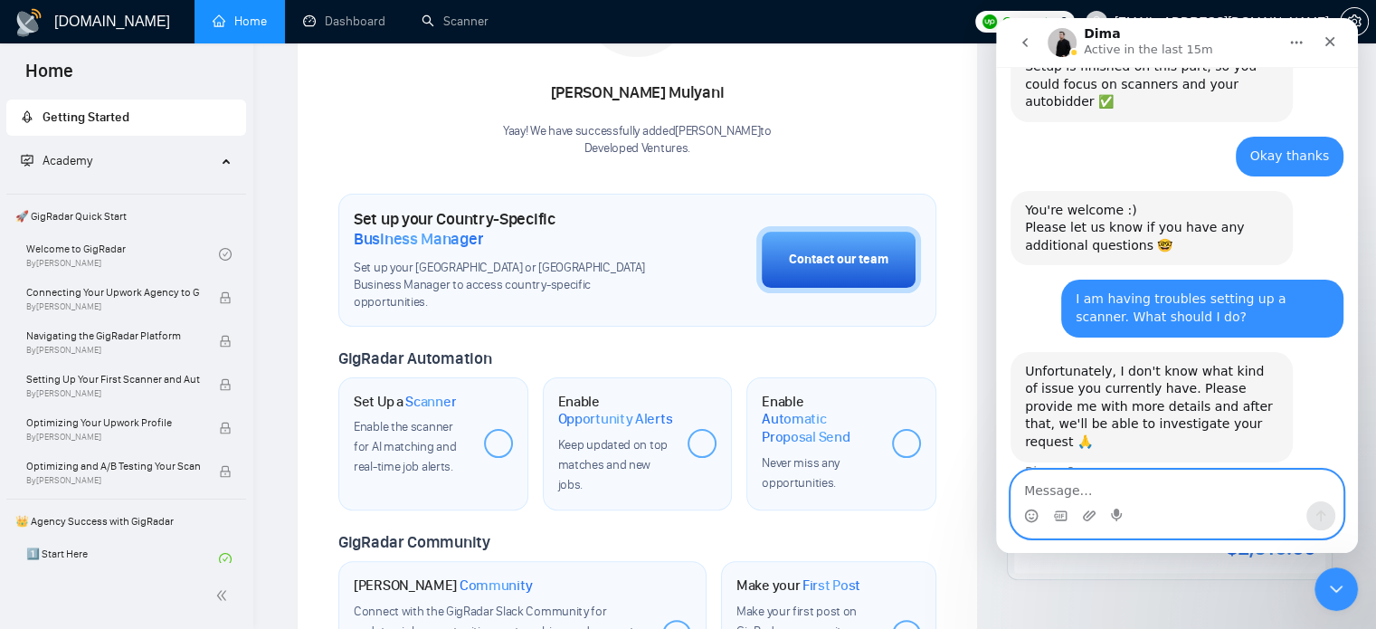
scroll to position [374, 0]
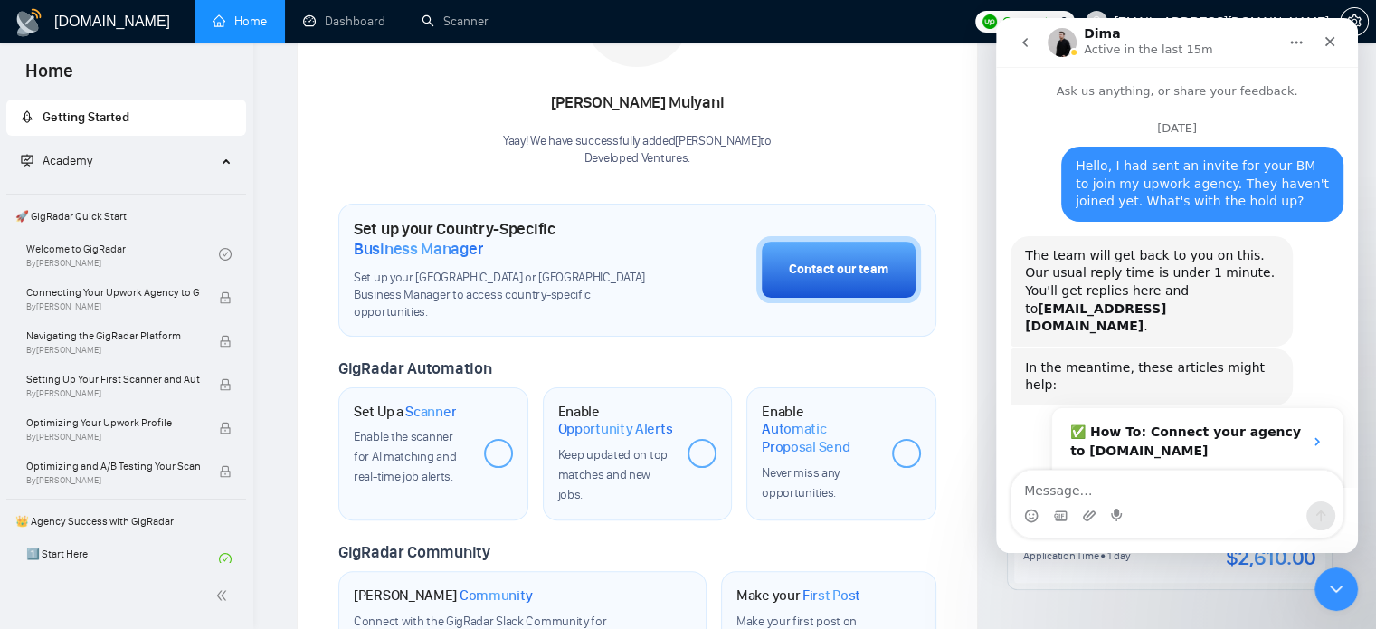
scroll to position [2204, 0]
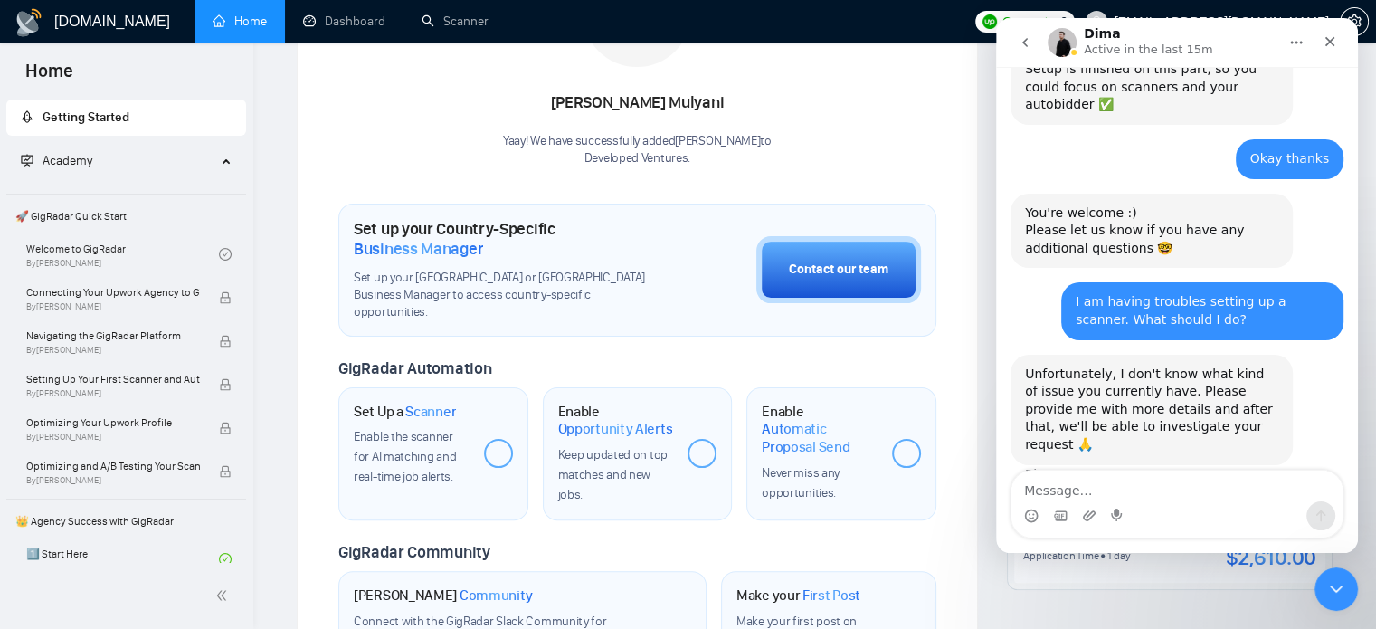
click at [507, 439] on div at bounding box center [498, 453] width 29 height 29
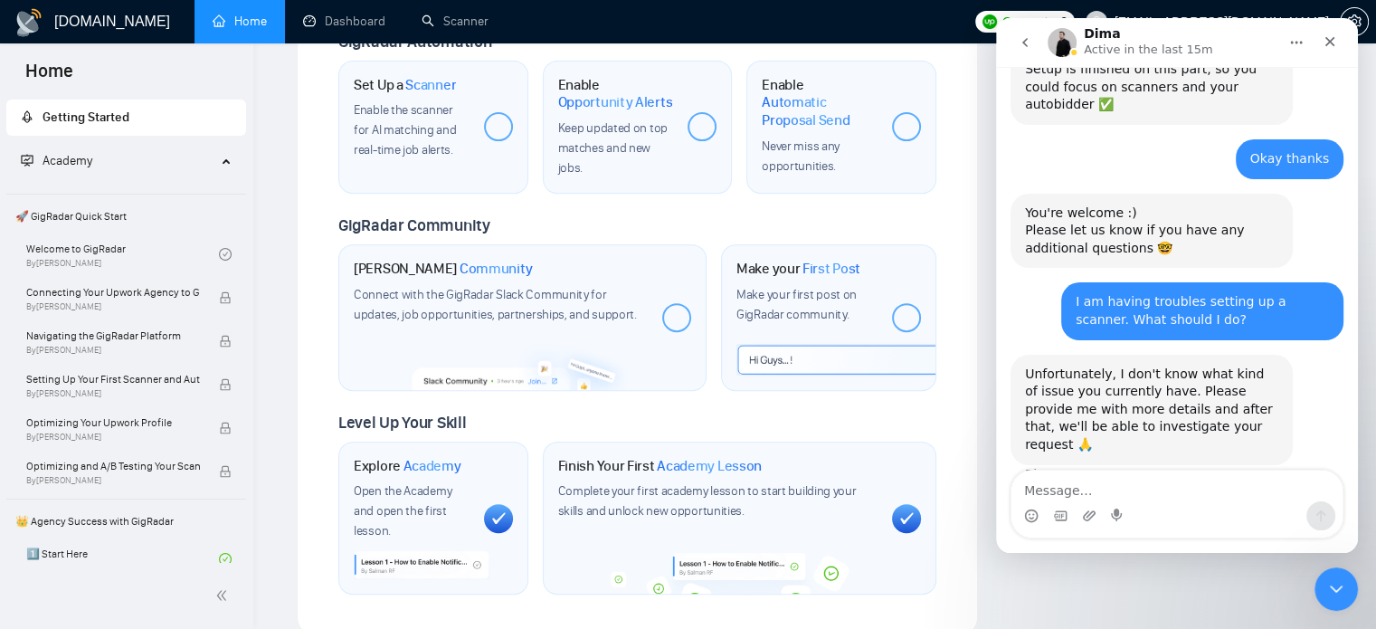
scroll to position [663, 0]
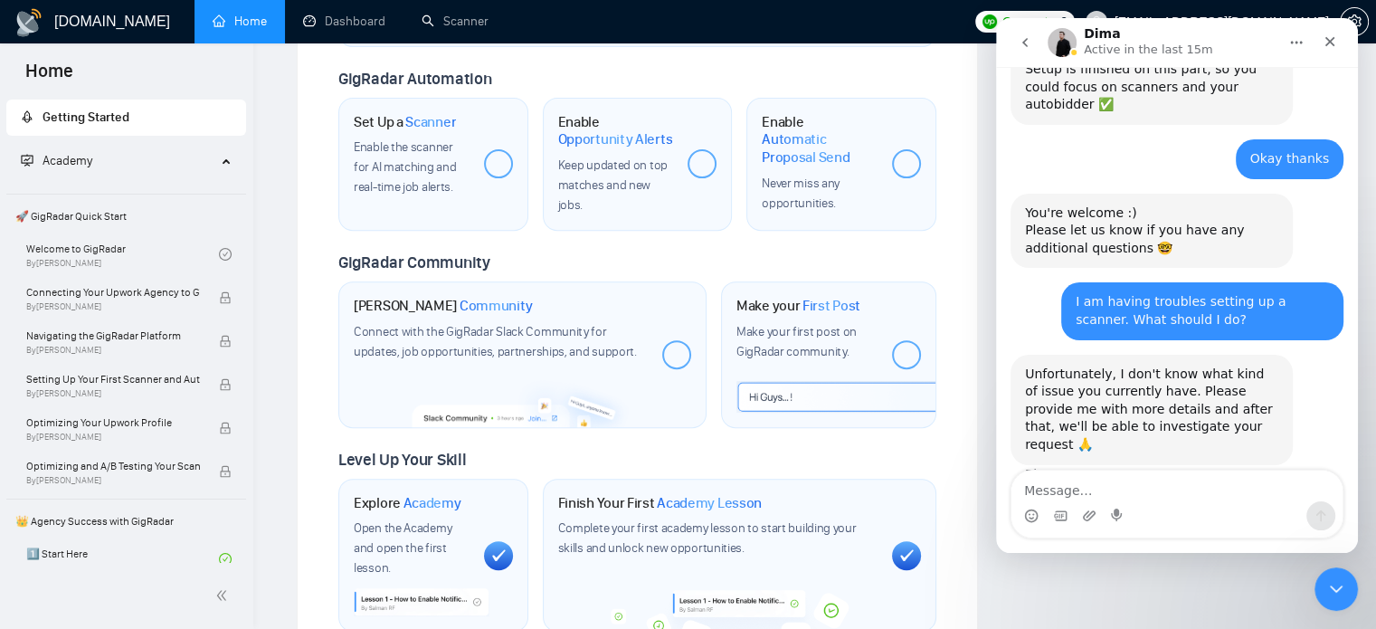
click at [671, 340] on div at bounding box center [676, 354] width 29 height 29
click at [909, 340] on div at bounding box center [906, 354] width 29 height 29
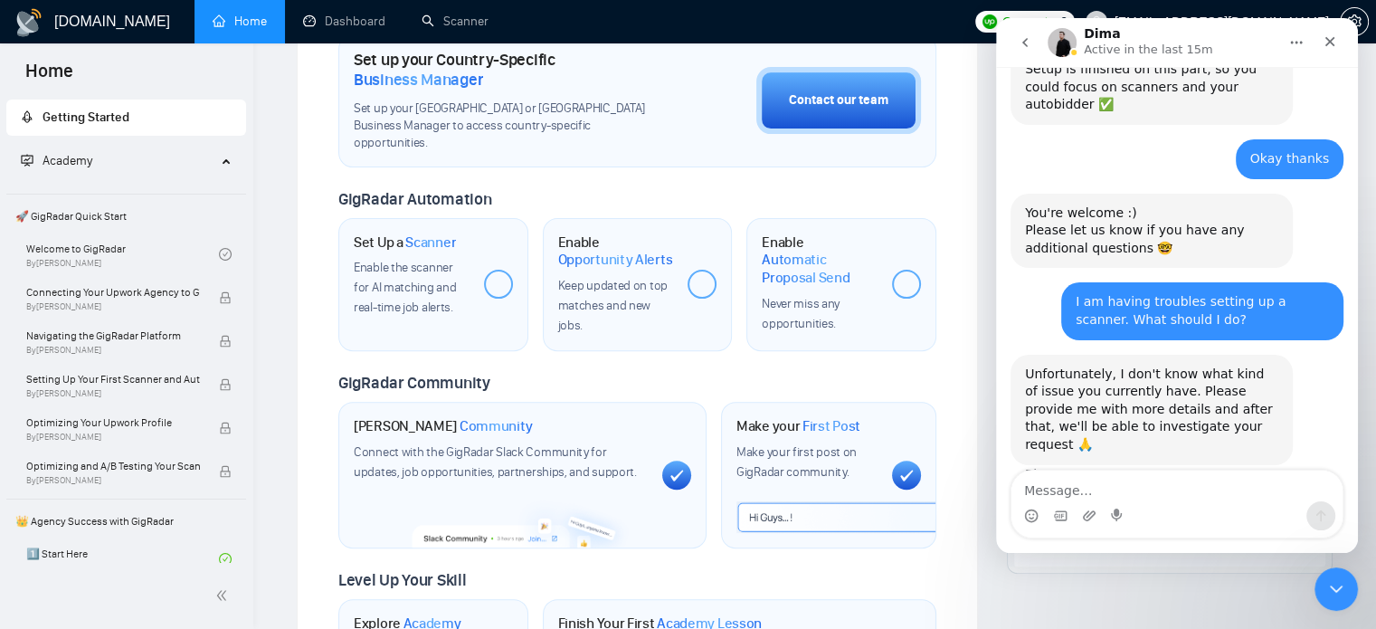
scroll to position [541, 0]
click at [502, 271] on div at bounding box center [498, 285] width 29 height 29
drag, startPoint x: 770, startPoint y: 490, endPoint x: 773, endPoint y: 503, distance: 13.8
click at [773, 503] on div "Make your First Post Make your first post on GigRadar community." at bounding box center [807, 477] width 141 height 116
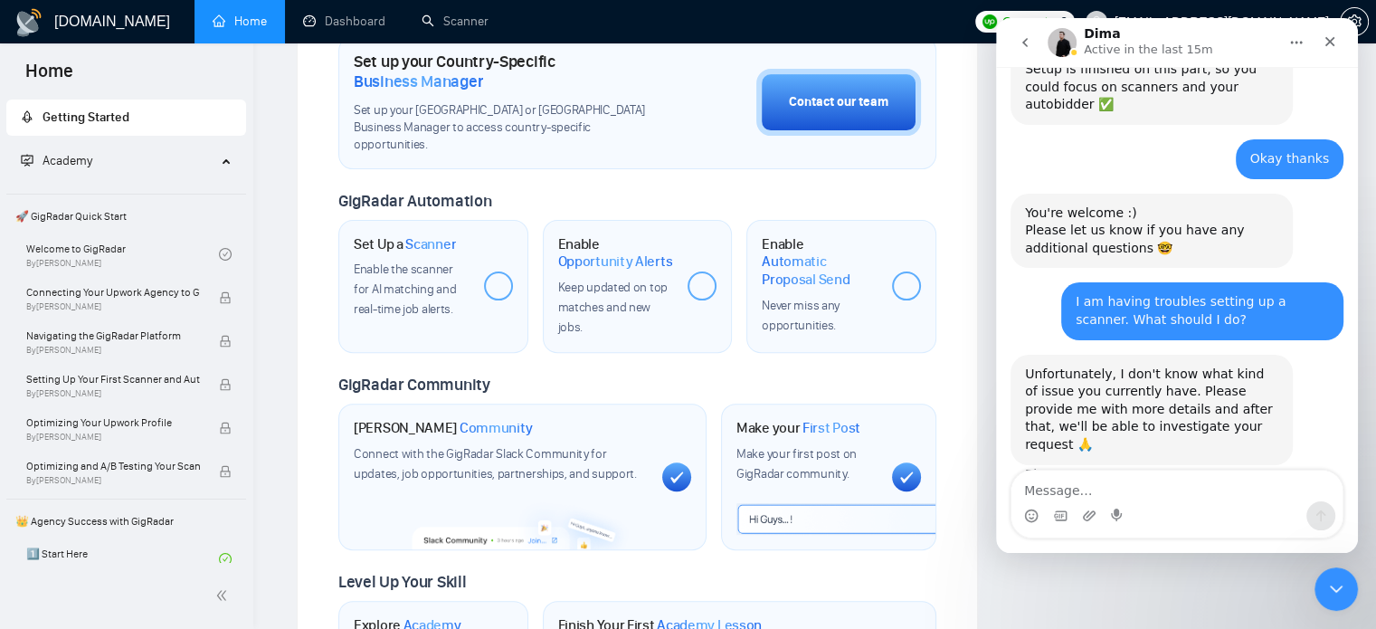
click at [875, 264] on span "Automatic Proposal Send" at bounding box center [820, 269] width 116 height 35
click at [625, 252] on span "Opportunity Alerts" at bounding box center [615, 261] width 115 height 18
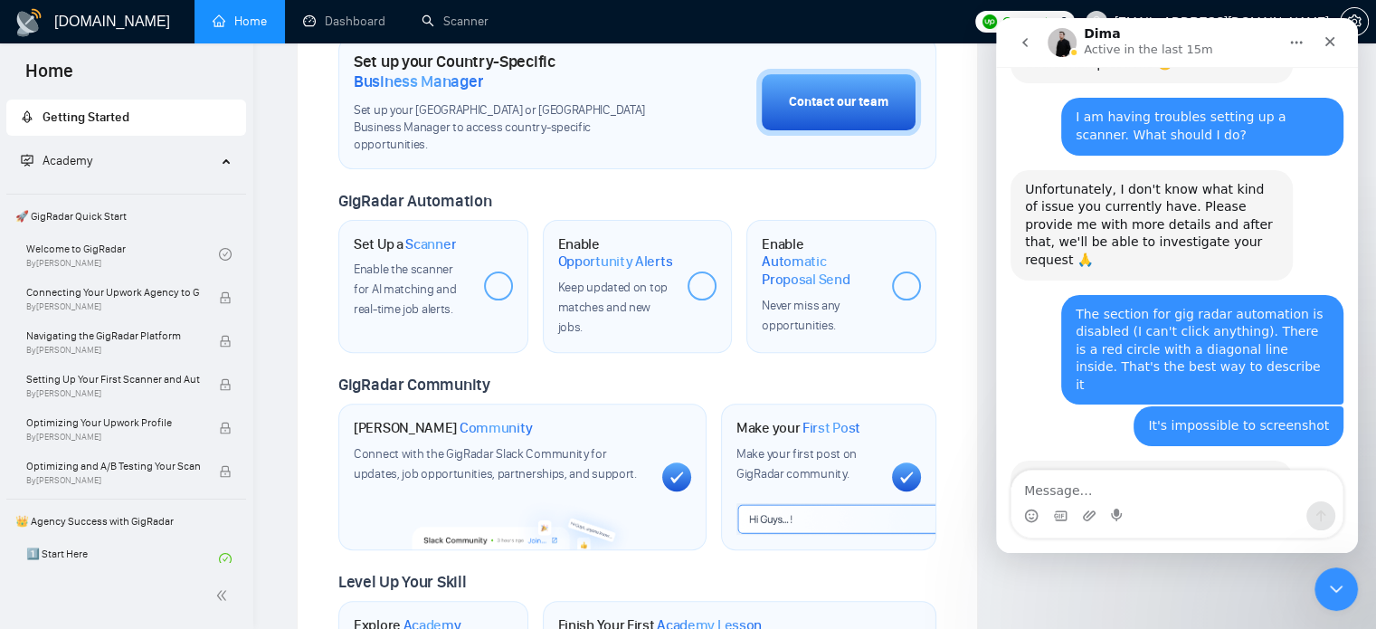
scroll to position [2389, 0]
click at [1152, 506] on img "Dima says…" at bounding box center [1146, 563] width 243 height 115
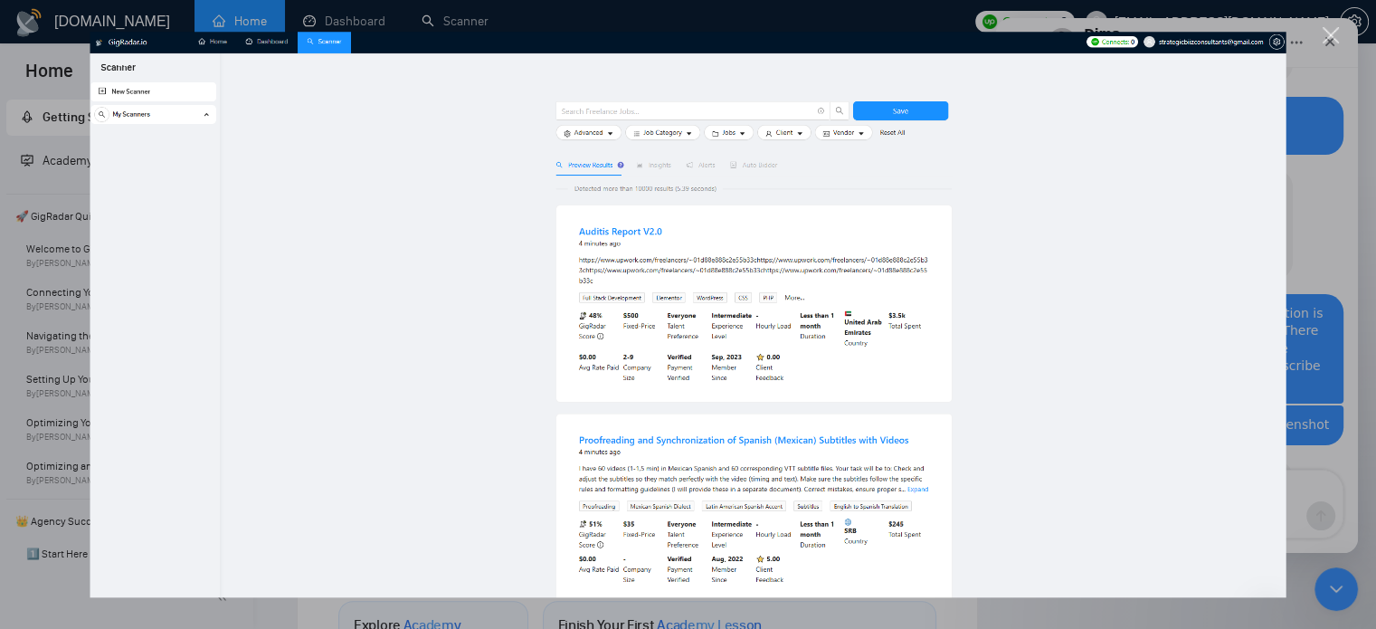
click at [1328, 25] on div "Intercom messenger" at bounding box center [688, 314] width 1376 height 629
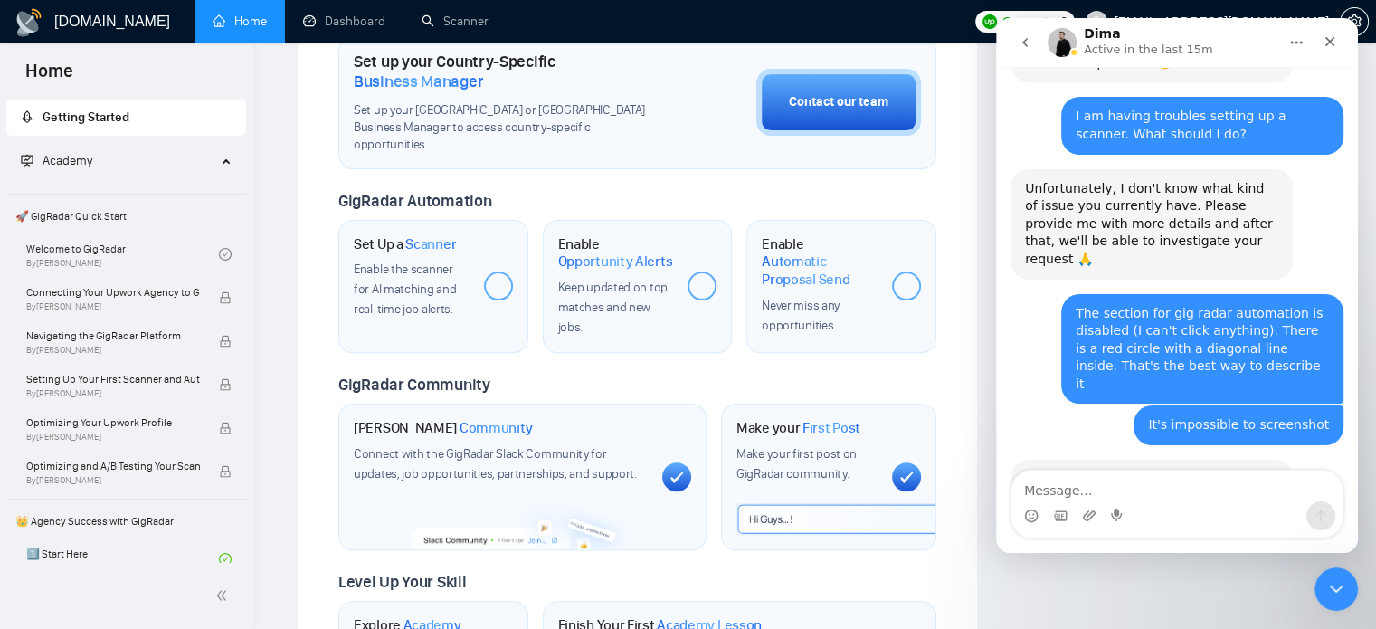
click at [1315, 460] on div "Could you please let me know in which section you see this issue? 🙏 Dima • 4m a…" at bounding box center [1177, 566] width 333 height 212
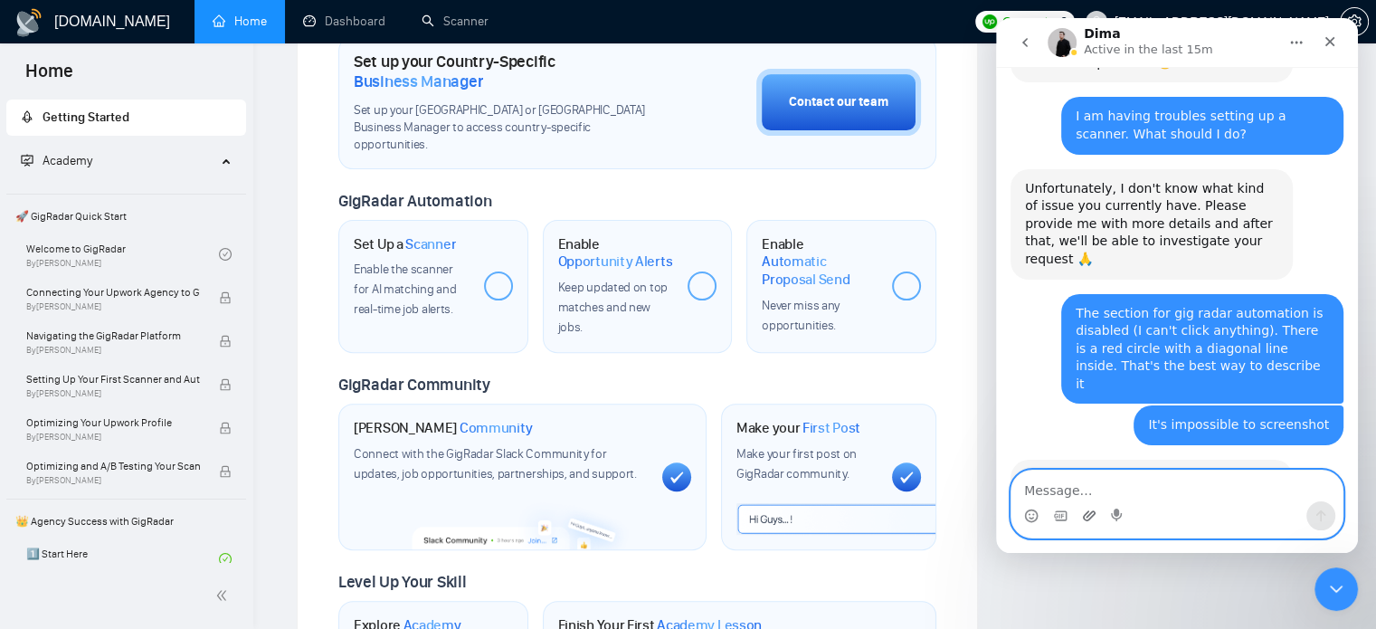
click at [1093, 518] on icon "Upload attachment" at bounding box center [1089, 516] width 14 height 14
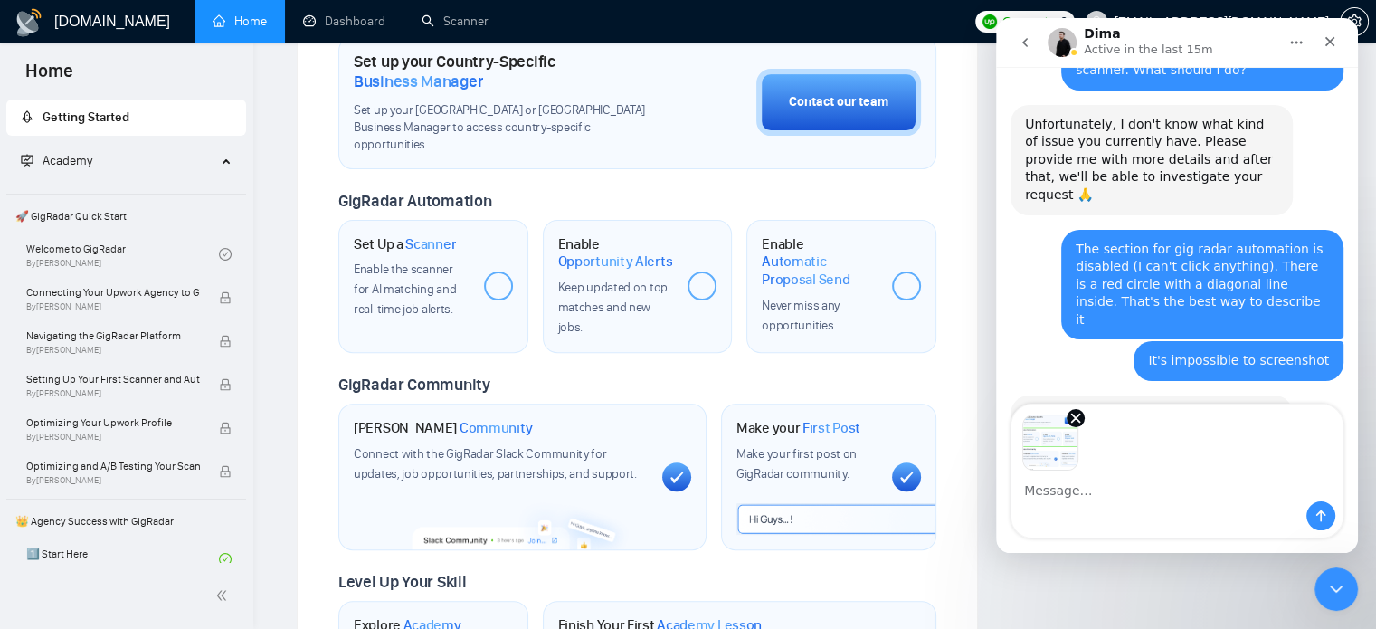
scroll to position [2455, 0]
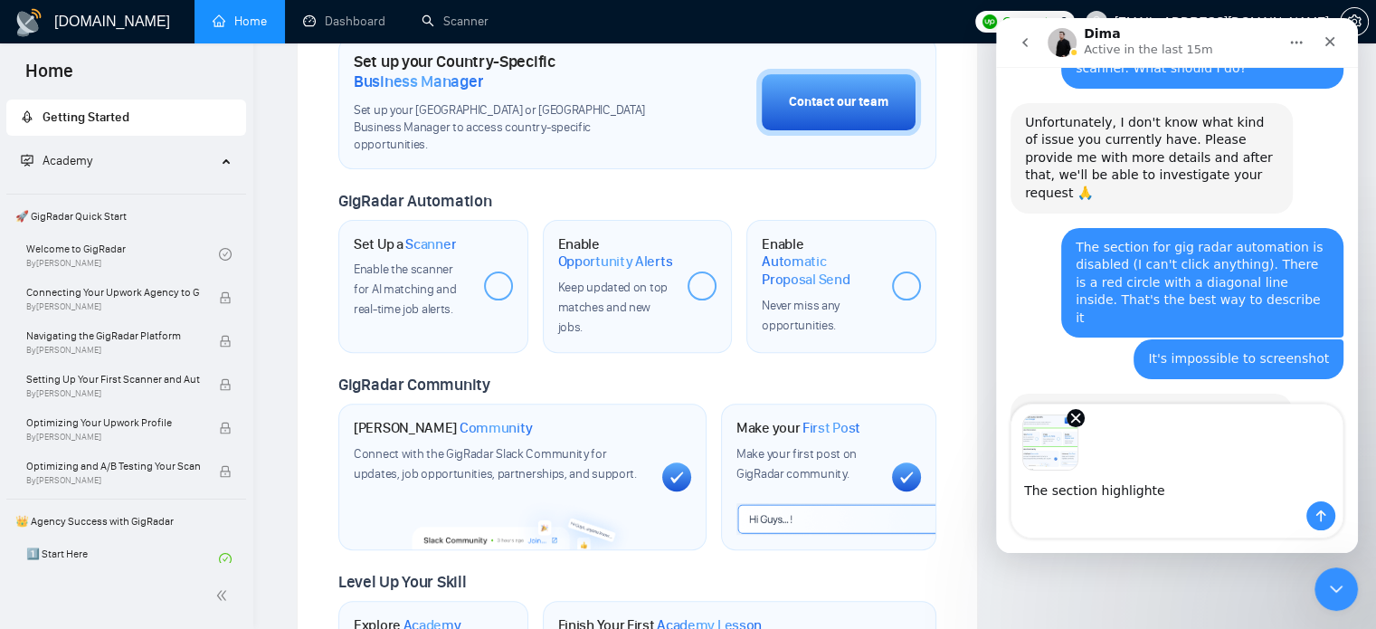
type textarea "The section highlighted"
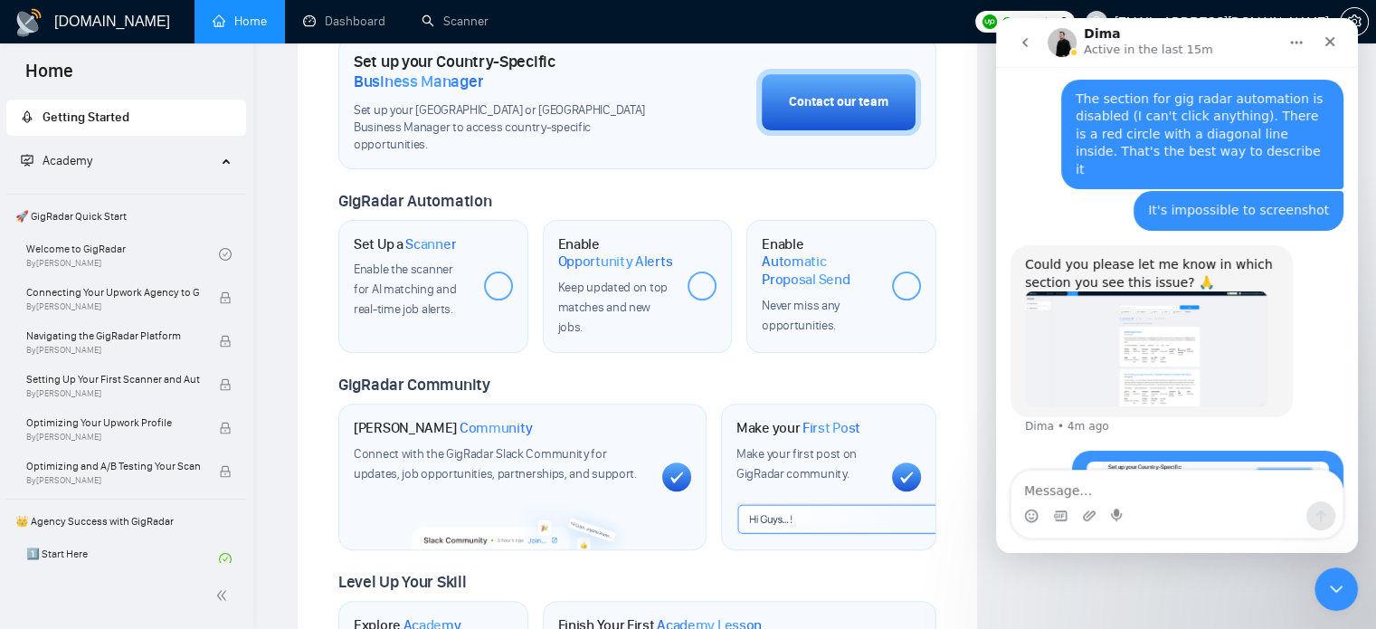
scroll to position [2640, 0]
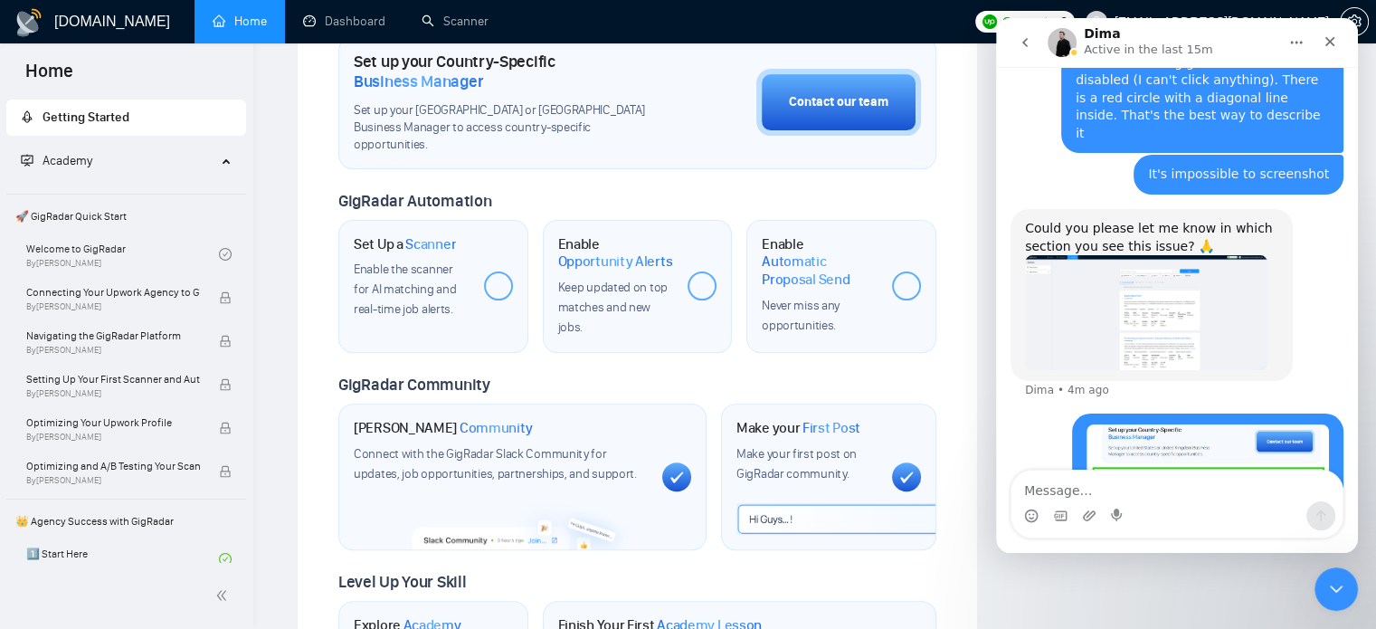
click at [138, 118] on span "Getting Started" at bounding box center [126, 118] width 211 height 36
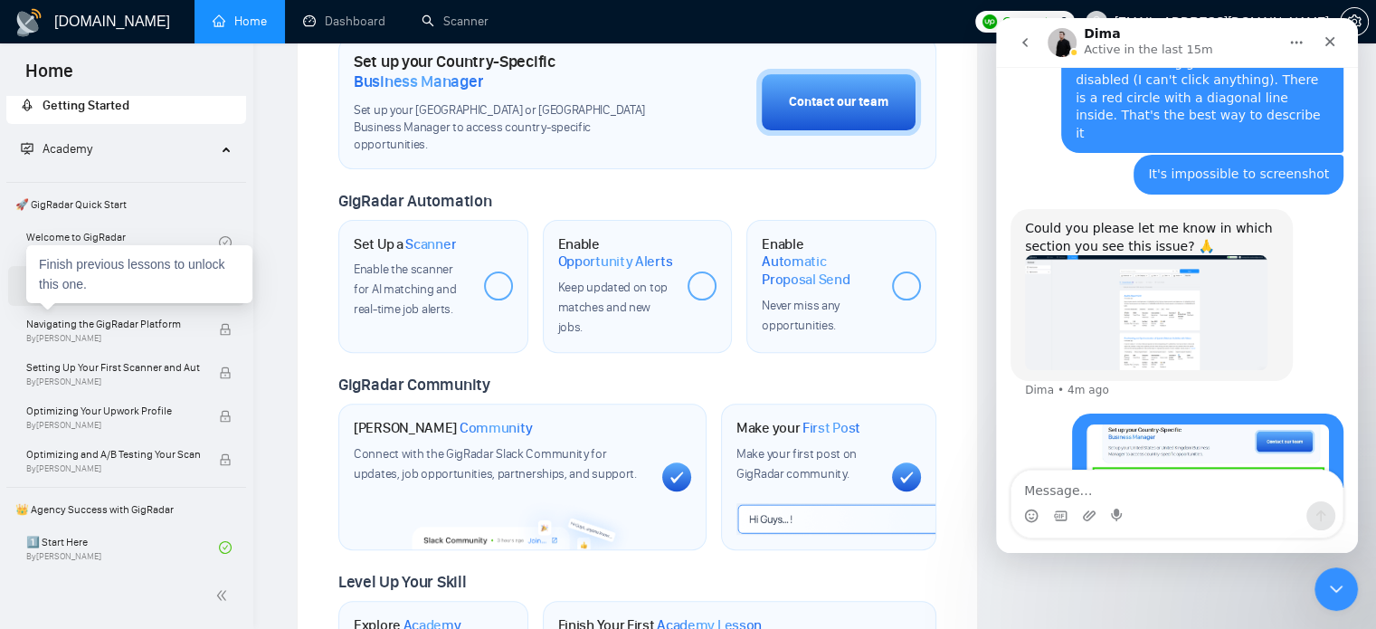
scroll to position [0, 0]
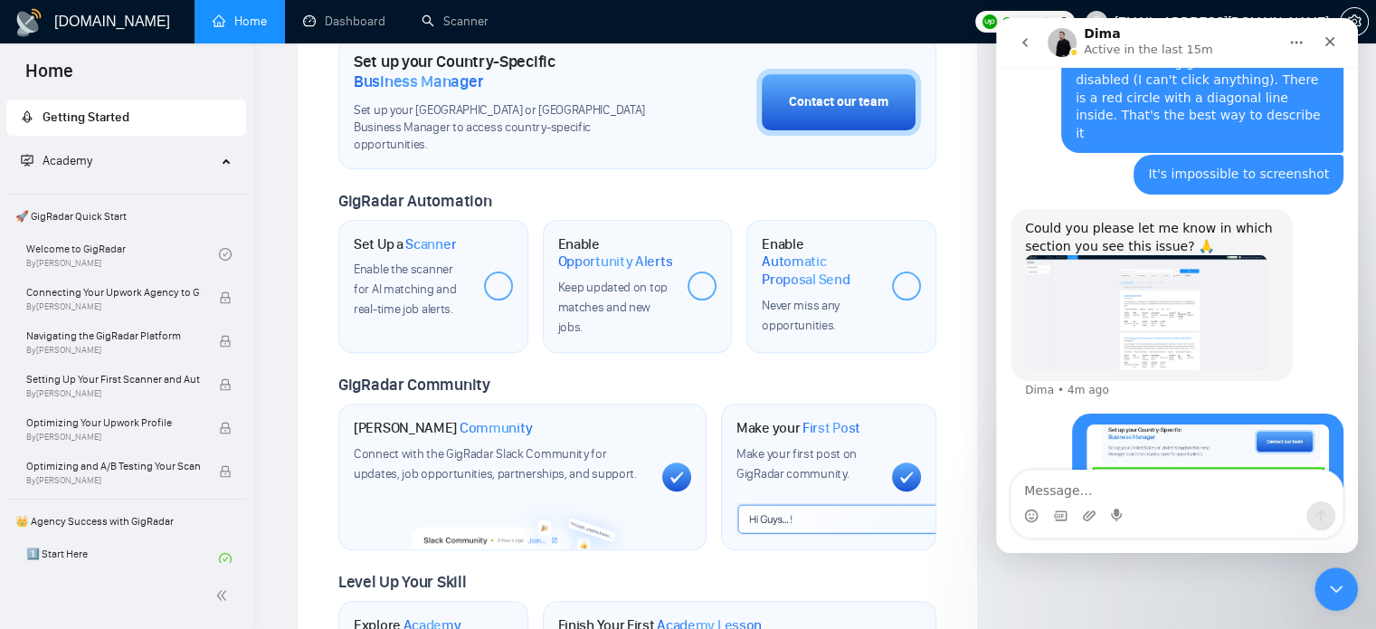
click at [225, 165] on div "Academy" at bounding box center [126, 161] width 241 height 36
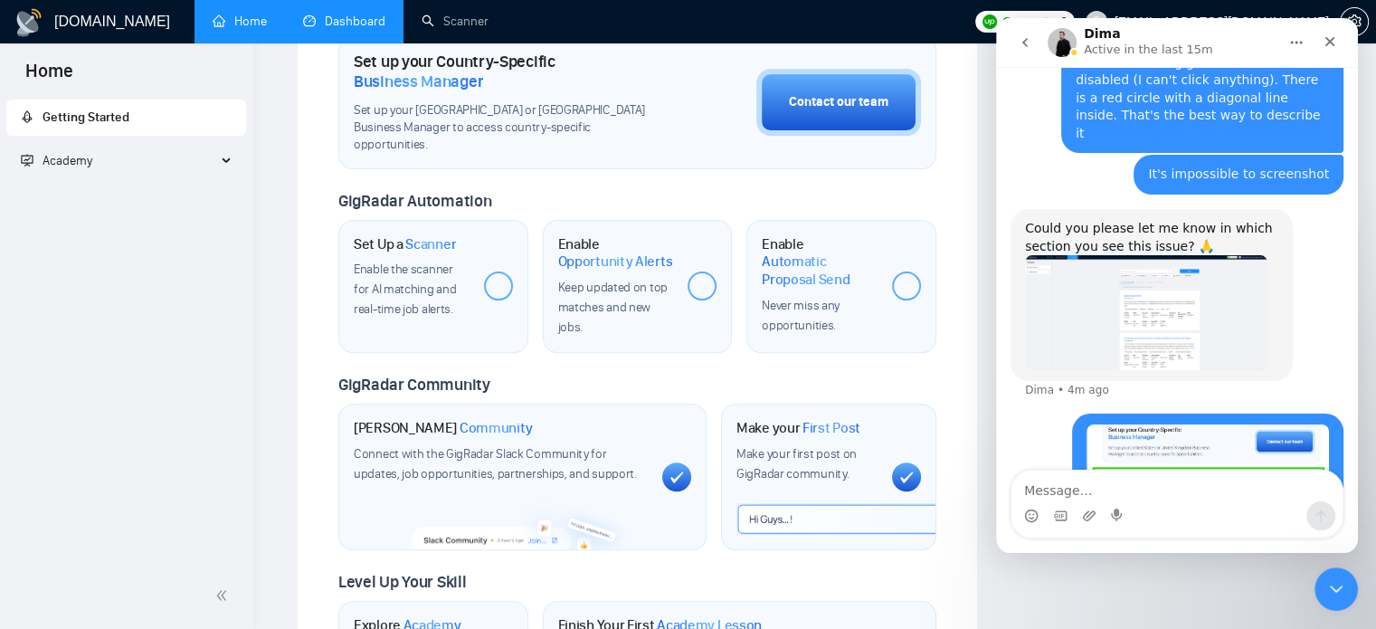
click at [356, 21] on link "Dashboard" at bounding box center [344, 21] width 82 height 15
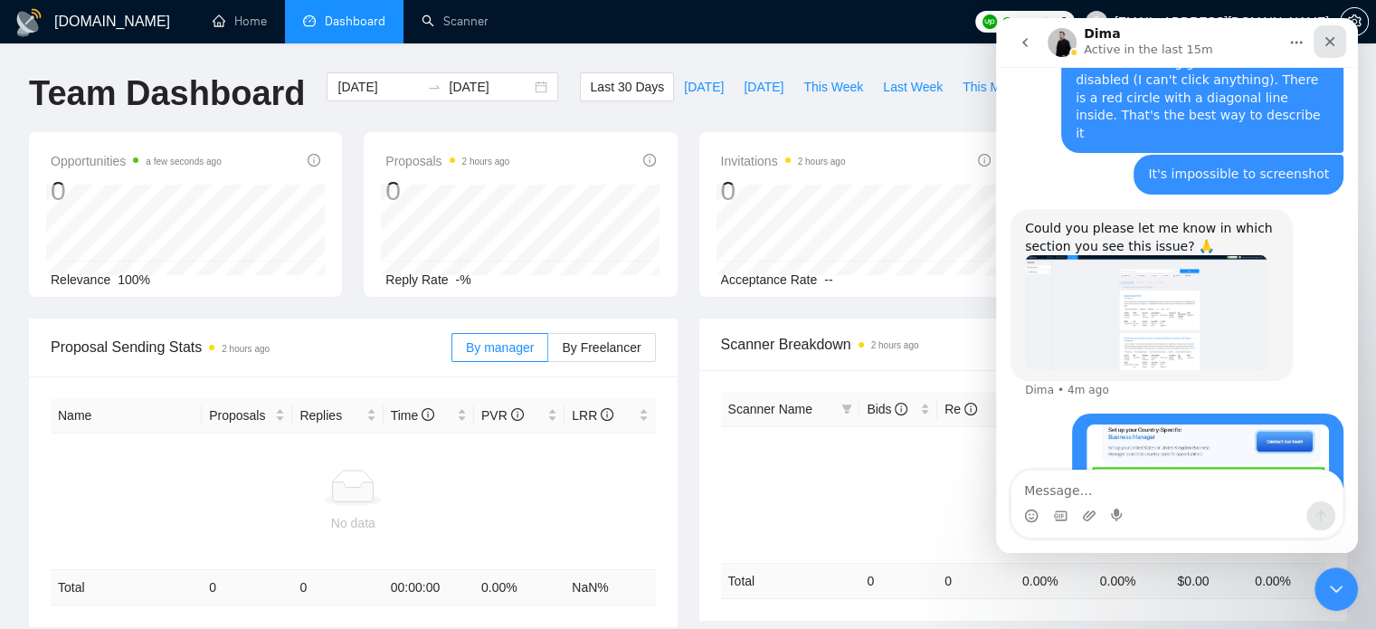
click at [1333, 40] on icon "Close" at bounding box center [1330, 41] width 14 height 14
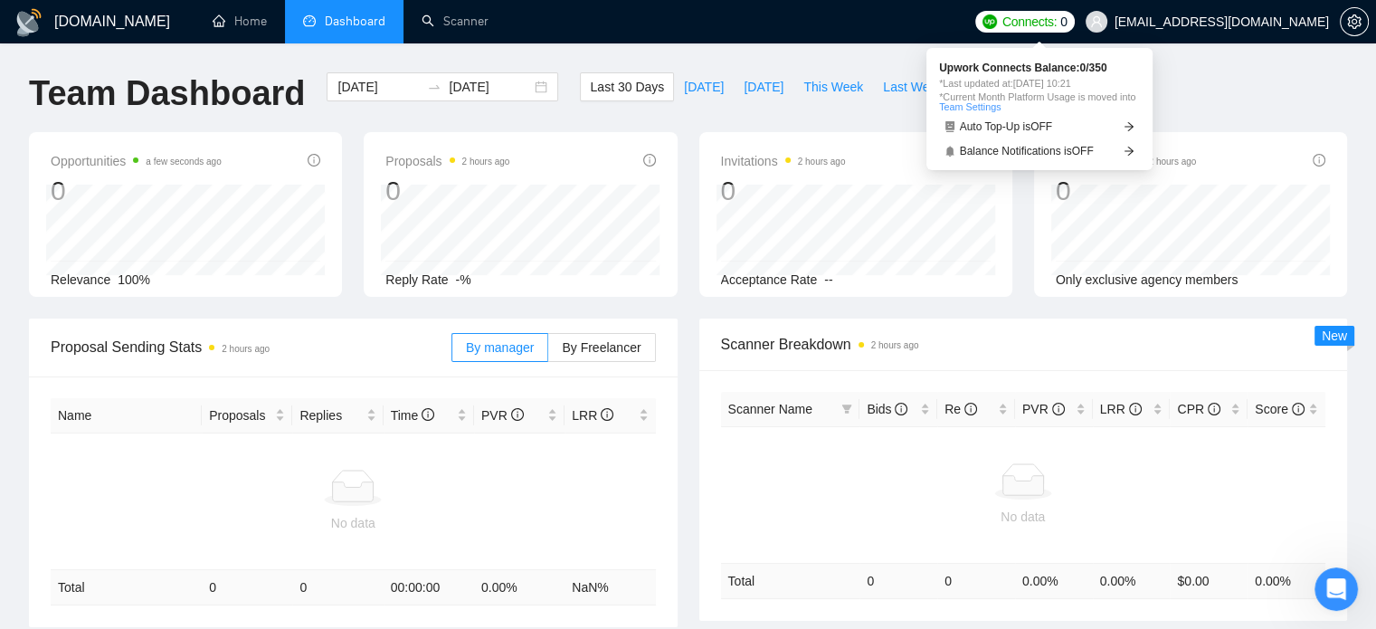
click at [1033, 24] on span "Connects:" at bounding box center [1030, 22] width 54 height 20
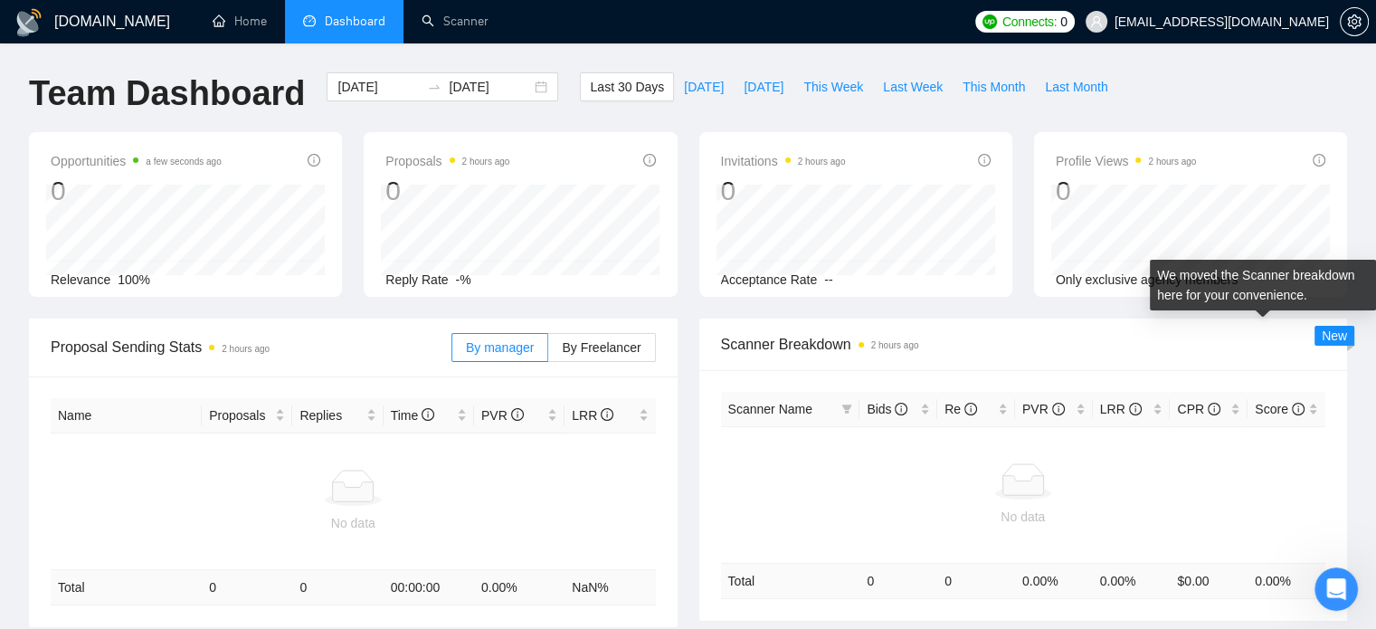
click at [1342, 338] on span "New" at bounding box center [1334, 336] width 25 height 14
click at [1328, 337] on span "New" at bounding box center [1334, 336] width 25 height 14
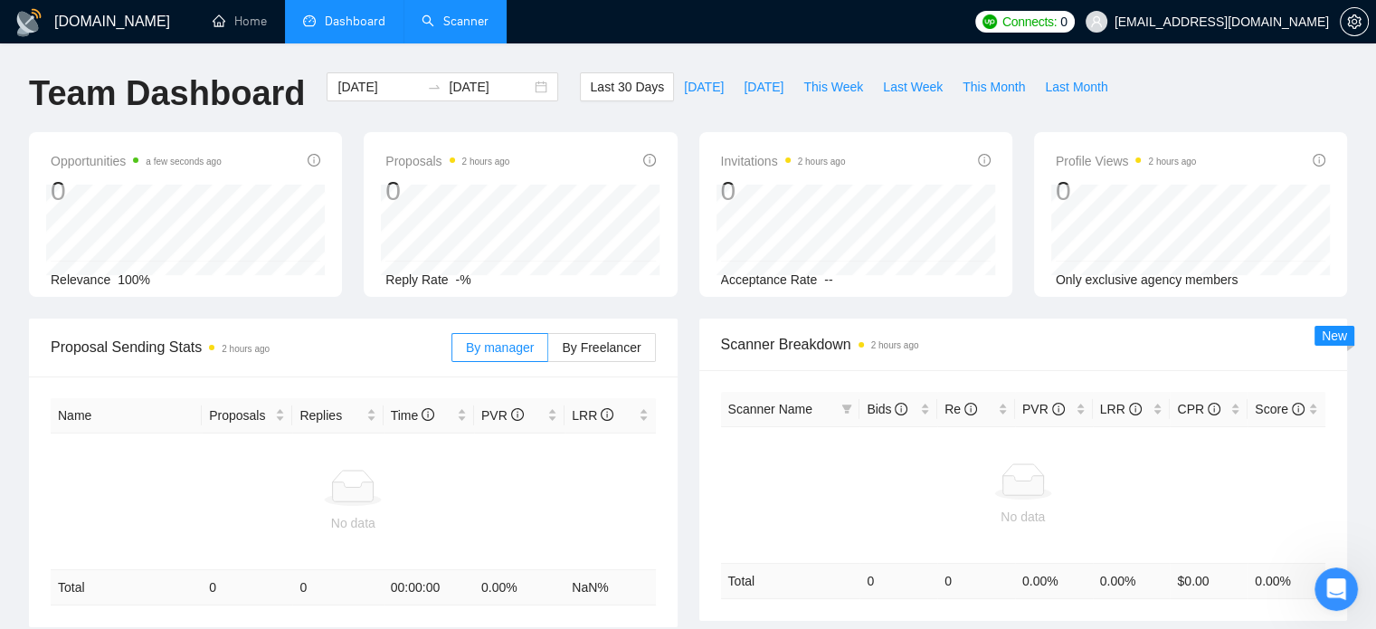
click at [458, 26] on link "Scanner" at bounding box center [455, 21] width 67 height 15
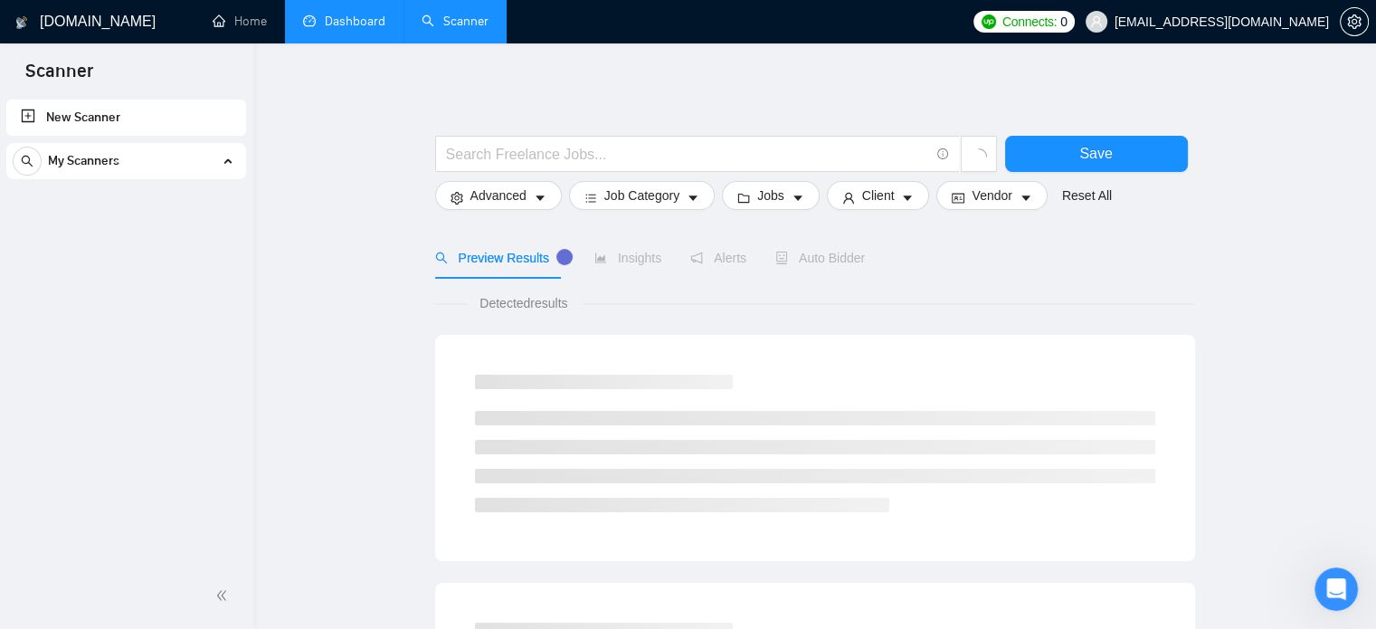
click at [0, 484] on div "New Scanner My Scanners" at bounding box center [126, 329] width 253 height 467
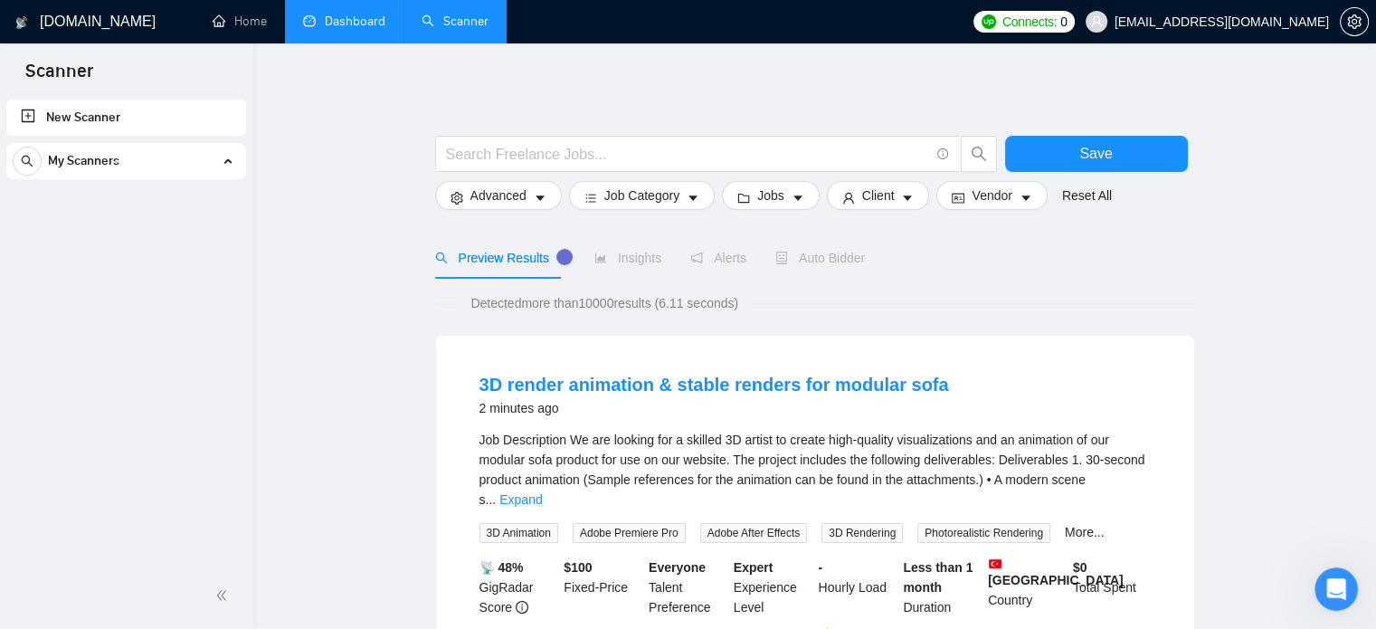
click at [85, 120] on link "New Scanner" at bounding box center [126, 118] width 211 height 36
click at [33, 114] on link "New Scanner" at bounding box center [126, 118] width 211 height 36
click at [29, 117] on link "New Scanner" at bounding box center [126, 118] width 211 height 36
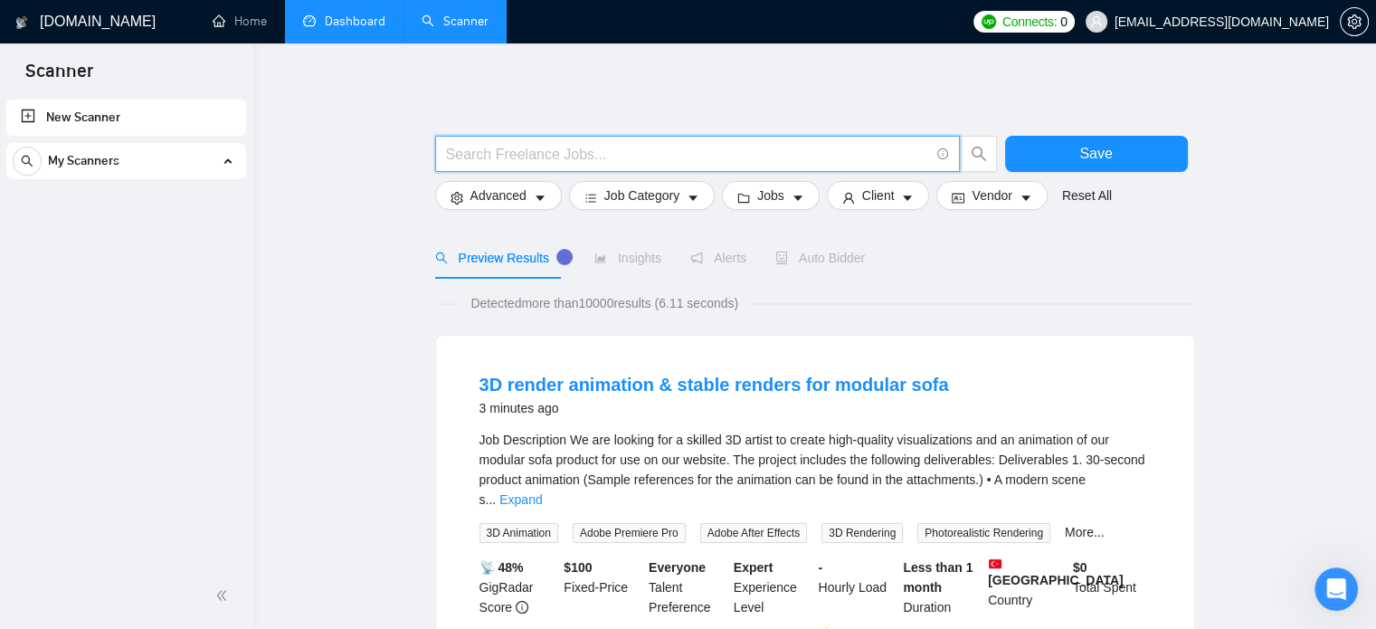
click at [547, 157] on input "text" at bounding box center [687, 154] width 483 height 23
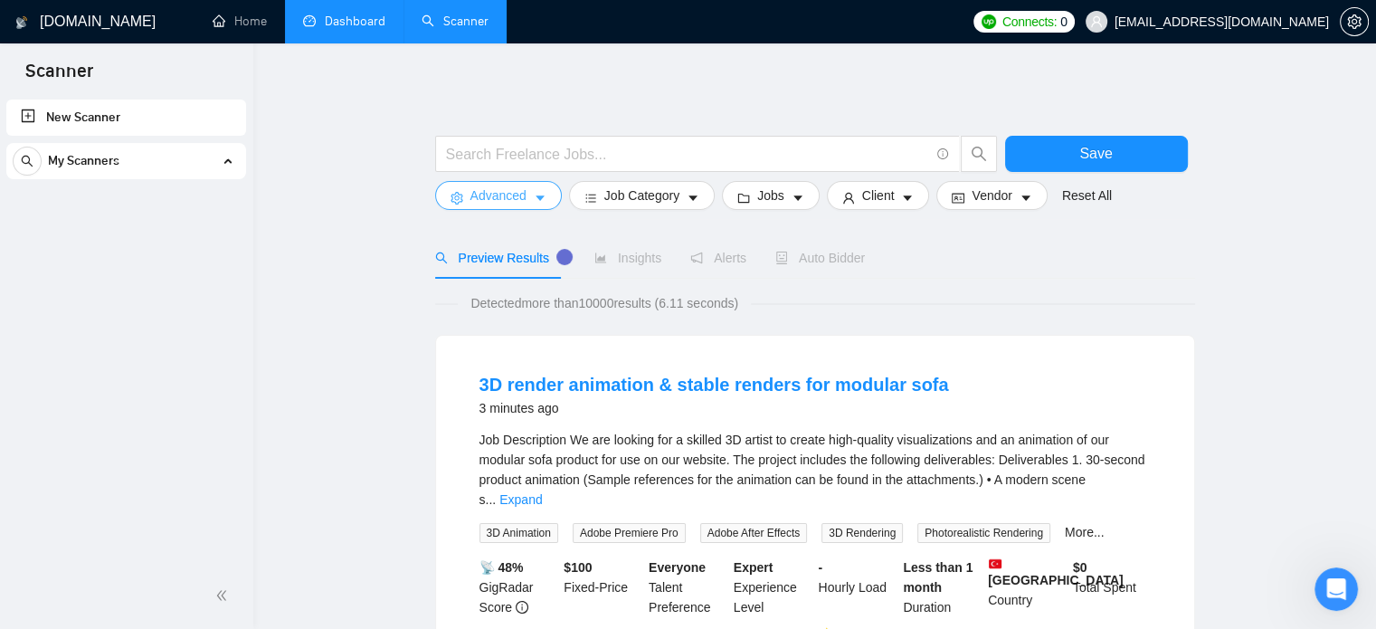
click at [481, 198] on span "Advanced" at bounding box center [499, 196] width 56 height 20
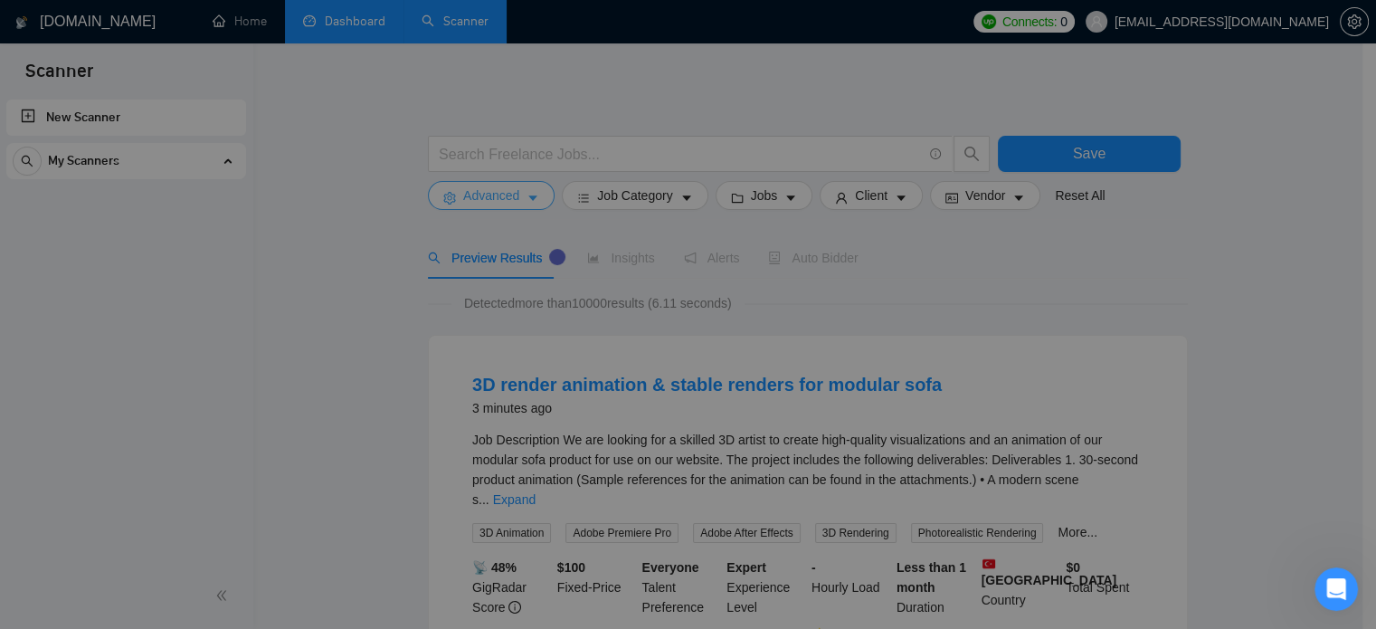
scroll to position [2709, 0]
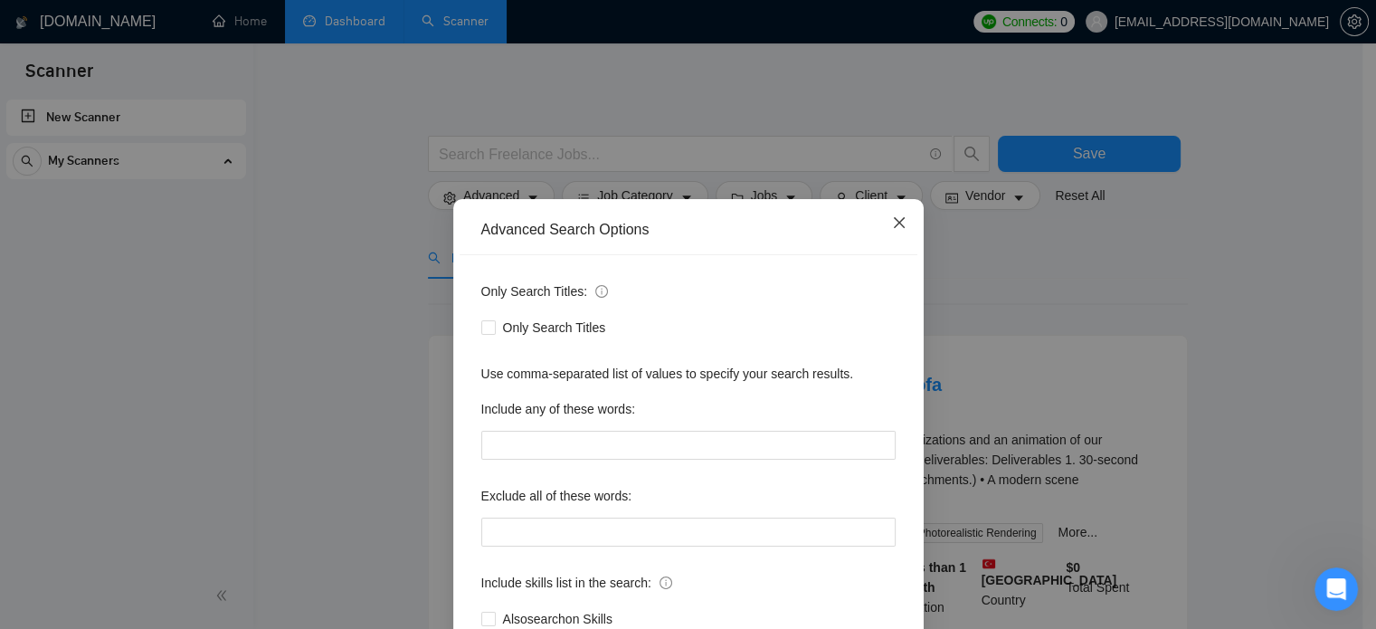
click at [893, 224] on icon "close" at bounding box center [898, 222] width 11 height 11
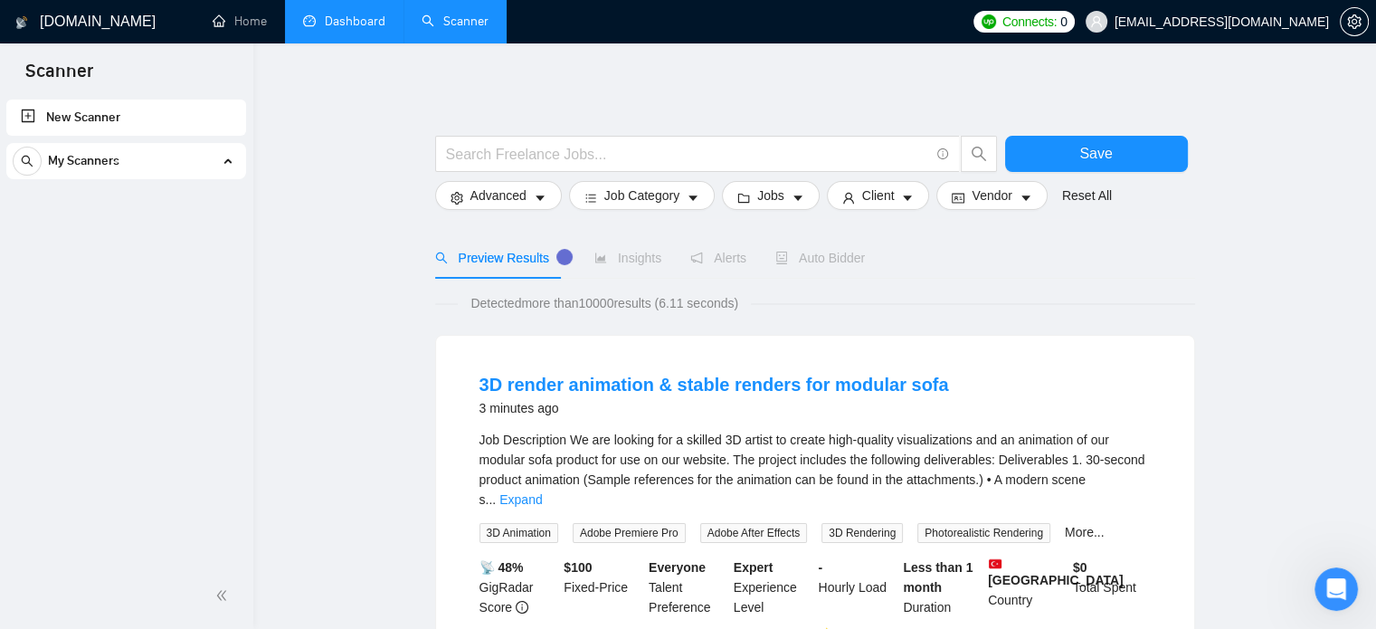
click at [29, 122] on link "New Scanner" at bounding box center [126, 118] width 211 height 36
click at [31, 111] on link "New Scanner" at bounding box center [126, 118] width 211 height 36
click at [70, 122] on link "New Scanner" at bounding box center [126, 118] width 211 height 36
click at [48, 115] on link "New Scanner" at bounding box center [126, 118] width 211 height 36
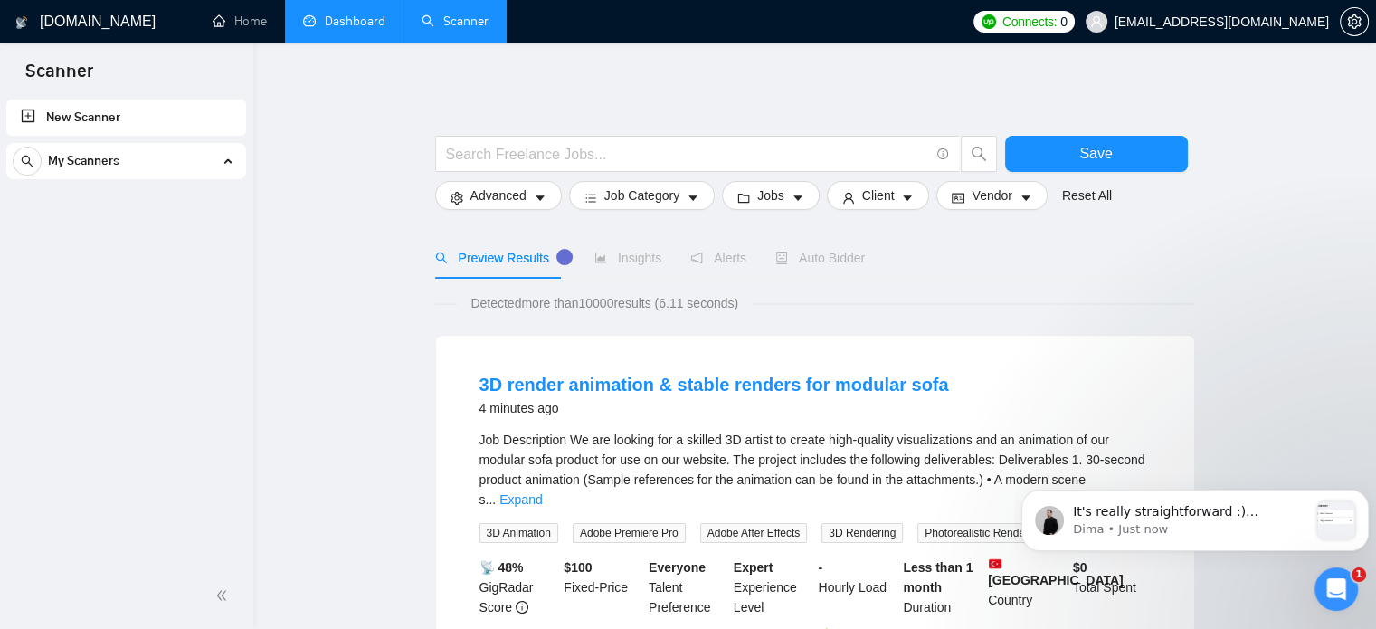
scroll to position [3006, 0]
click at [501, 155] on input "text" at bounding box center [687, 154] width 483 height 23
click at [29, 113] on link "New Scanner" at bounding box center [126, 118] width 211 height 36
click at [480, 144] on input "text" at bounding box center [687, 154] width 483 height 23
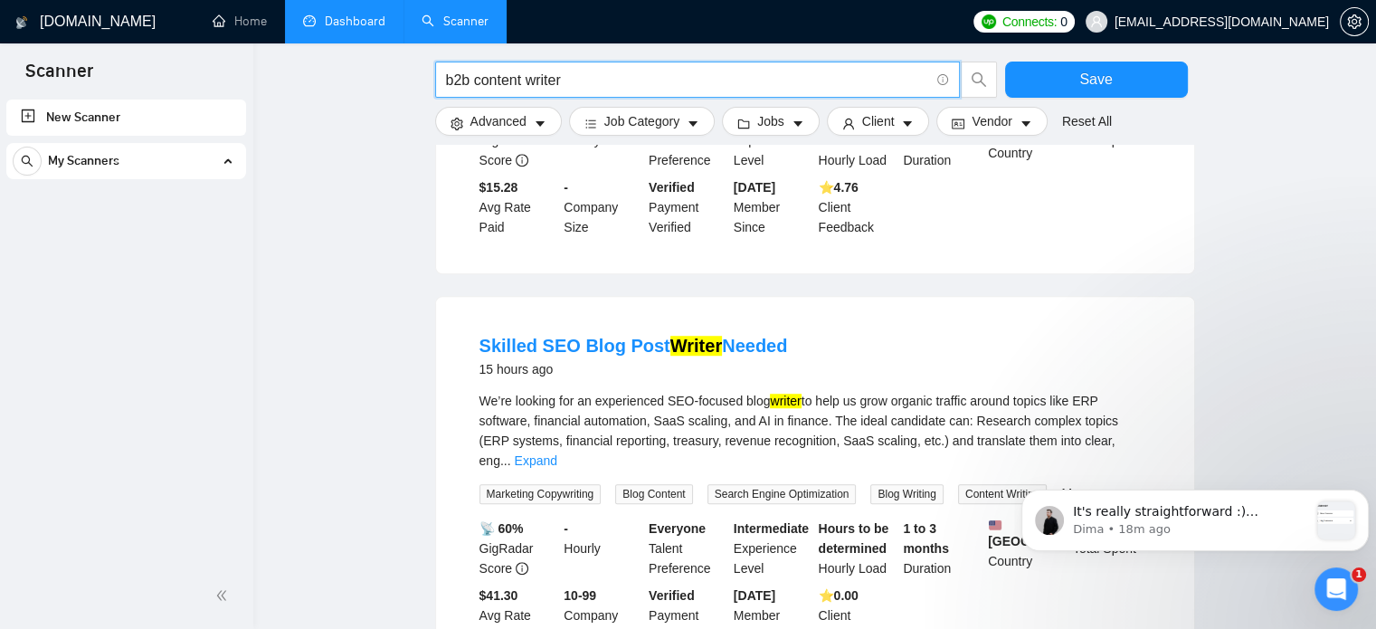
scroll to position [1267, 0]
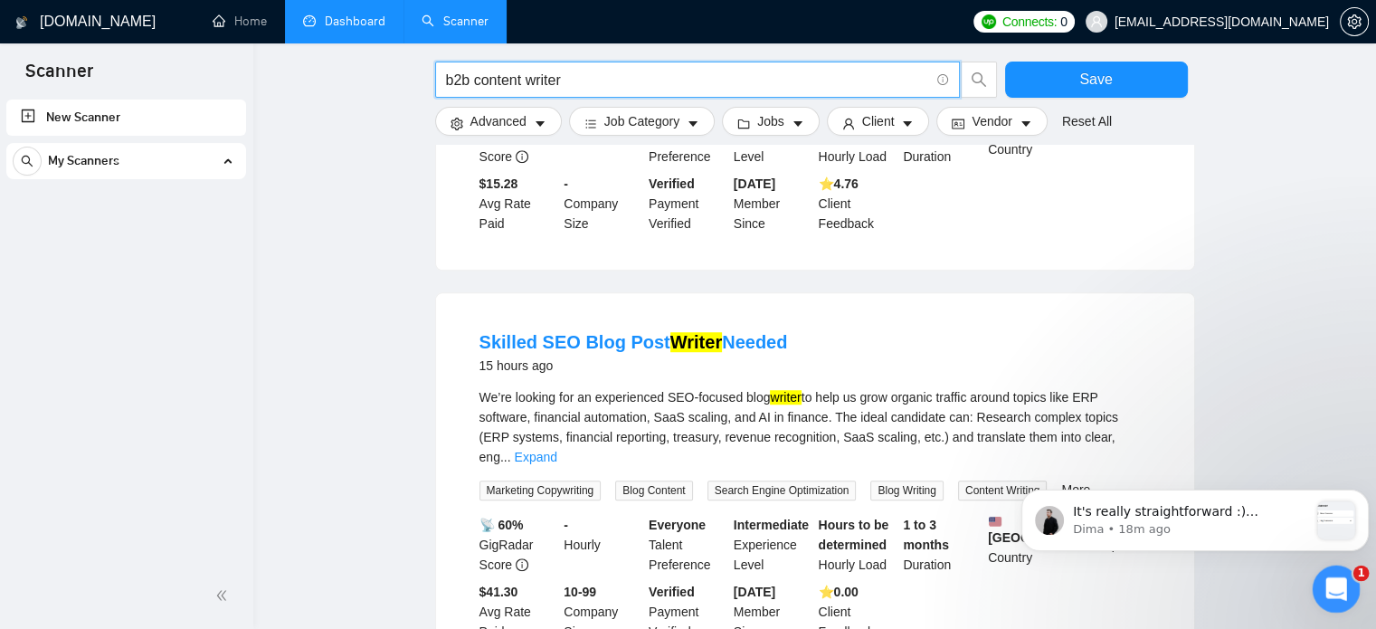
click at [1329, 584] on icon "Open Intercom Messenger" at bounding box center [1334, 587] width 30 height 30
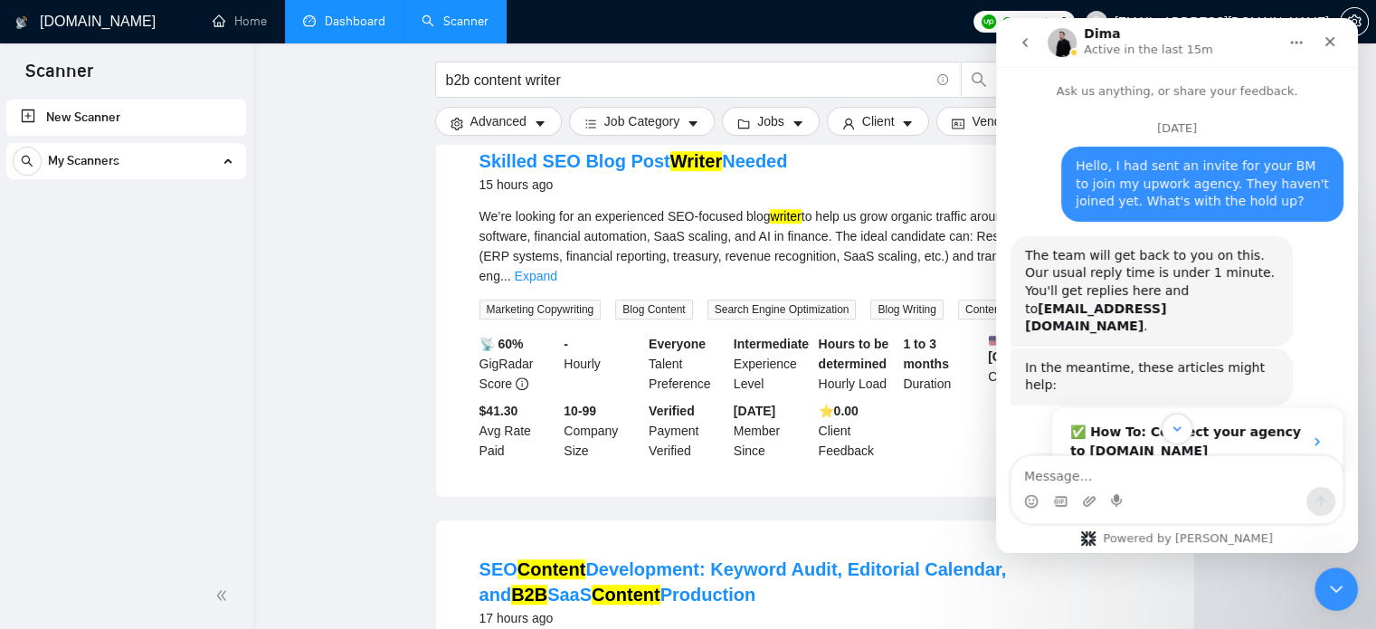
scroll to position [3, 0]
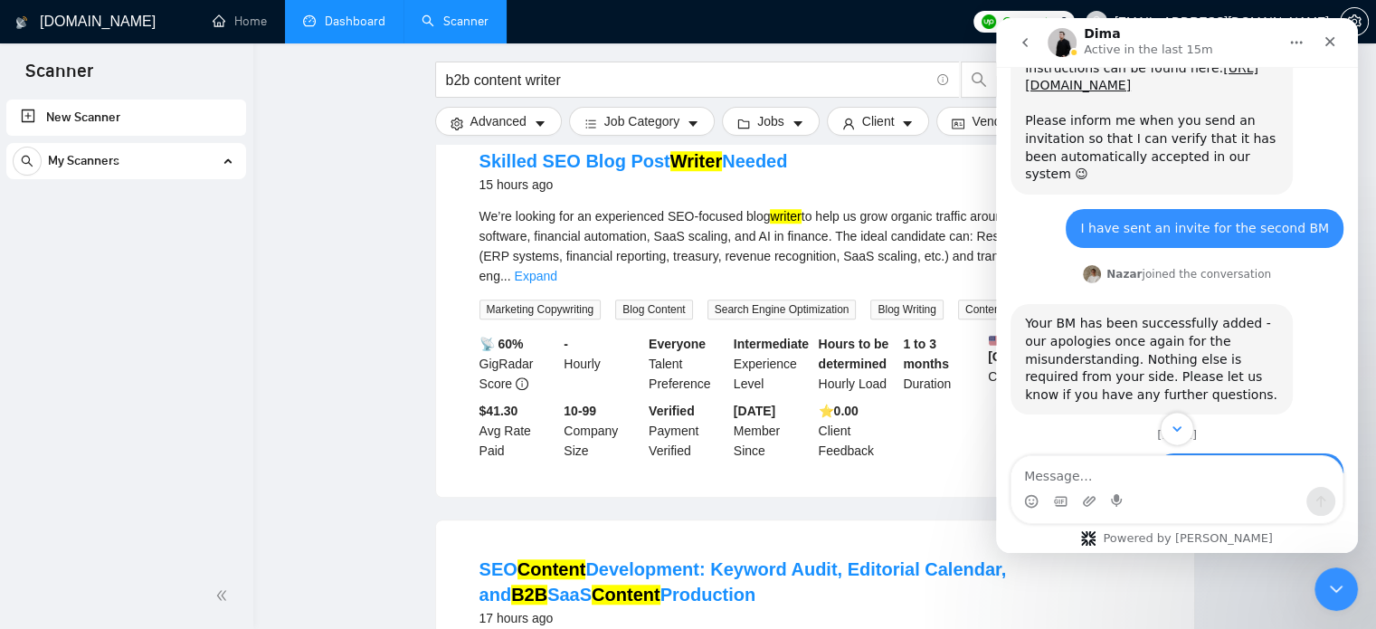
click at [1181, 433] on icon "Scroll to bottom" at bounding box center [1177, 429] width 16 height 16
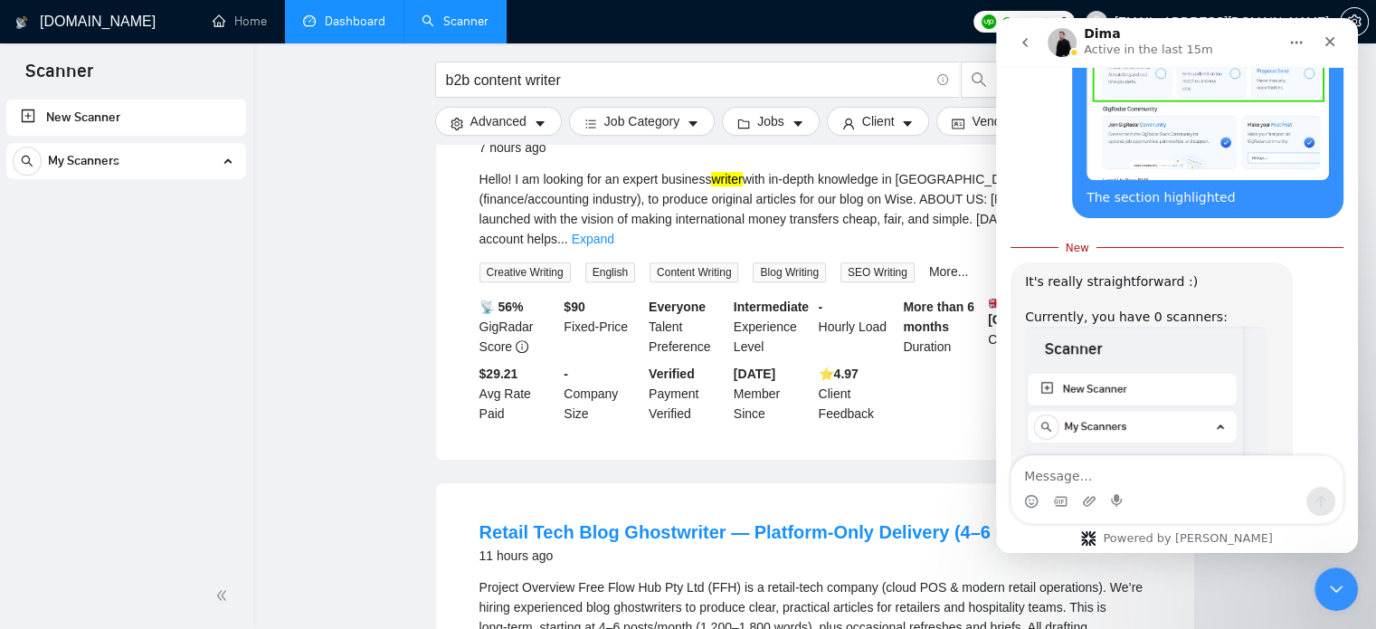
scroll to position [543, 0]
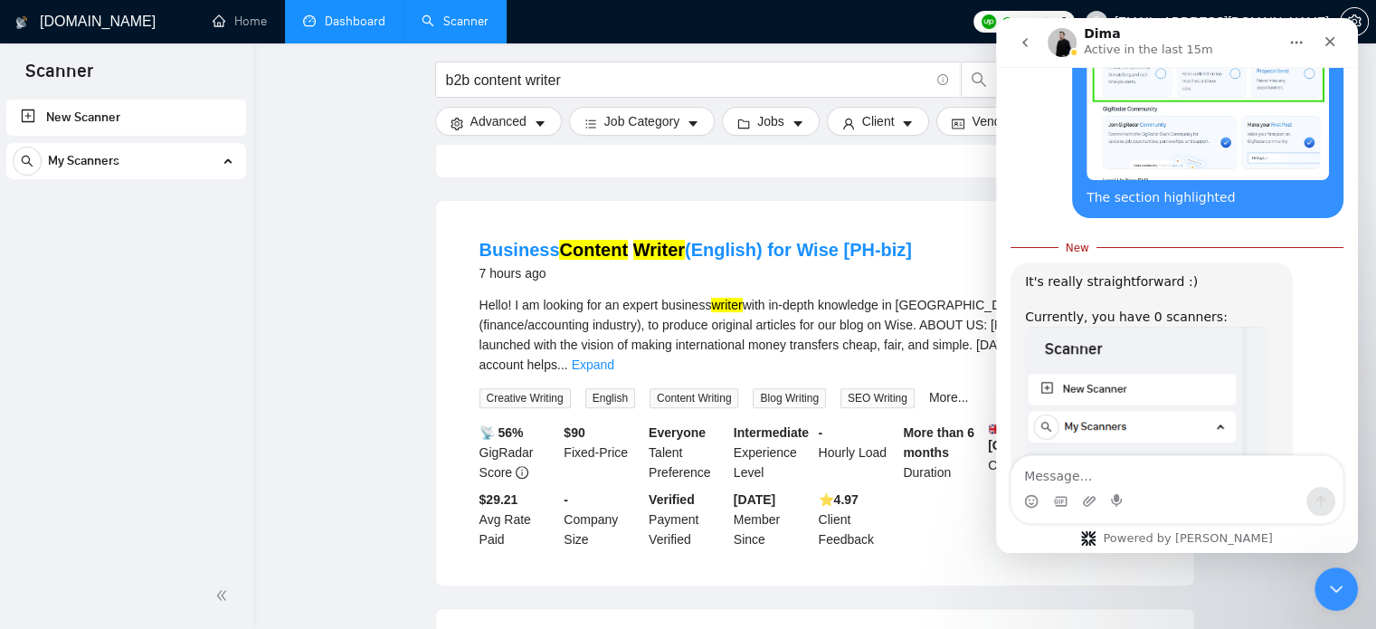
click at [1290, 47] on icon "Home" at bounding box center [1297, 42] width 14 height 14
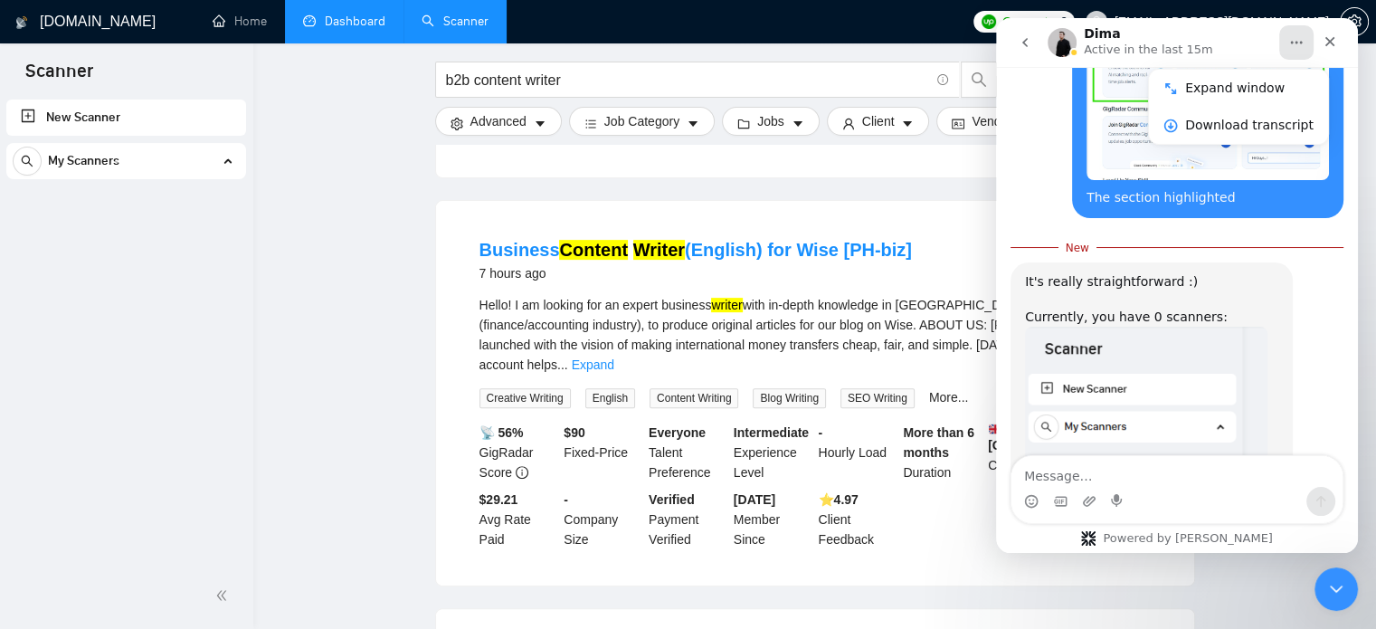
click at [1290, 47] on icon "Home" at bounding box center [1297, 42] width 14 height 14
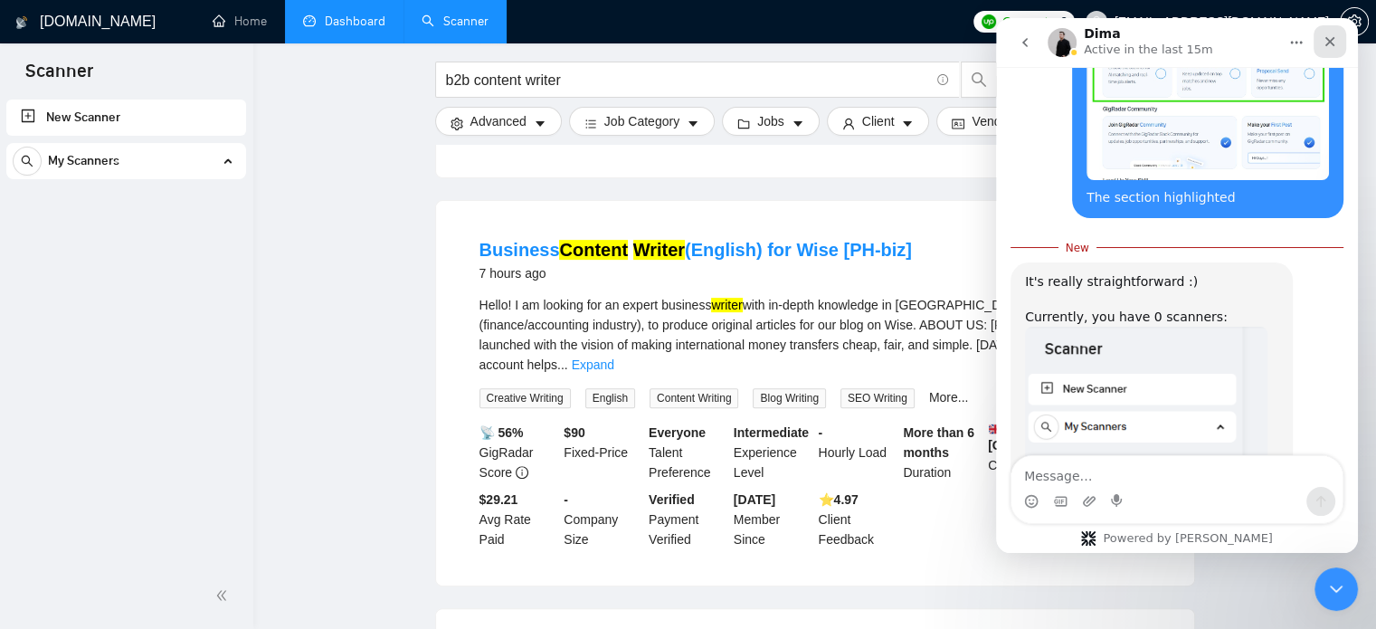
click at [1320, 46] on div "Close" at bounding box center [1330, 41] width 33 height 33
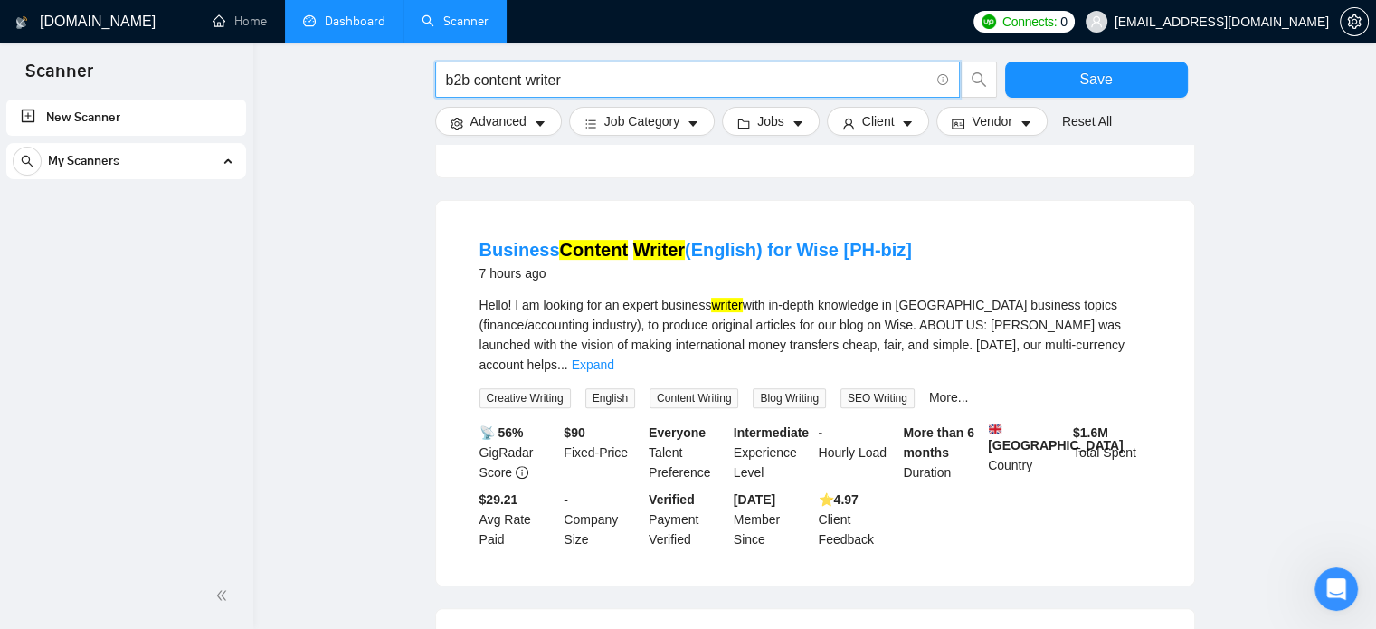
drag, startPoint x: 478, startPoint y: 82, endPoint x: 406, endPoint y: 83, distance: 71.5
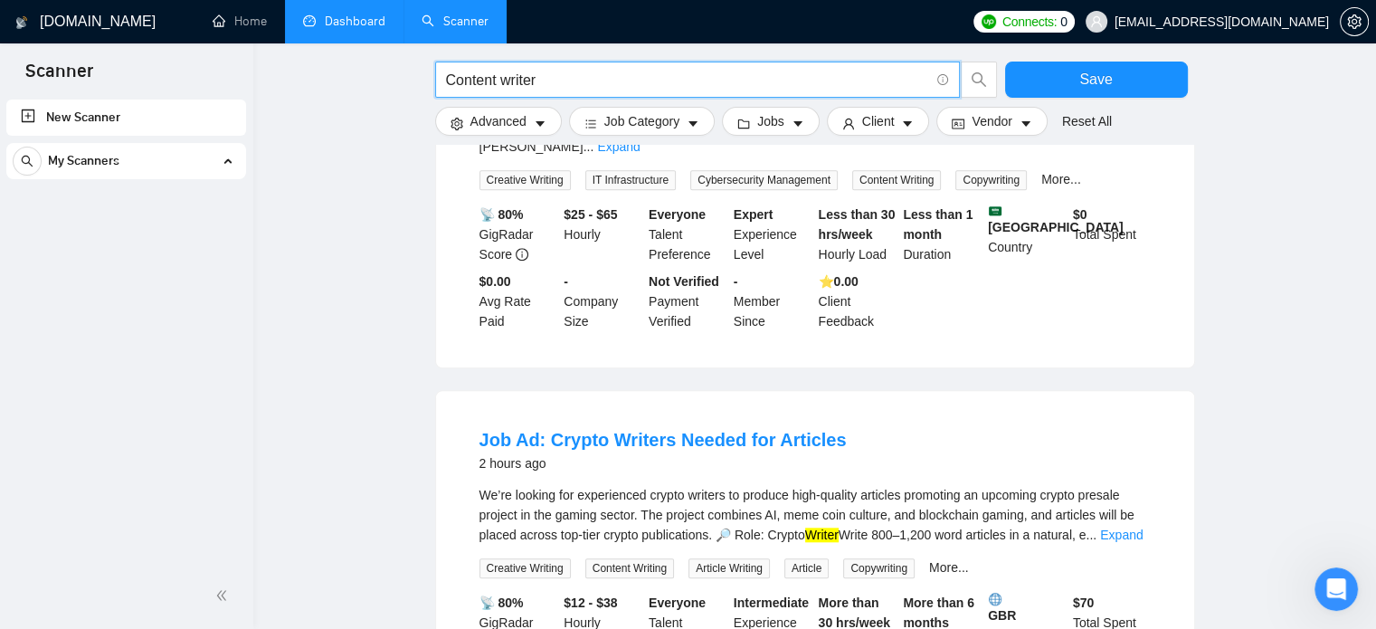
scroll to position [1629, 0]
click at [448, 80] on input "Content writer" at bounding box center [687, 80] width 483 height 23
click at [985, 81] on icon "search" at bounding box center [979, 79] width 16 height 16
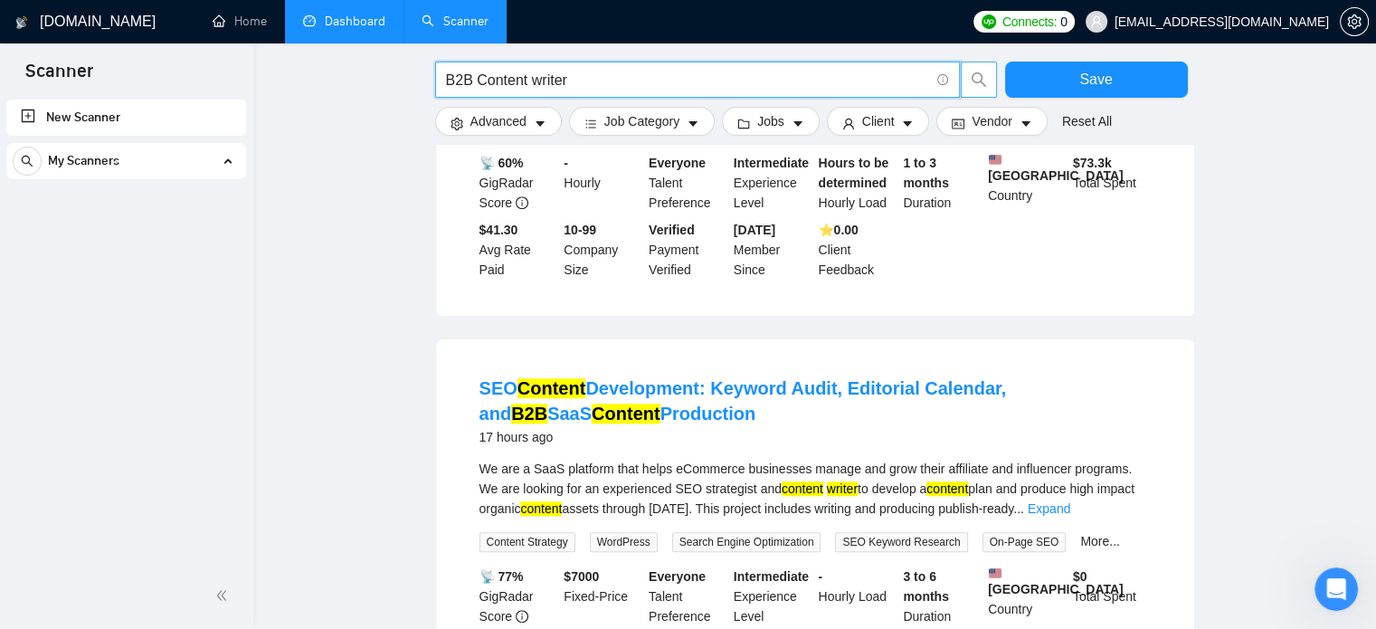
click at [691, 78] on input "B2B Content writer" at bounding box center [687, 80] width 483 height 23
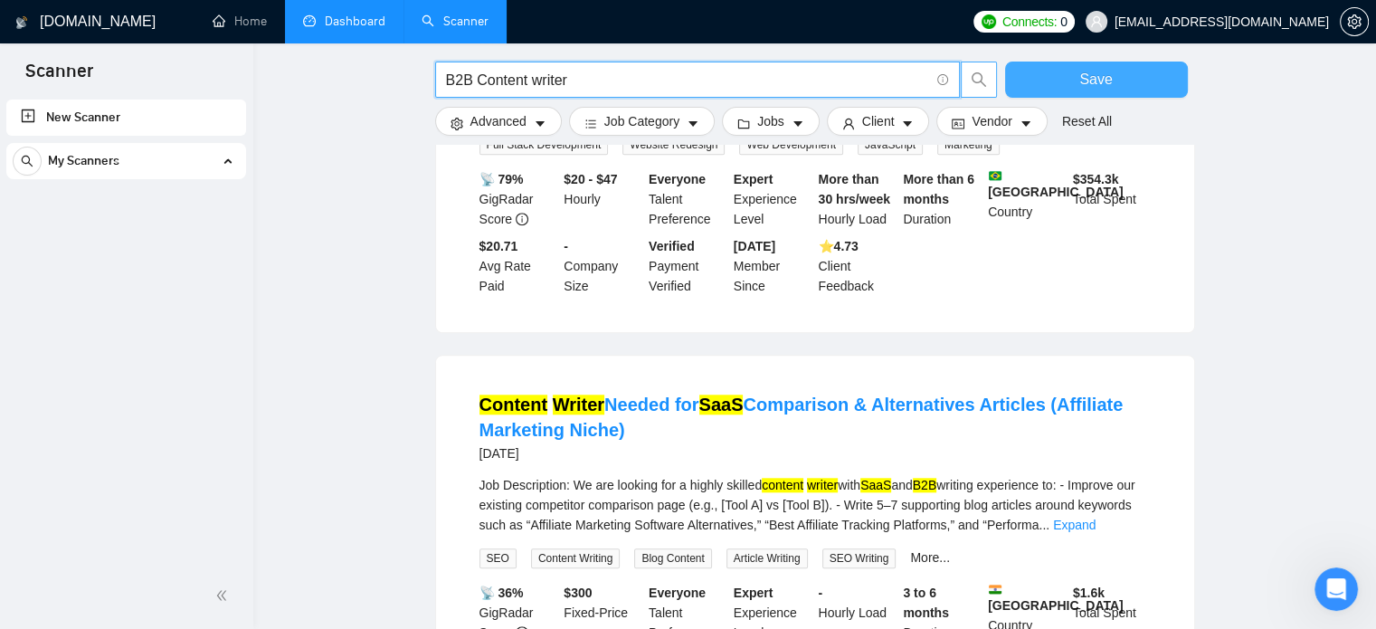
type input "B2B Content writer"
click at [1112, 84] on button "Save" at bounding box center [1096, 80] width 183 height 36
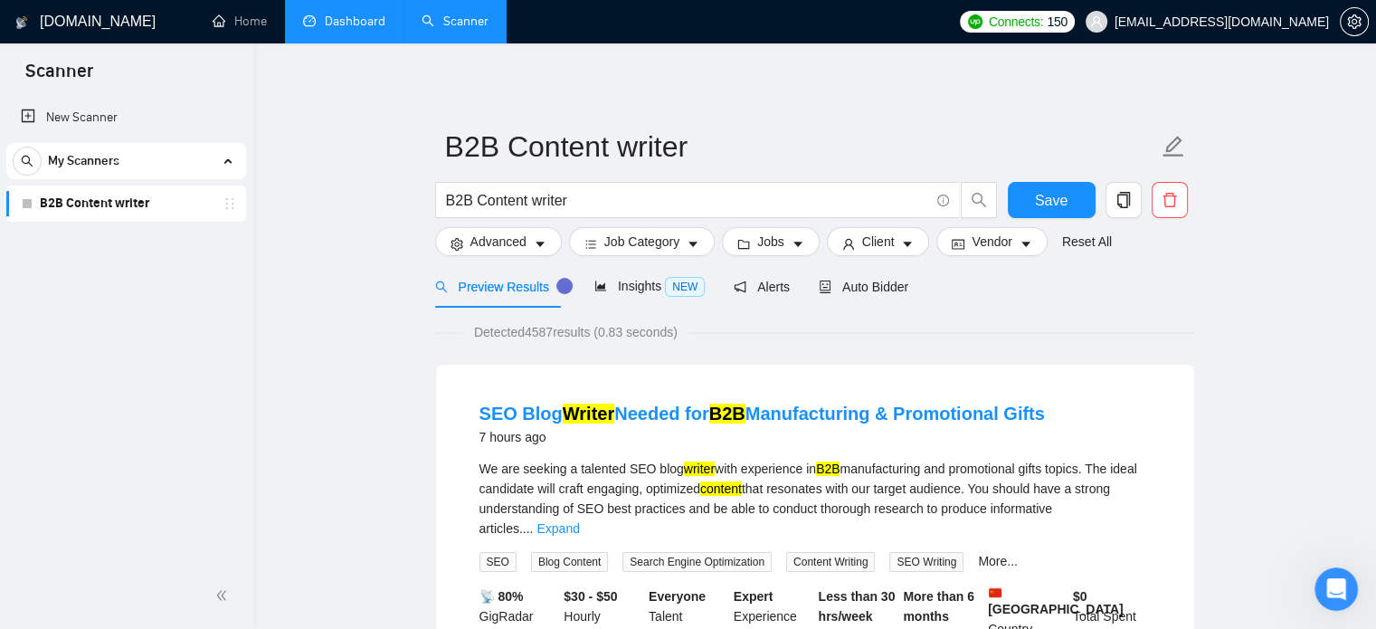
drag, startPoint x: 99, startPoint y: 115, endPoint x: 360, endPoint y: 182, distance: 270.0
click at [99, 115] on link "New Scanner" at bounding box center [126, 118] width 211 height 36
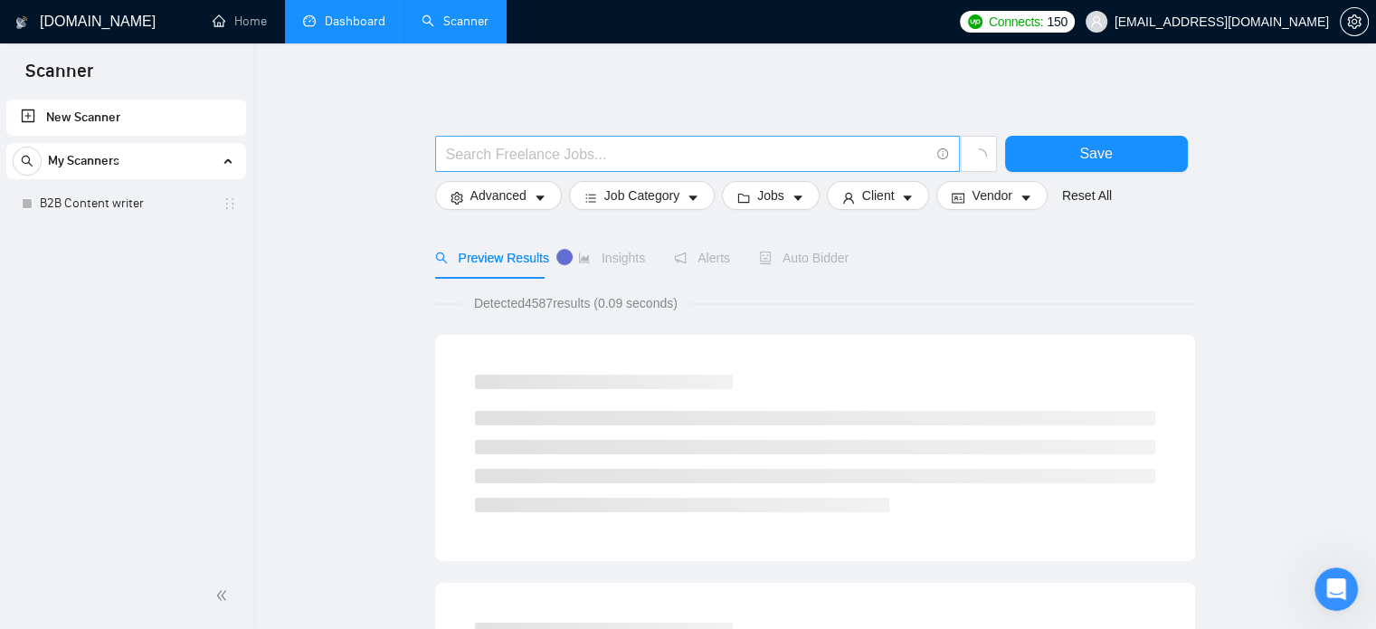
click at [485, 151] on input "text" at bounding box center [687, 154] width 483 height 23
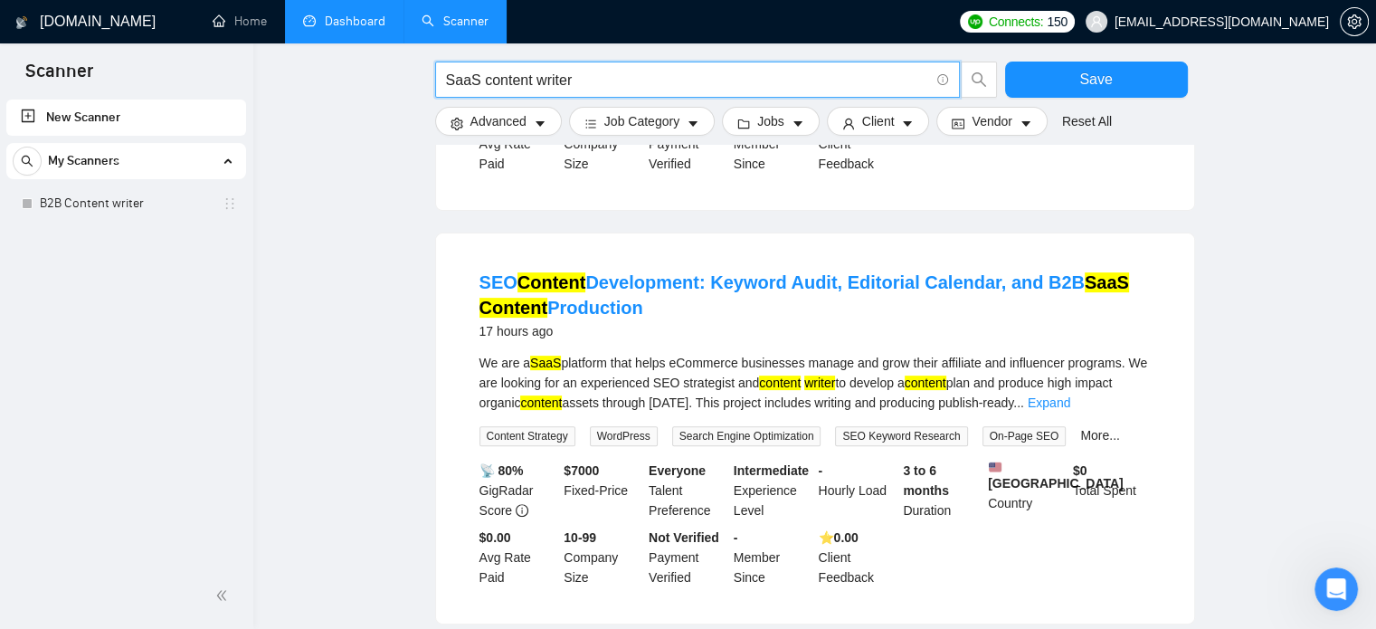
scroll to position [543, 0]
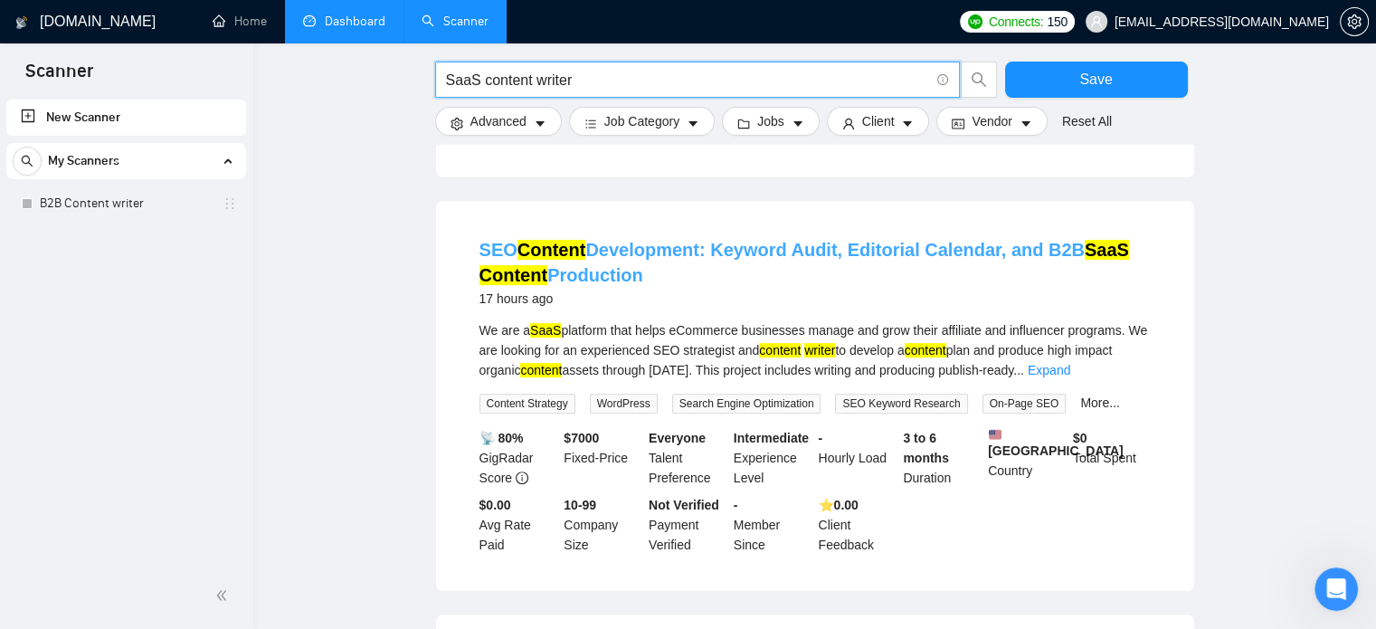
type input "SaaS content writer"
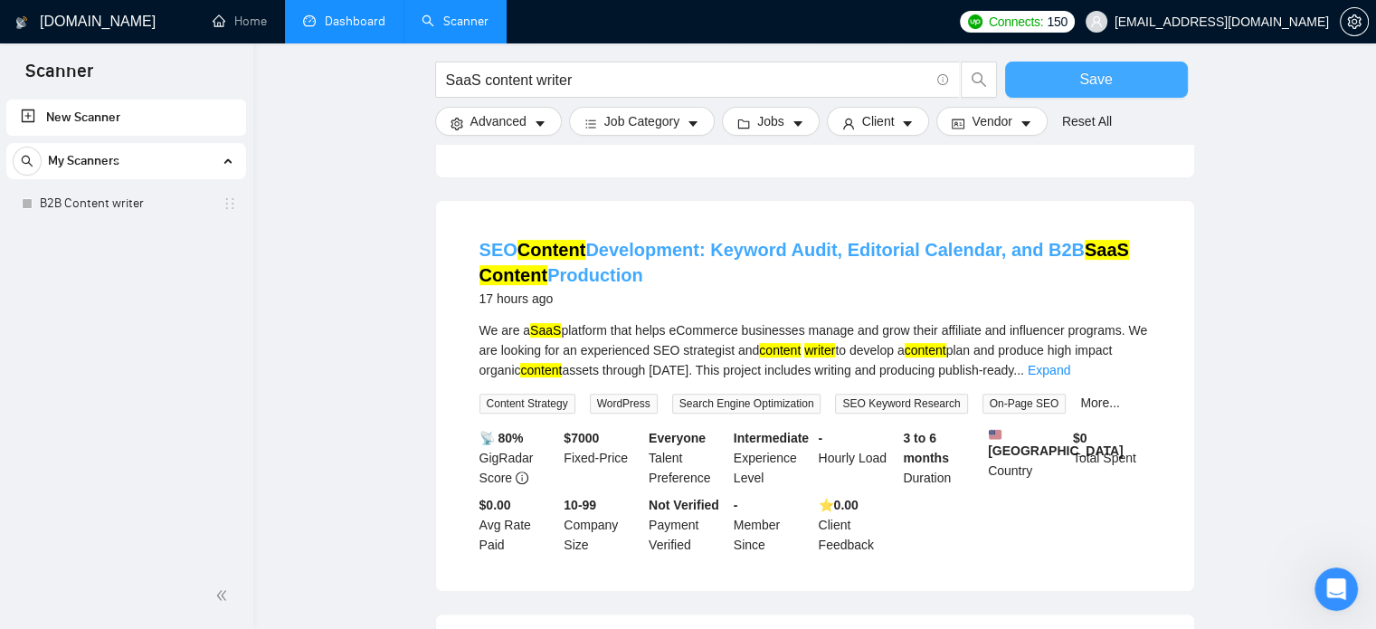
click at [1064, 71] on button "Save" at bounding box center [1096, 80] width 183 height 36
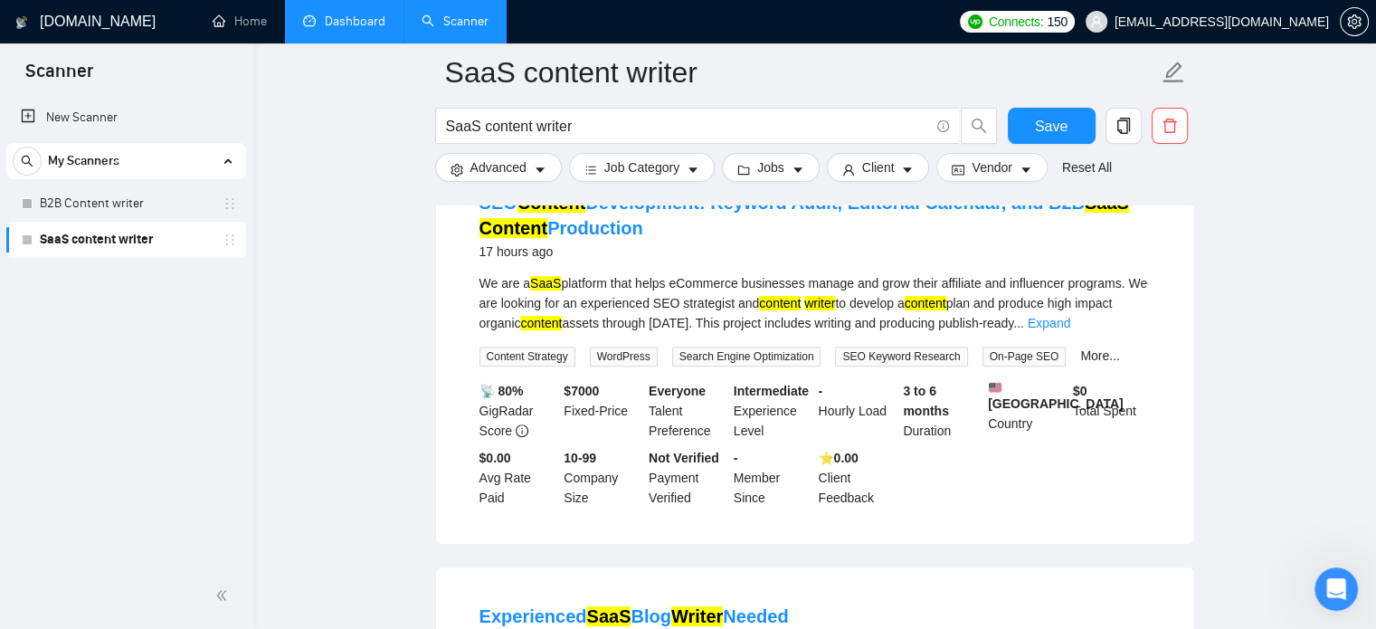
scroll to position [633, 0]
